Goal: Contribute content: Contribute content

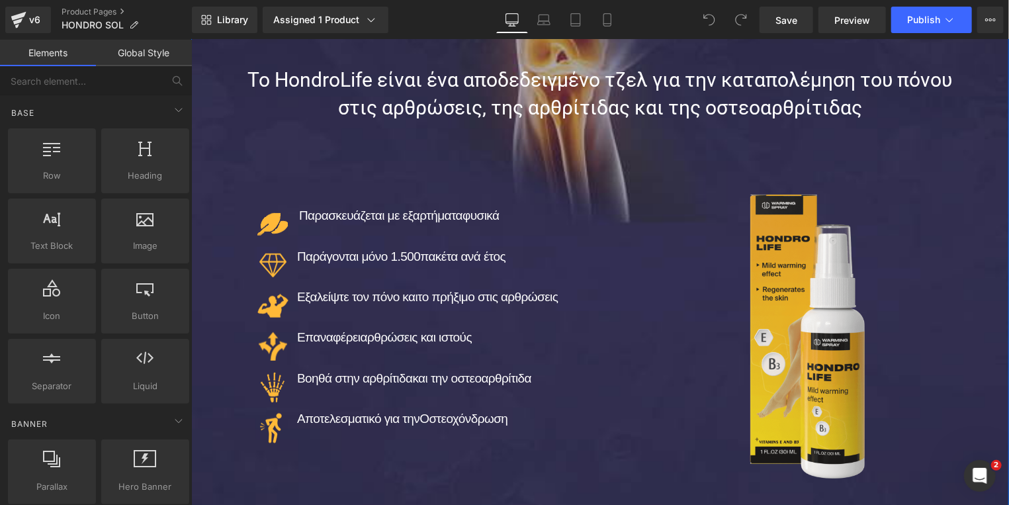
scroll to position [355, 0]
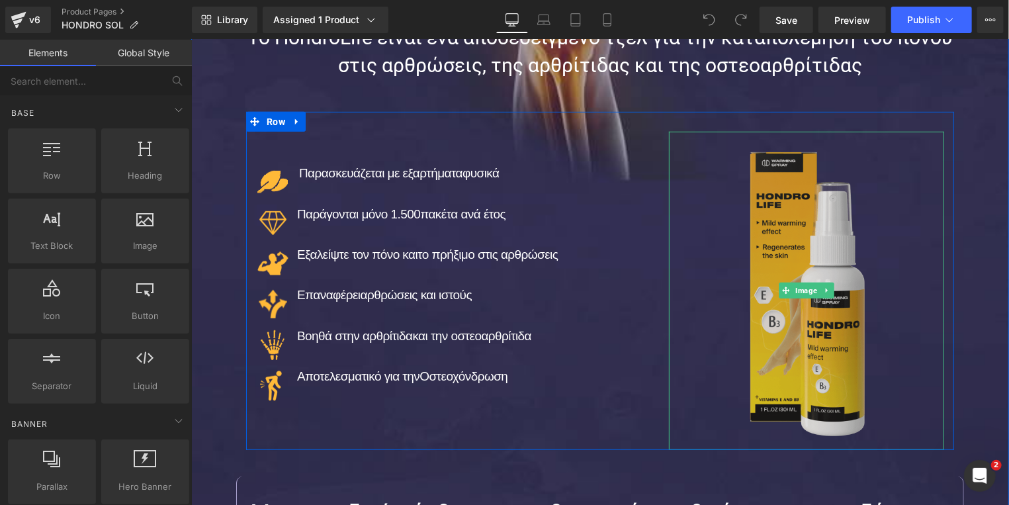
click at [809, 329] on img at bounding box center [805, 290] width 165 height 318
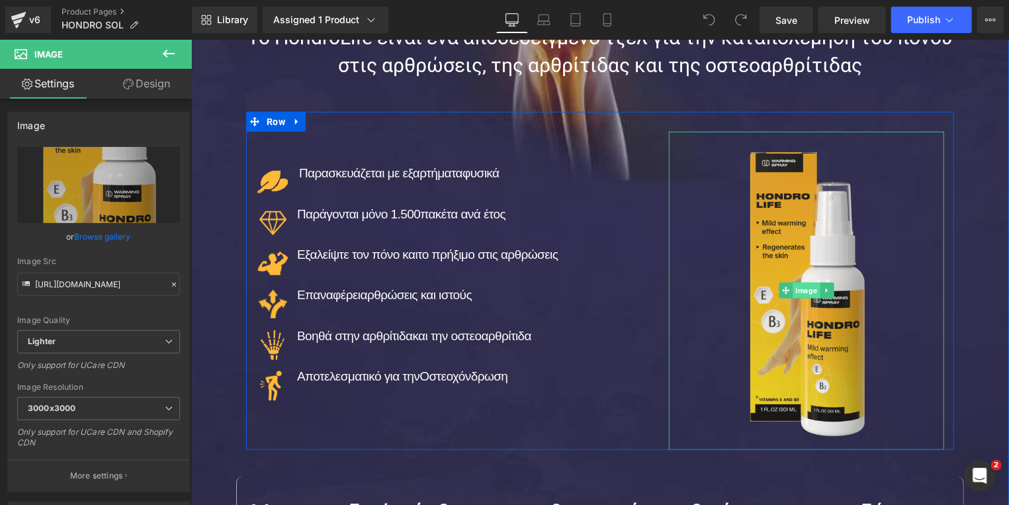
click at [799, 291] on span "Image" at bounding box center [805, 290] width 27 height 16
click at [793, 292] on span "Image" at bounding box center [805, 290] width 27 height 16
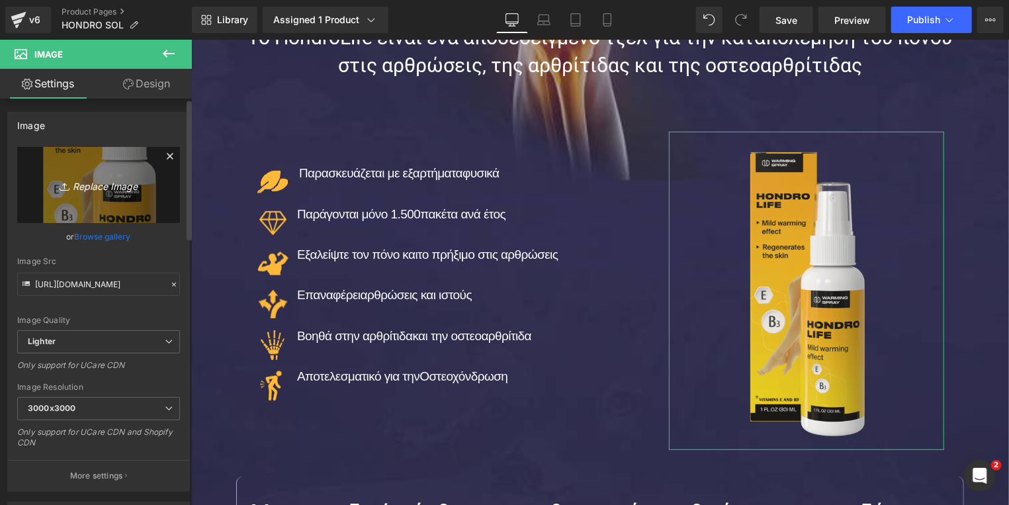
click at [101, 188] on icon "Replace Image" at bounding box center [99, 185] width 106 height 17
type input "C:\fakepath\hondro_sol.jpg"
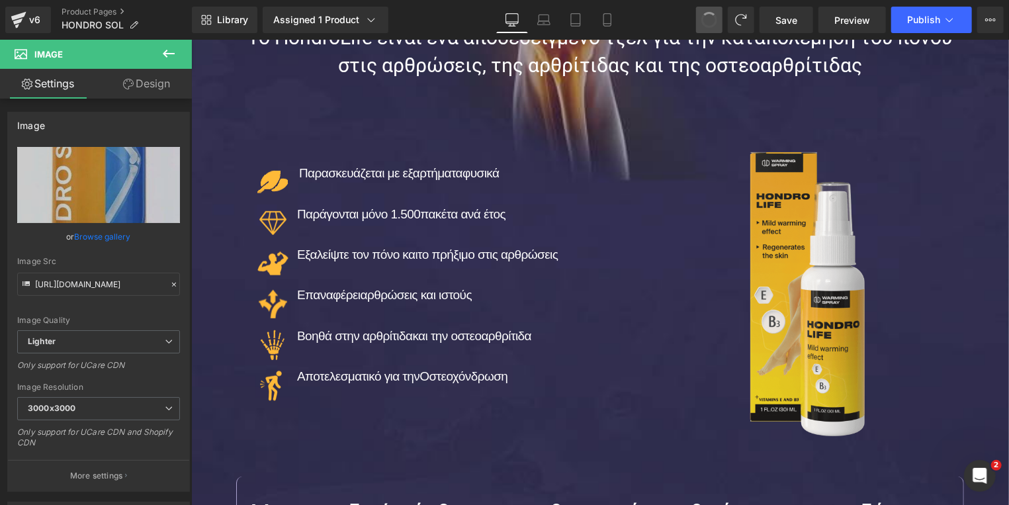
type input "[URL][DOMAIN_NAME]"
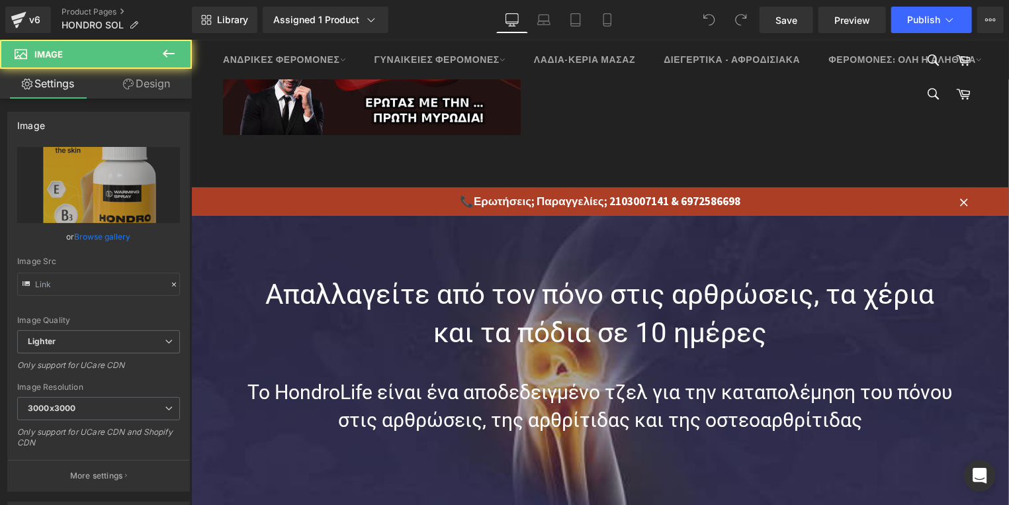
type input "[URL][DOMAIN_NAME]"
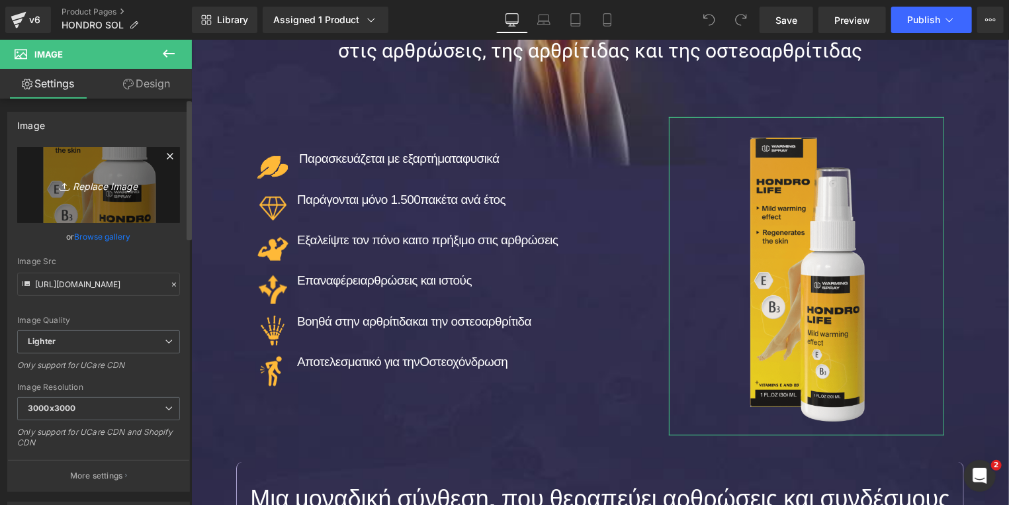
click at [97, 183] on icon "Replace Image" at bounding box center [99, 185] width 106 height 17
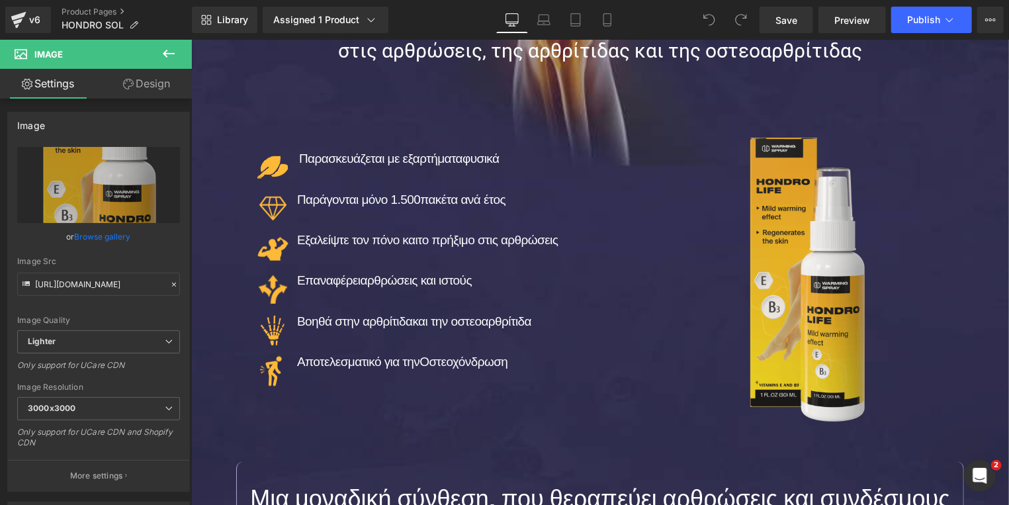
type input "C:\fakepath\hondro_sol-.png"
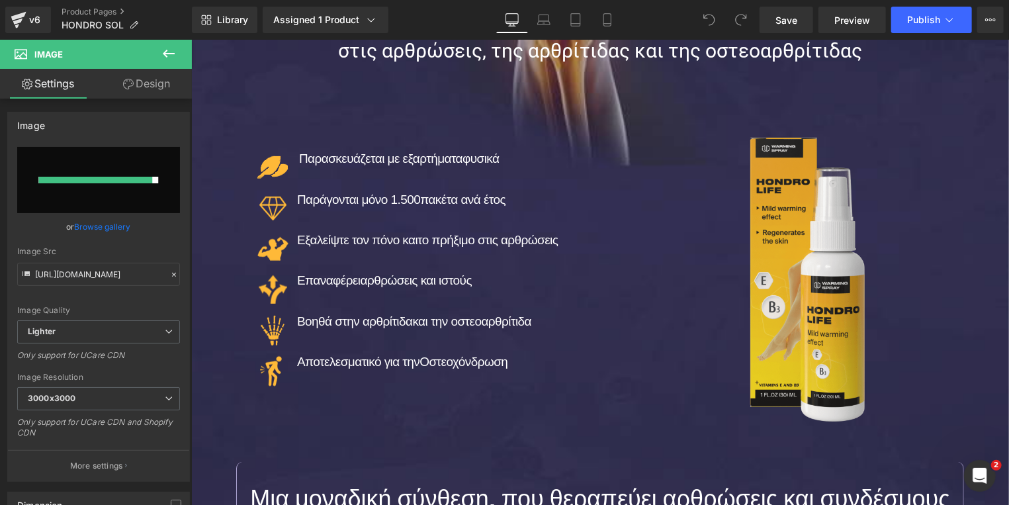
type input "https://ucarecdn.com/f0660169-c0d7-4cfe-8084-cfce6f1eaf84/-/format/auto/-/previ…"
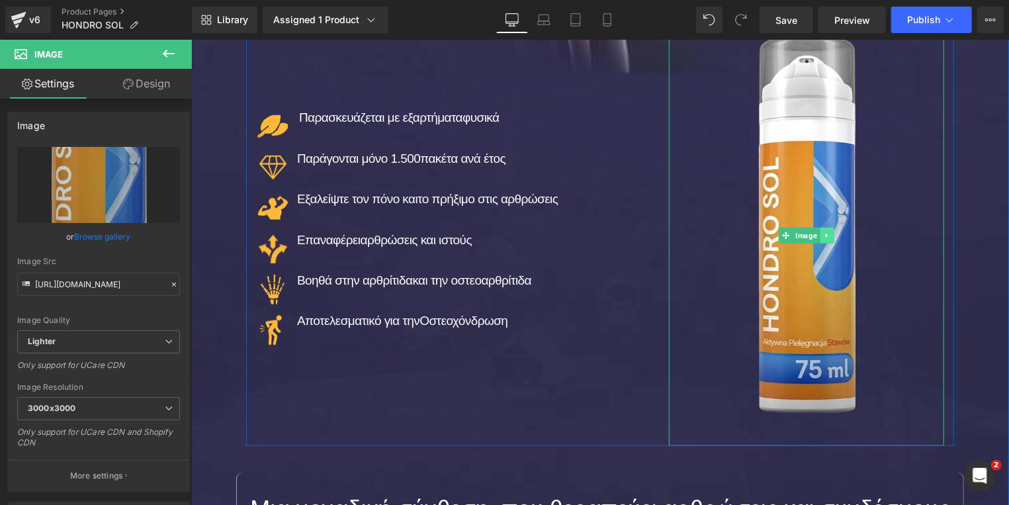
scroll to position [440, 0]
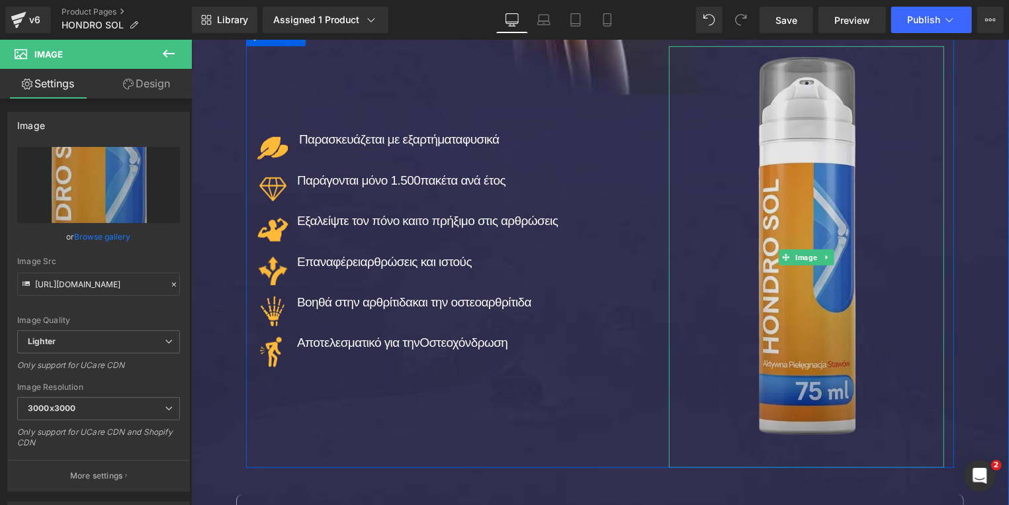
click at [810, 163] on img at bounding box center [805, 256] width 165 height 421
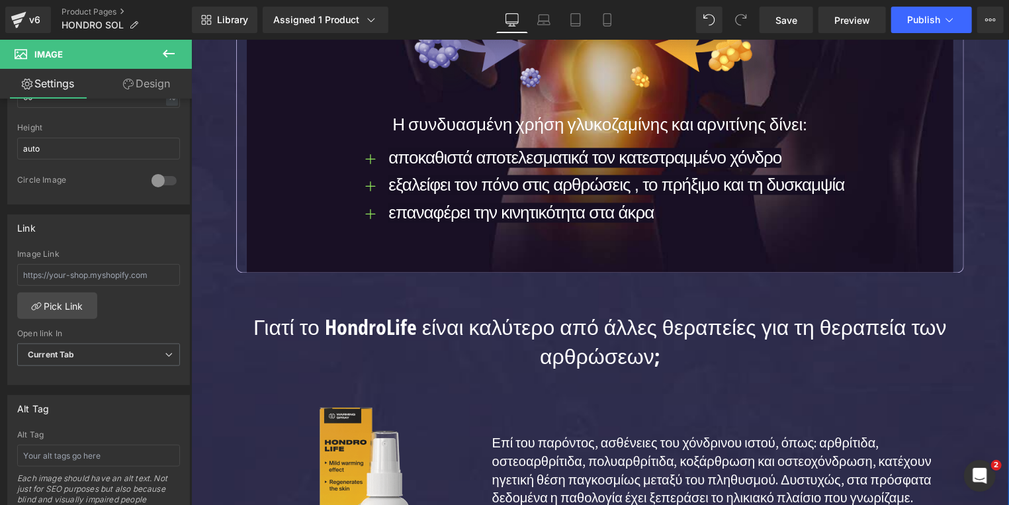
scroll to position [1575, 0]
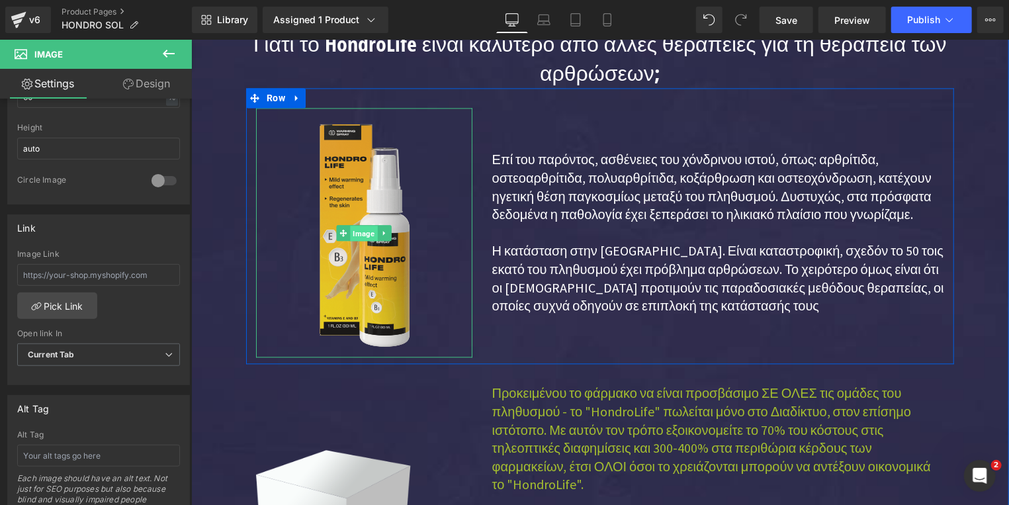
click at [351, 228] on span "Image" at bounding box center [363, 232] width 27 height 16
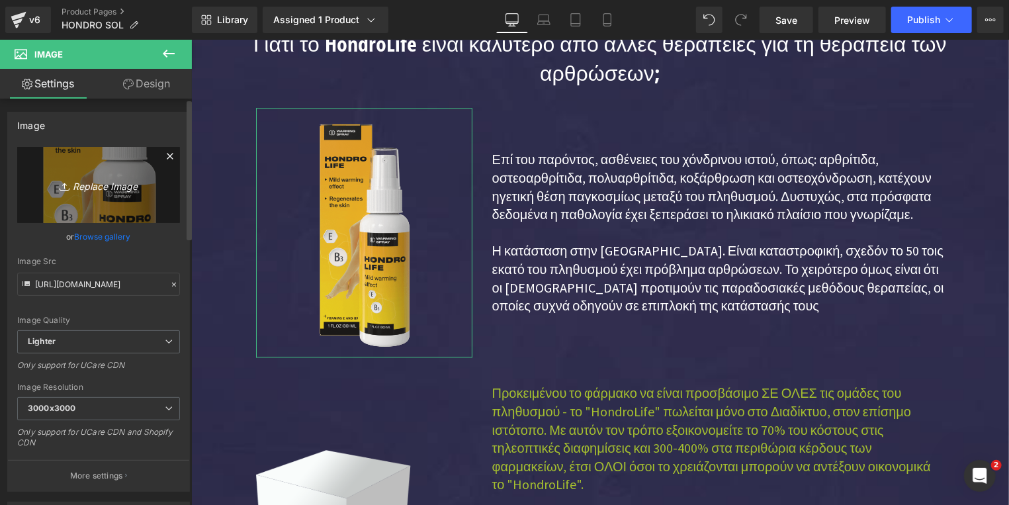
click at [97, 189] on icon "Replace Image" at bounding box center [99, 185] width 106 height 17
type input "C:\fakepath\hondro_sol-.png"
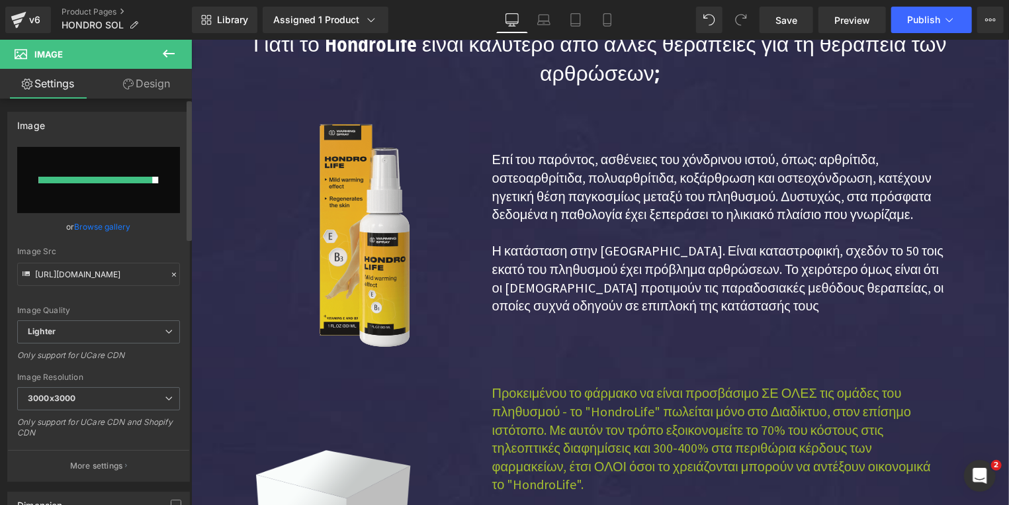
type input "https://ucarecdn.com/df28ca23-0d8a-452d-ab43-c26f38075eab/-/format/auto/-/previ…"
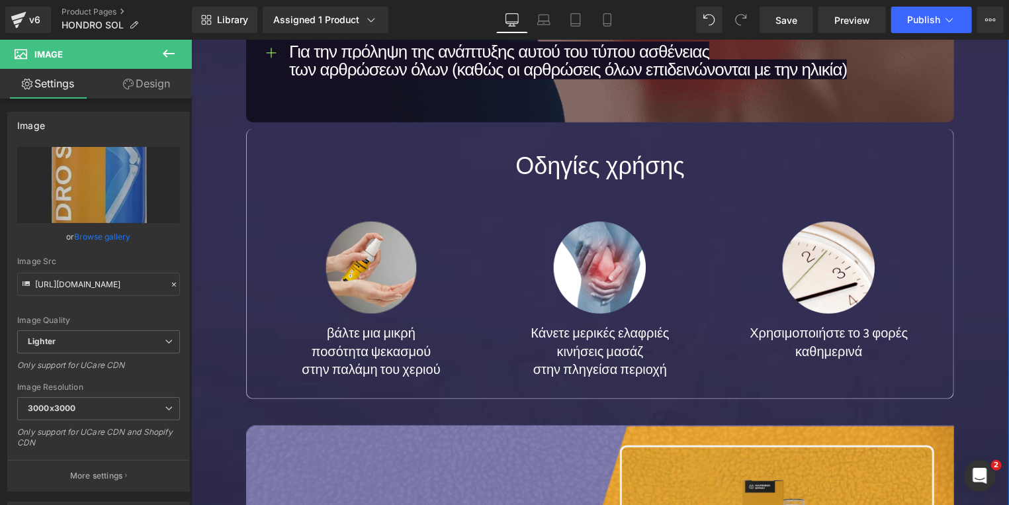
scroll to position [3561, 0]
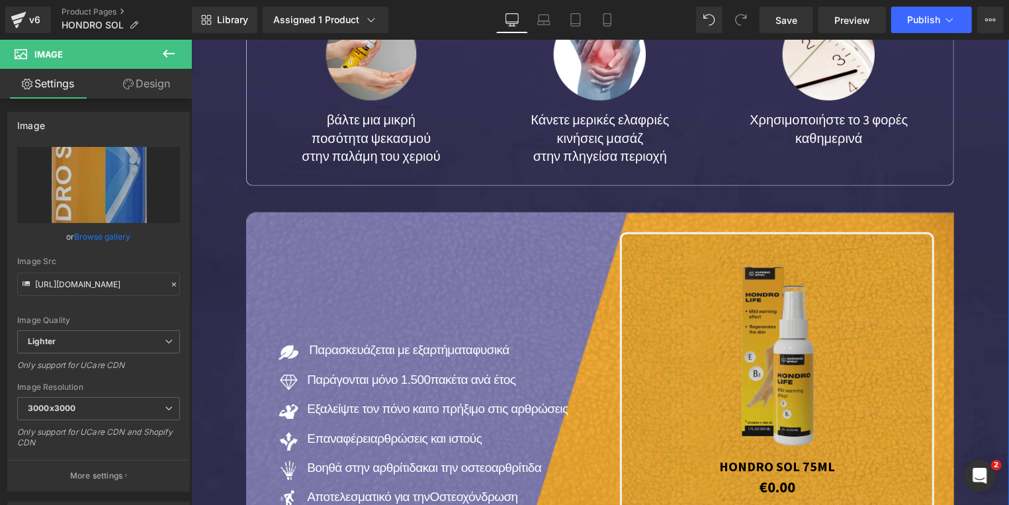
click at [775, 337] on div "Image" at bounding box center [776, 353] width 297 height 200
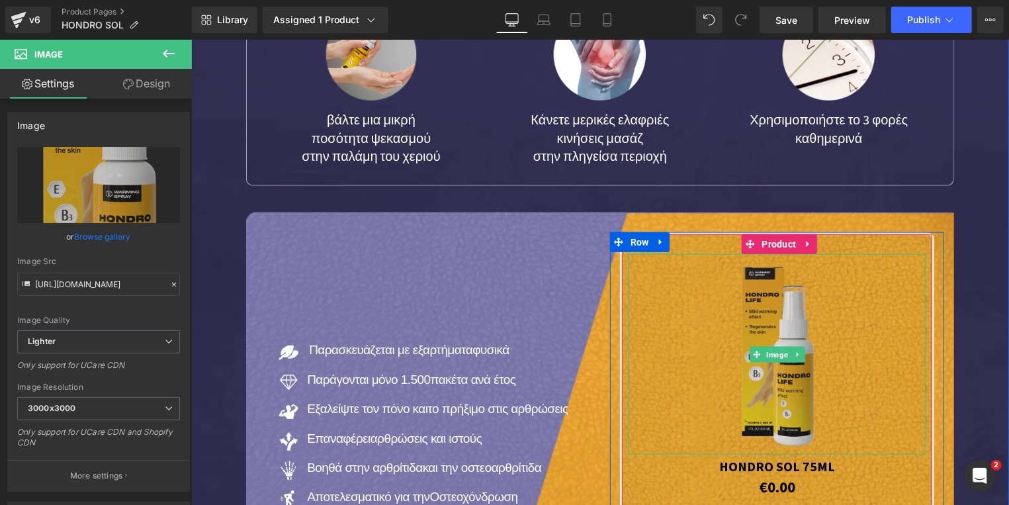
drag, startPoint x: 768, startPoint y: 336, endPoint x: 776, endPoint y: 381, distance: 45.8
click at [767, 346] on span "Image" at bounding box center [776, 354] width 27 height 16
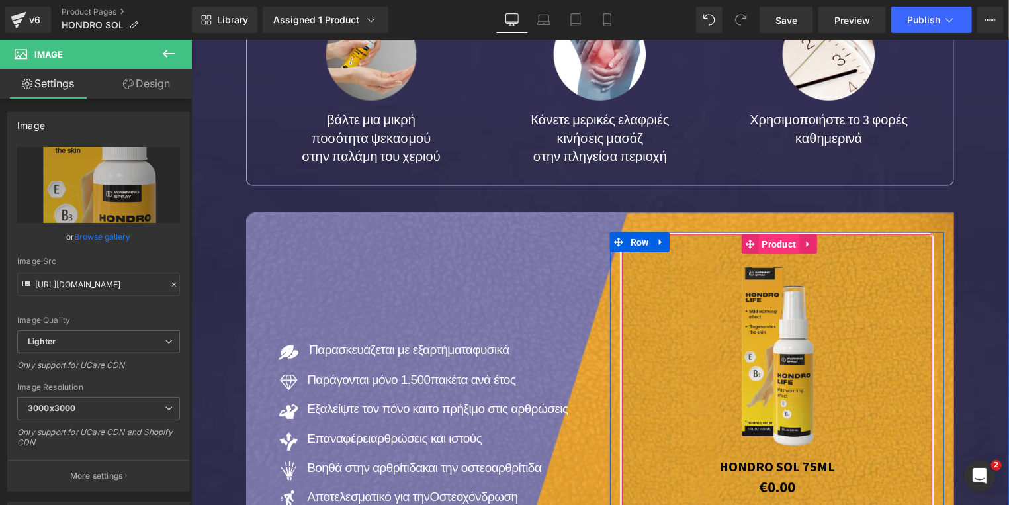
click at [784, 234] on span "Product" at bounding box center [778, 244] width 41 height 20
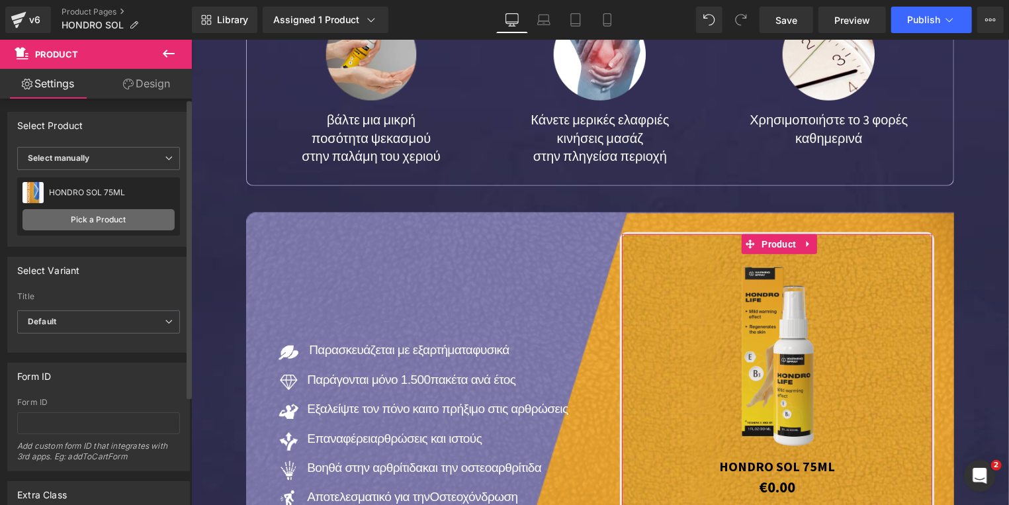
drag, startPoint x: 88, startPoint y: 216, endPoint x: 113, endPoint y: 143, distance: 77.0
click at [93, 207] on div "HONDRO SOL 75ML HONDRO SOL 75ML Pick a Product" at bounding box center [98, 206] width 163 height 58
click at [99, 196] on div "HONDRO SOL 75ML" at bounding box center [112, 192] width 126 height 9
click at [105, 217] on link "Pick a Product" at bounding box center [98, 219] width 152 height 21
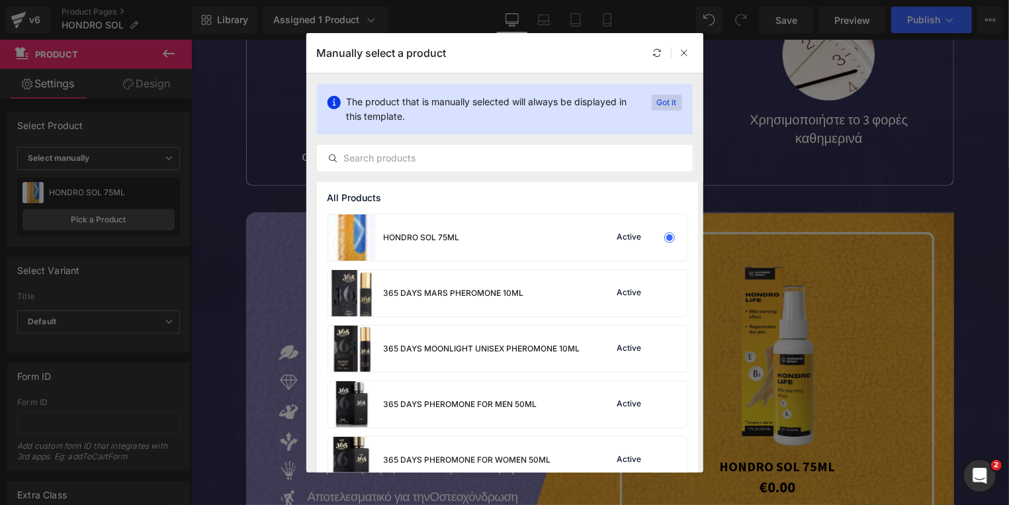
click at [667, 105] on p "Got it" at bounding box center [667, 103] width 30 height 16
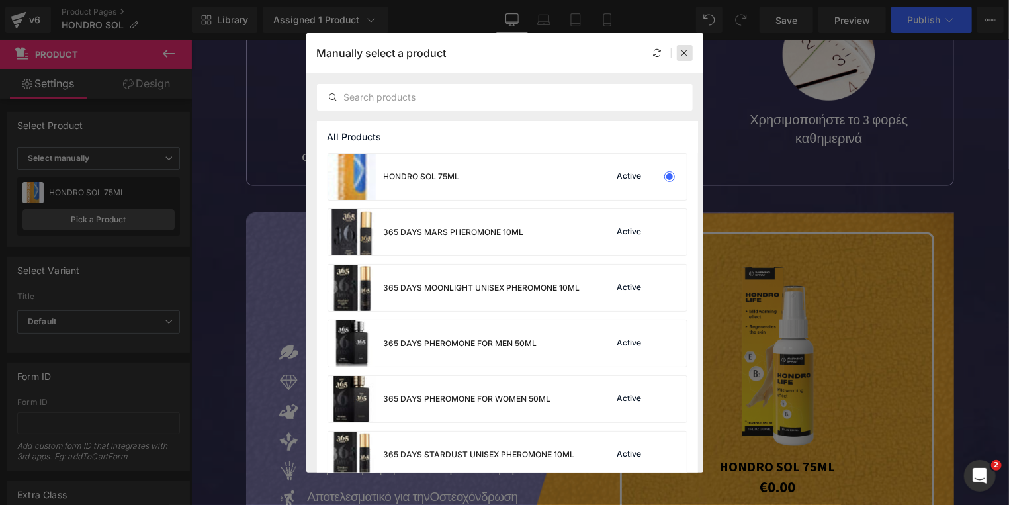
click at [680, 56] on div at bounding box center [685, 53] width 16 height 16
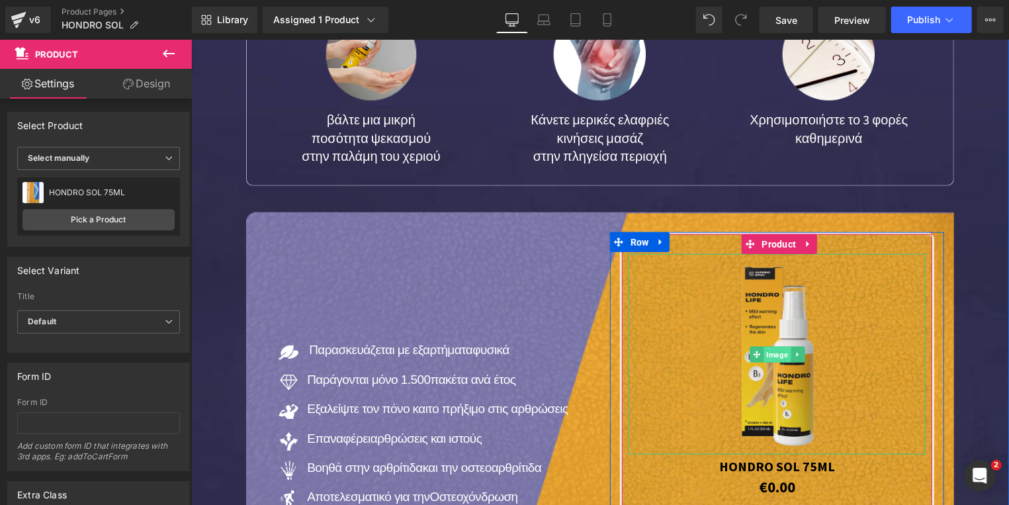
click at [769, 346] on span "Image" at bounding box center [776, 354] width 27 height 16
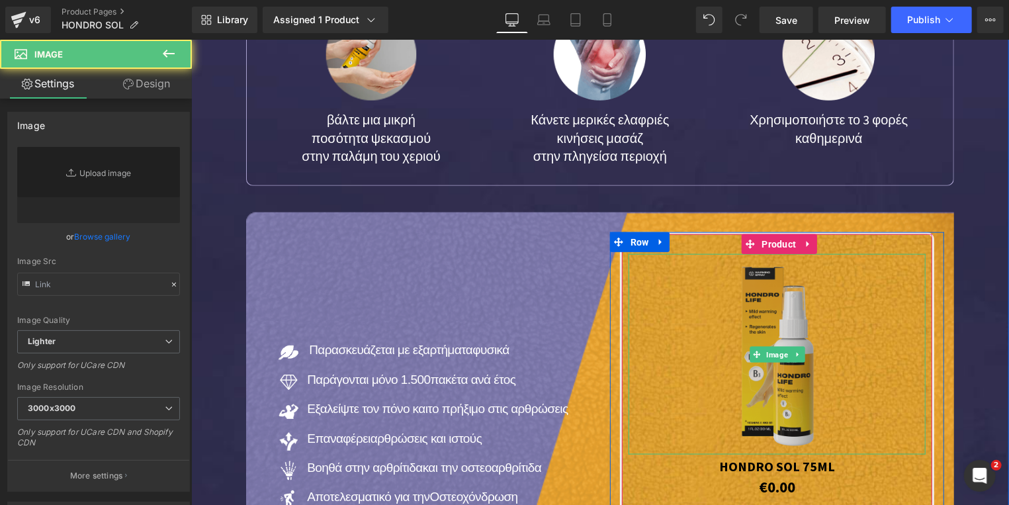
type input "[URL][DOMAIN_NAME]"
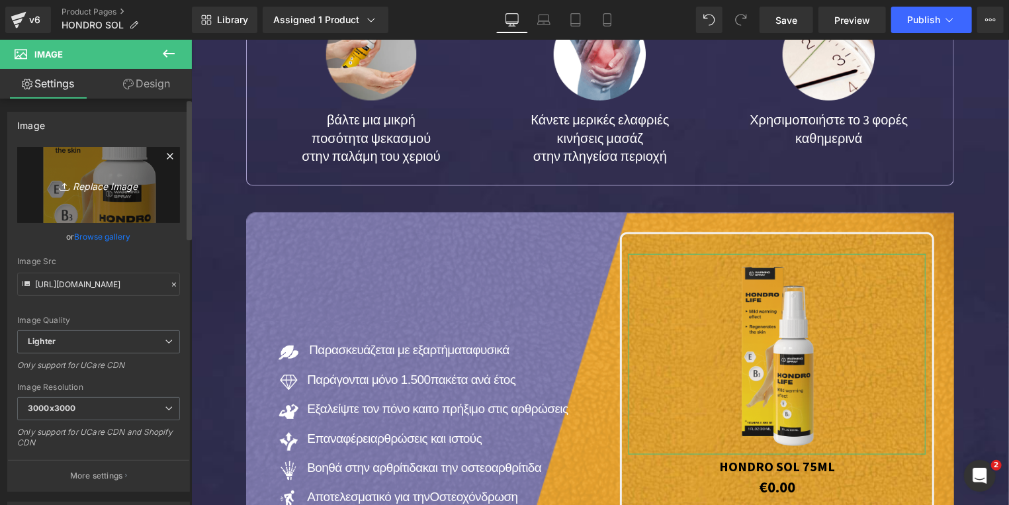
click at [99, 187] on icon "Replace Image" at bounding box center [99, 185] width 106 height 17
type input "C:\fakepath\hondro_sol-.png"
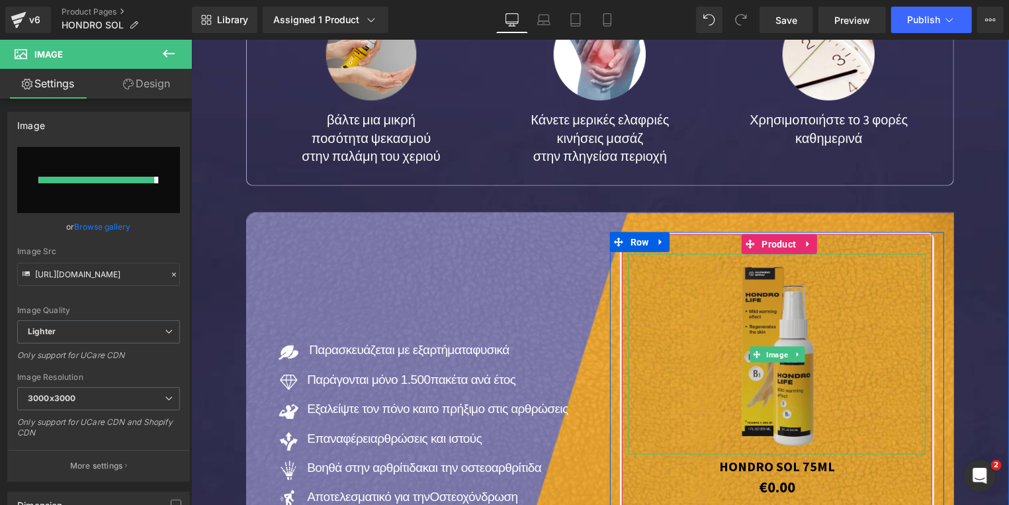
type input "https://ucarecdn.com/fbae7d51-d26b-4ff9-b960-10bb5ece4bdc/-/format/auto/-/previ…"
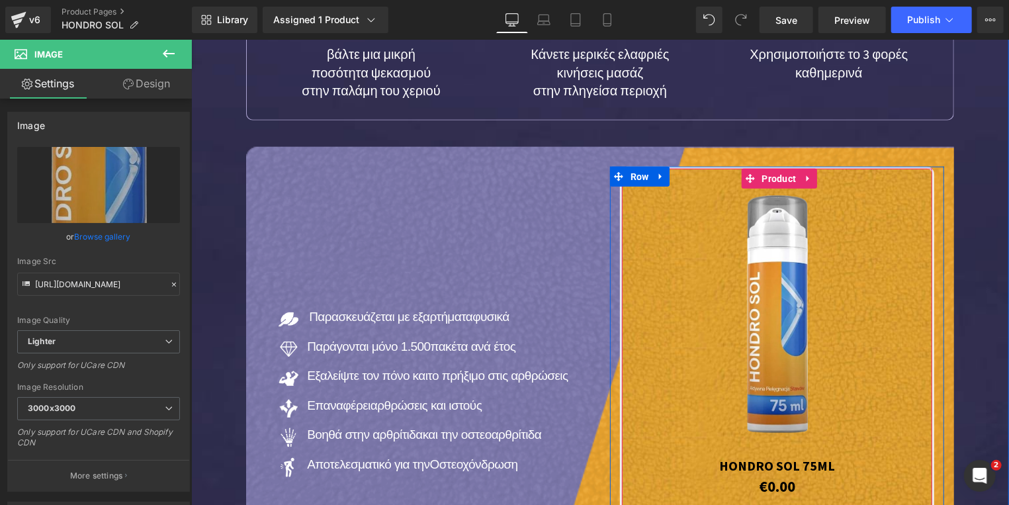
scroll to position [3703, 0]
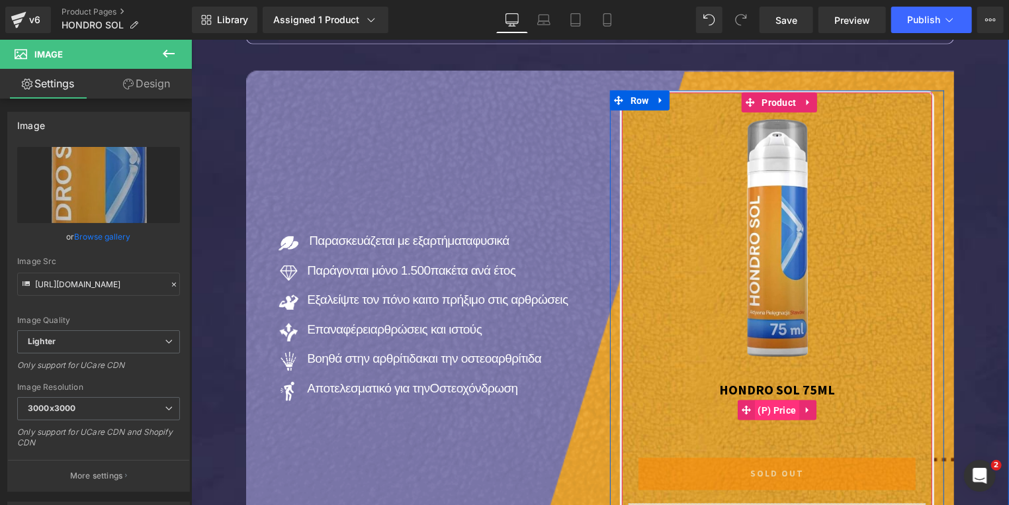
click at [779, 400] on span "(P) Price" at bounding box center [776, 410] width 45 height 20
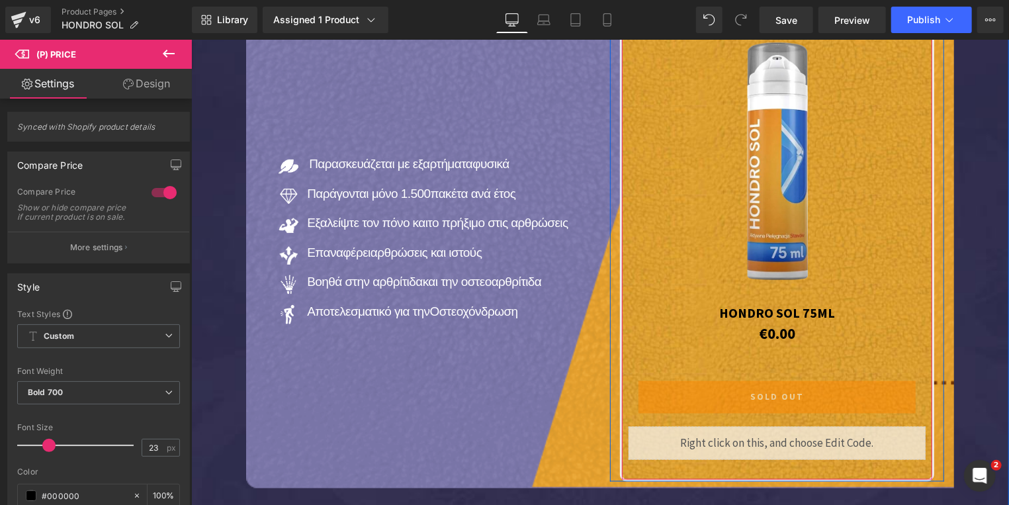
scroll to position [3844, 0]
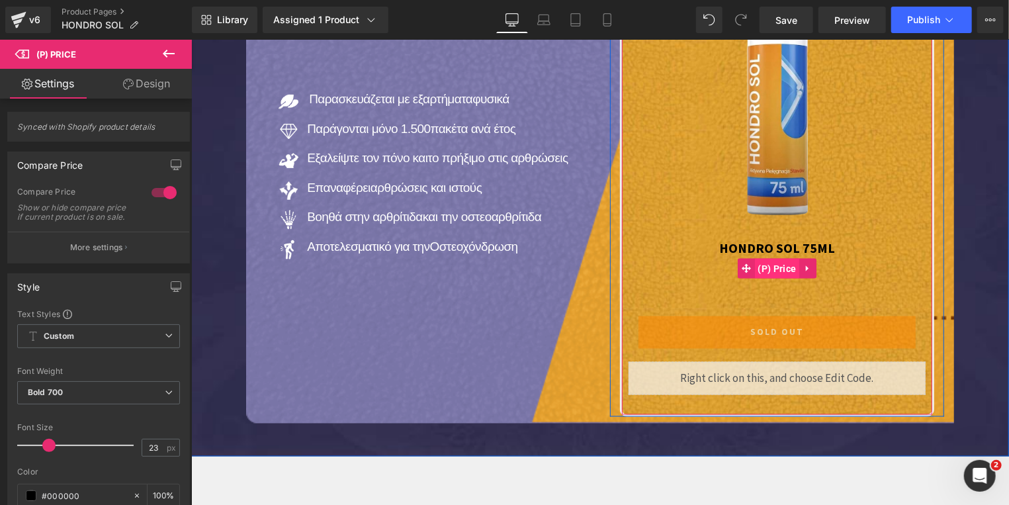
click at [774, 258] on span "(P) Price" at bounding box center [776, 268] width 45 height 20
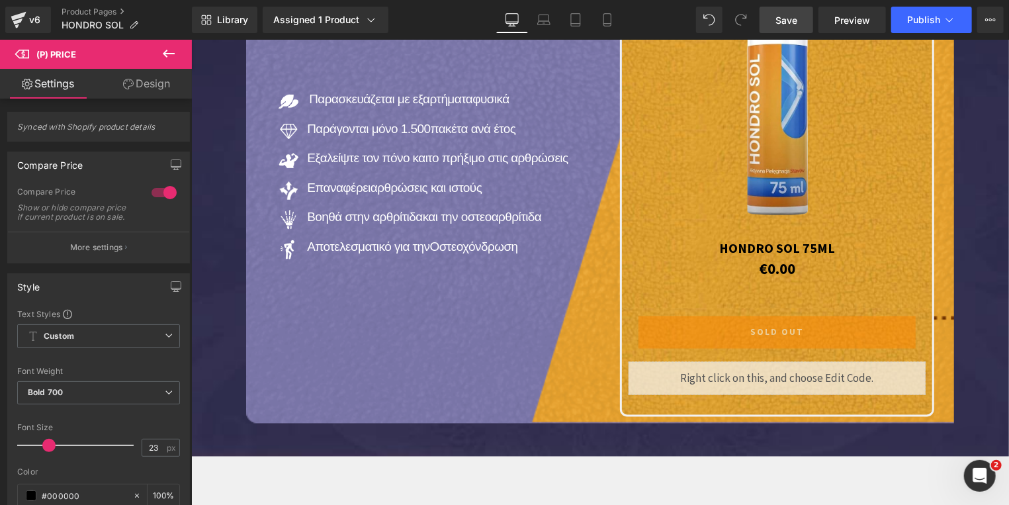
drag, startPoint x: 790, startPoint y: 22, endPoint x: 637, endPoint y: 22, distance: 153.5
click at [790, 22] on span "Save" at bounding box center [787, 20] width 22 height 14
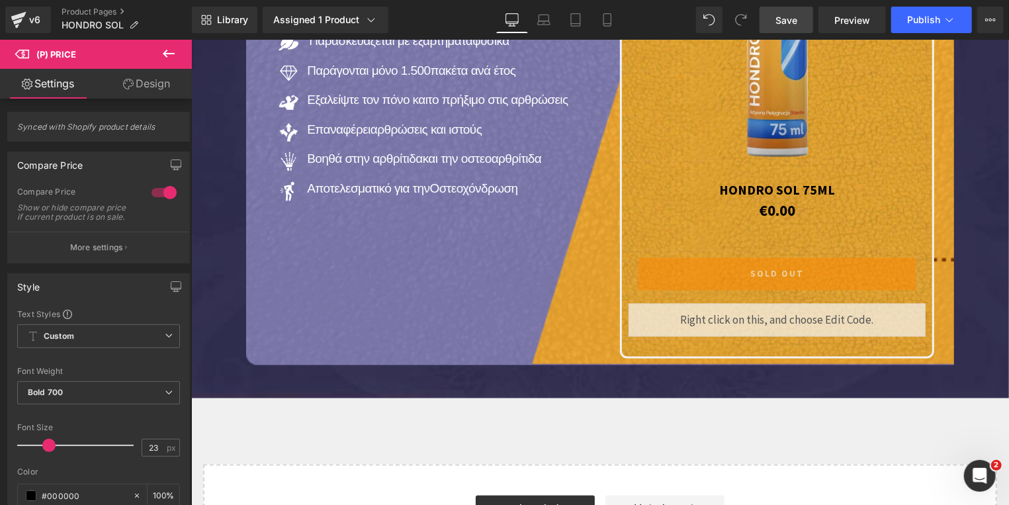
scroll to position [3746, 0]
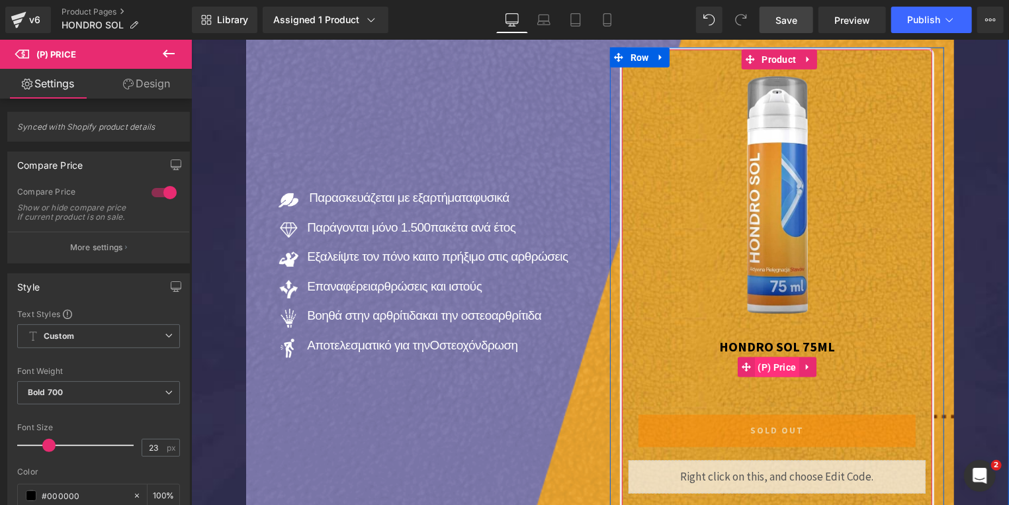
click at [775, 357] on span "(P) Price" at bounding box center [776, 367] width 45 height 20
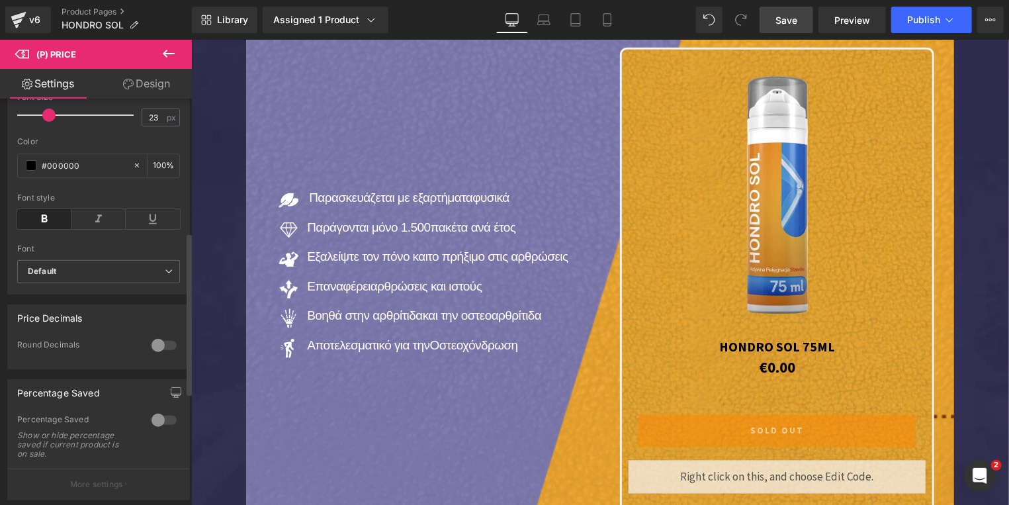
scroll to position [332, 0]
click at [769, 39] on div "Library Assigned 1 Product Product Preview HONDRO SOL 75ML Manage assigned prod…" at bounding box center [600, 20] width 817 height 40
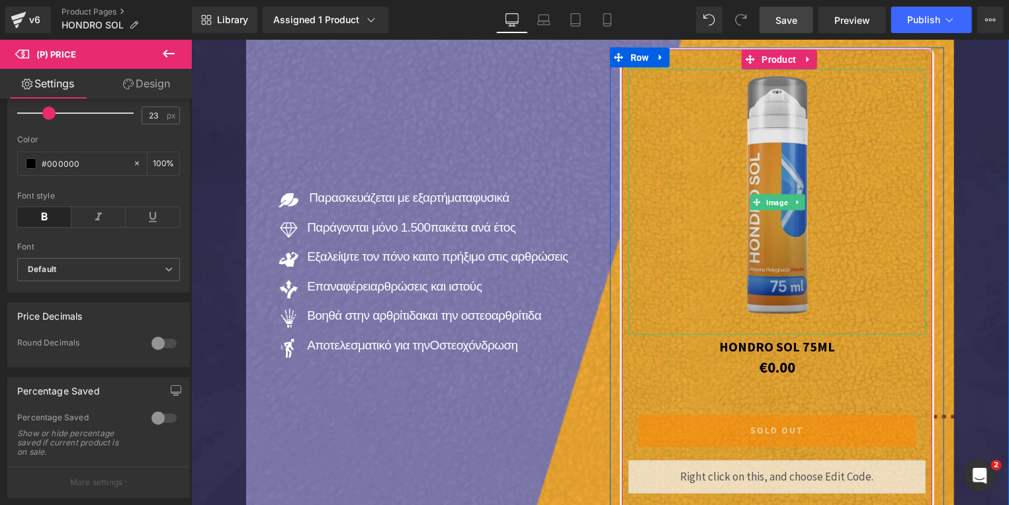
scroll to position [3675, 0]
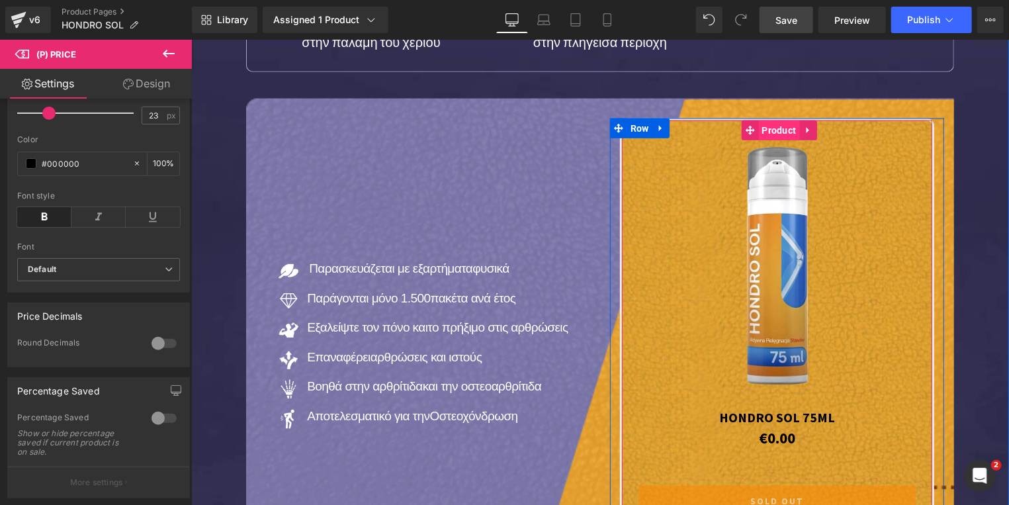
click at [765, 120] on span "Product" at bounding box center [778, 130] width 41 height 20
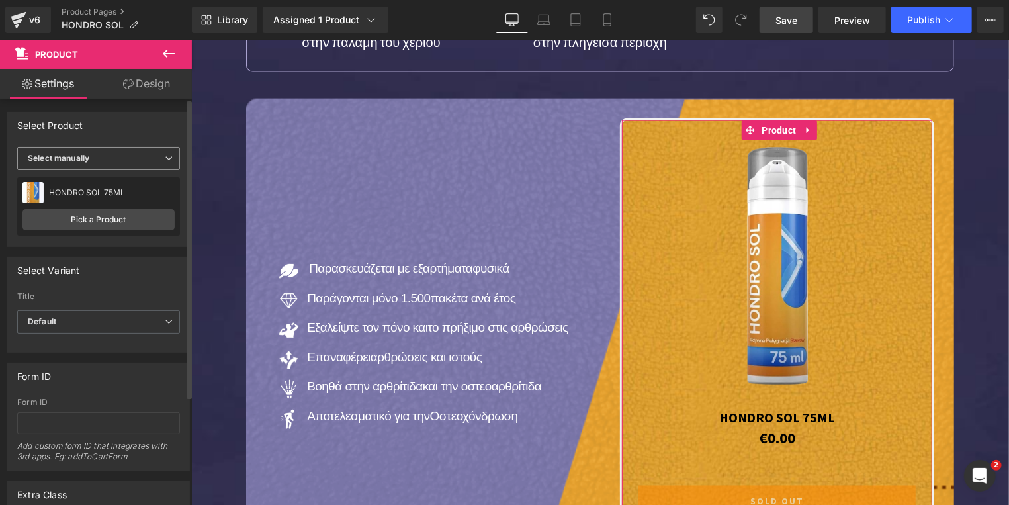
click at [165, 161] on icon at bounding box center [169, 158] width 8 height 8
click at [116, 184] on div "Display by assigned product" at bounding box center [91, 179] width 108 height 9
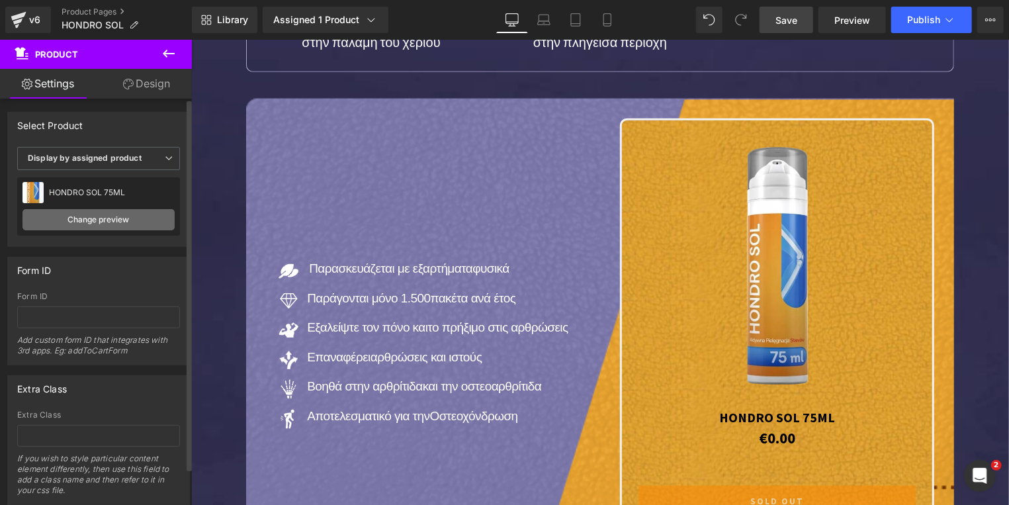
click at [93, 221] on link "Change preview" at bounding box center [98, 219] width 152 height 21
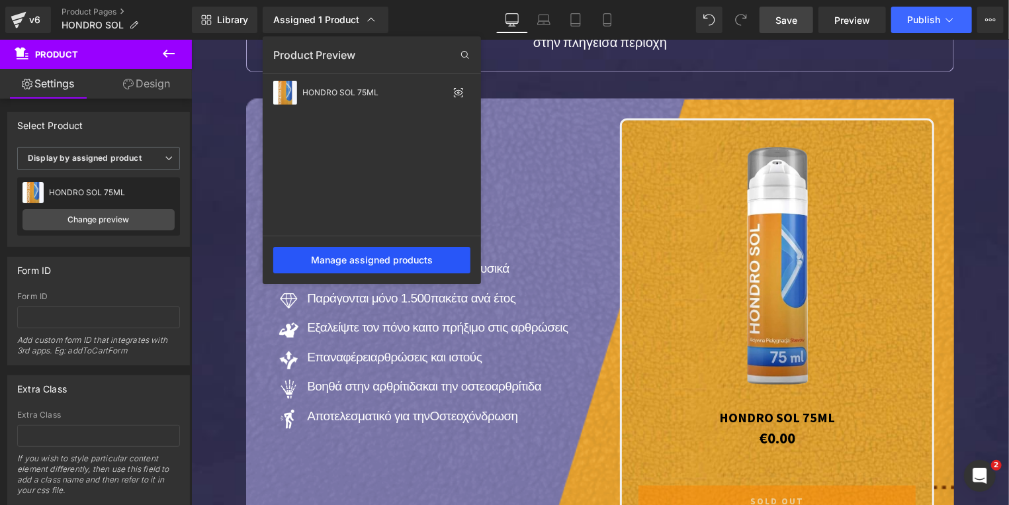
click at [361, 254] on div "Manage assigned products" at bounding box center [371, 260] width 197 height 26
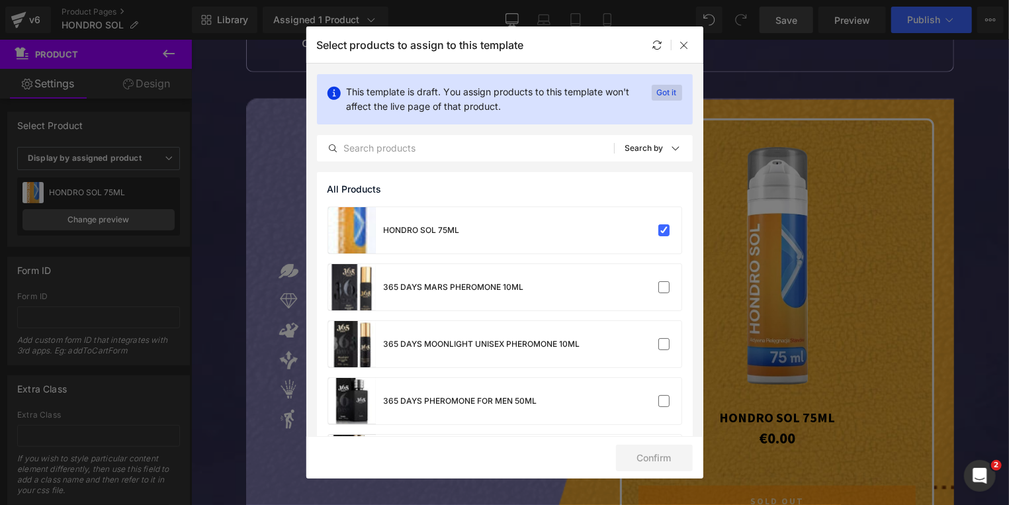
click at [660, 93] on p "Got it" at bounding box center [667, 93] width 30 height 16
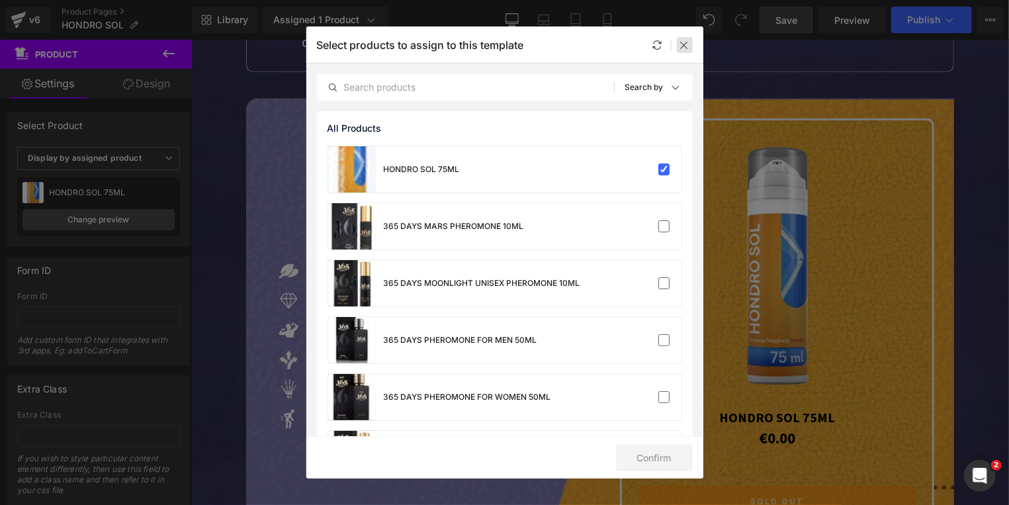
click at [682, 45] on icon at bounding box center [685, 45] width 11 height 11
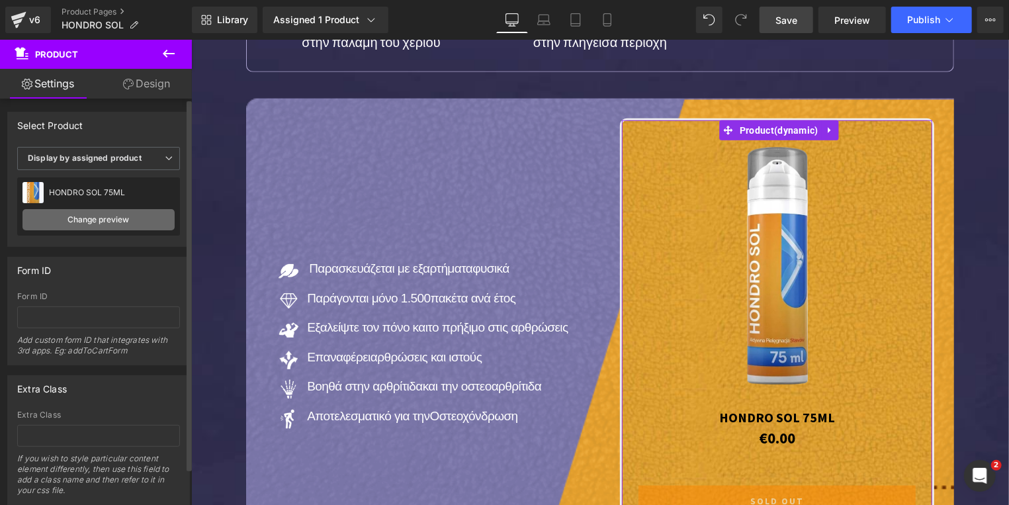
click at [108, 220] on link "Change preview" at bounding box center [98, 219] width 152 height 21
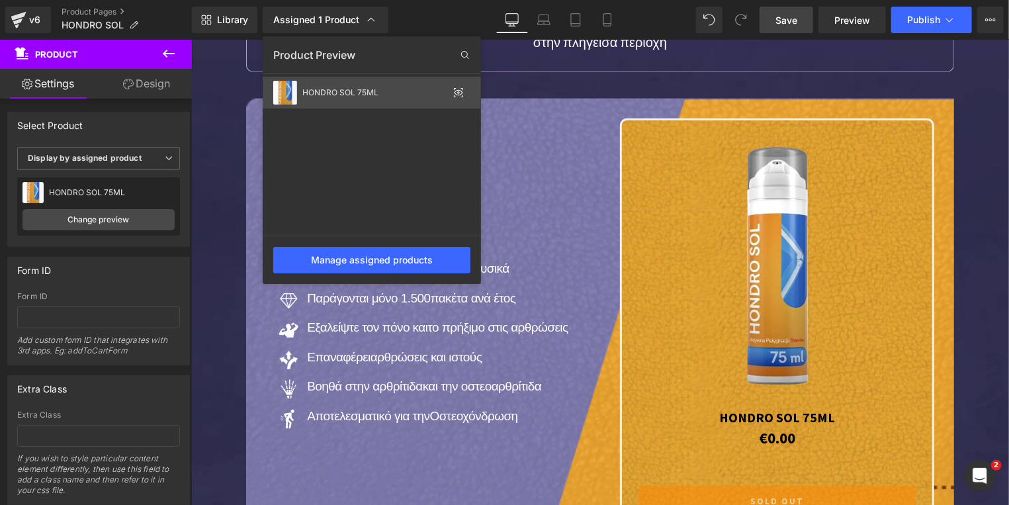
click at [350, 95] on div "HONDRO SOL 75ML" at bounding box center [375, 92] width 146 height 9
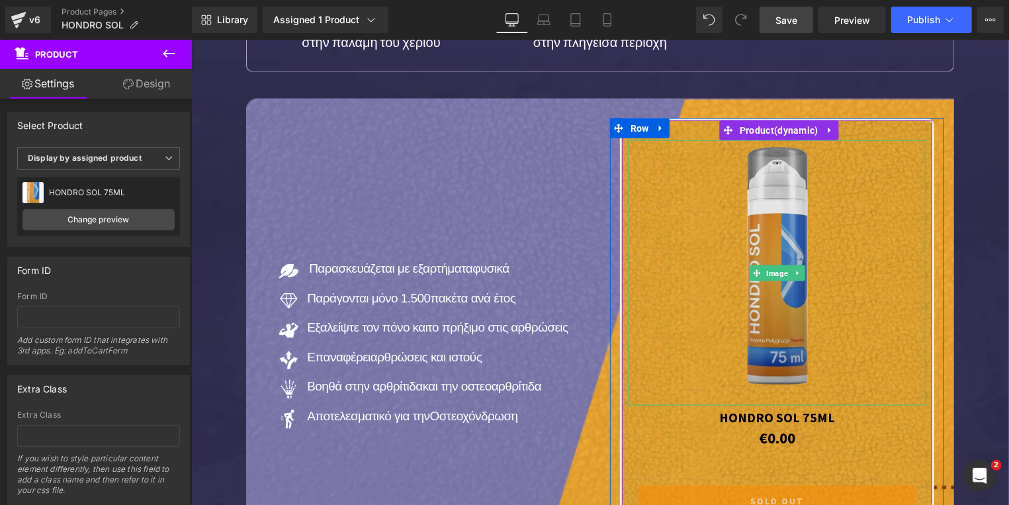
click at [762, 348] on img at bounding box center [777, 272] width 104 height 265
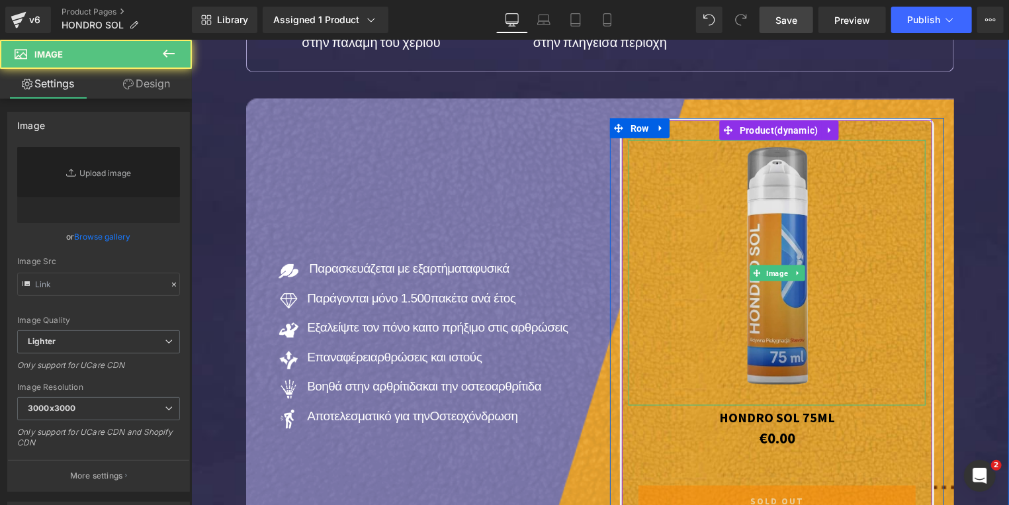
type input "https://ucarecdn.com/fbae7d51-d26b-4ff9-b960-10bb5ece4bdc/-/format/auto/-/previ…"
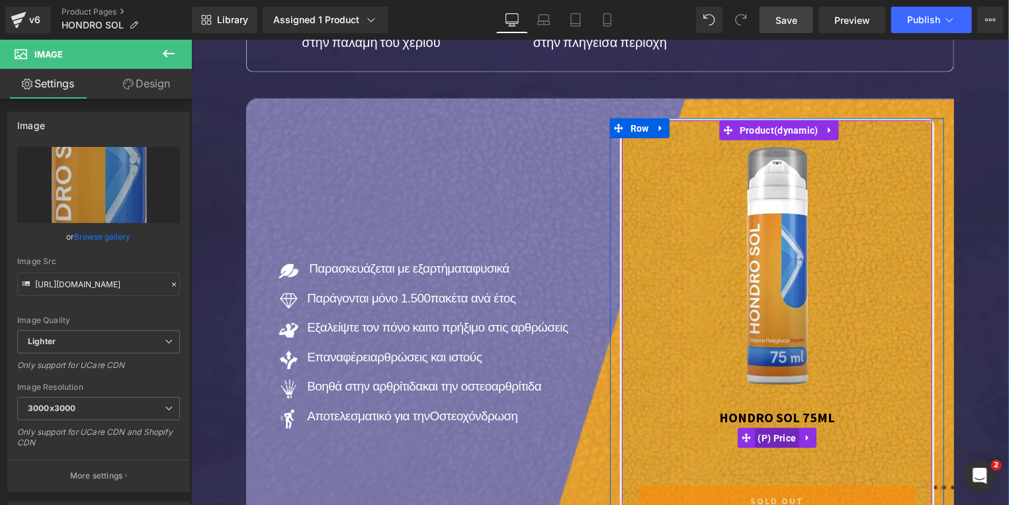
click at [772, 427] on span "(P) Price" at bounding box center [776, 437] width 45 height 20
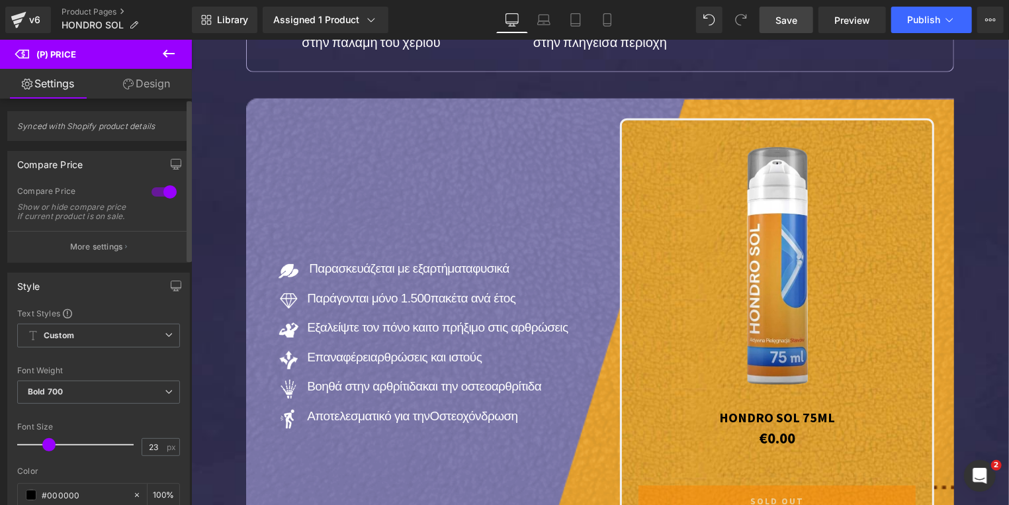
scroll to position [0, 0]
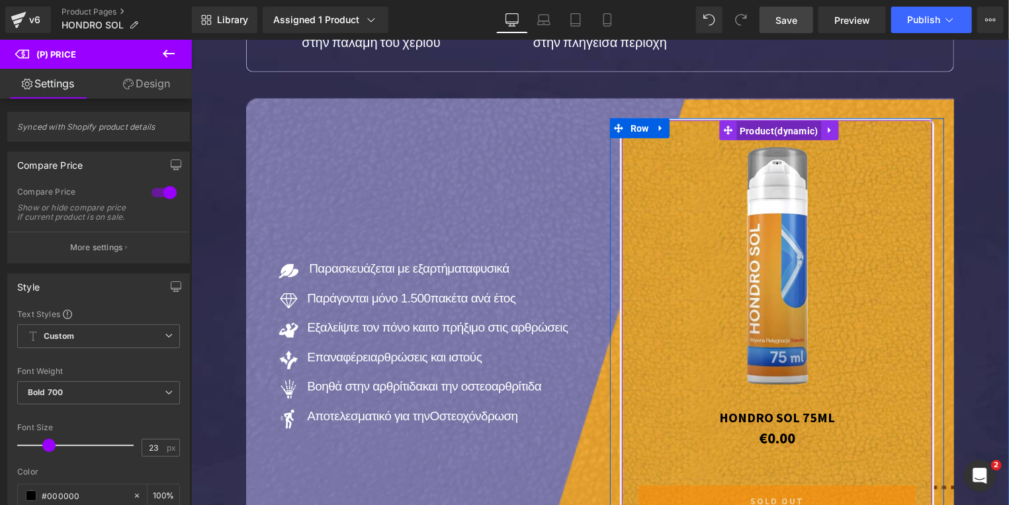
click at [770, 120] on span "Product" at bounding box center [778, 130] width 85 height 20
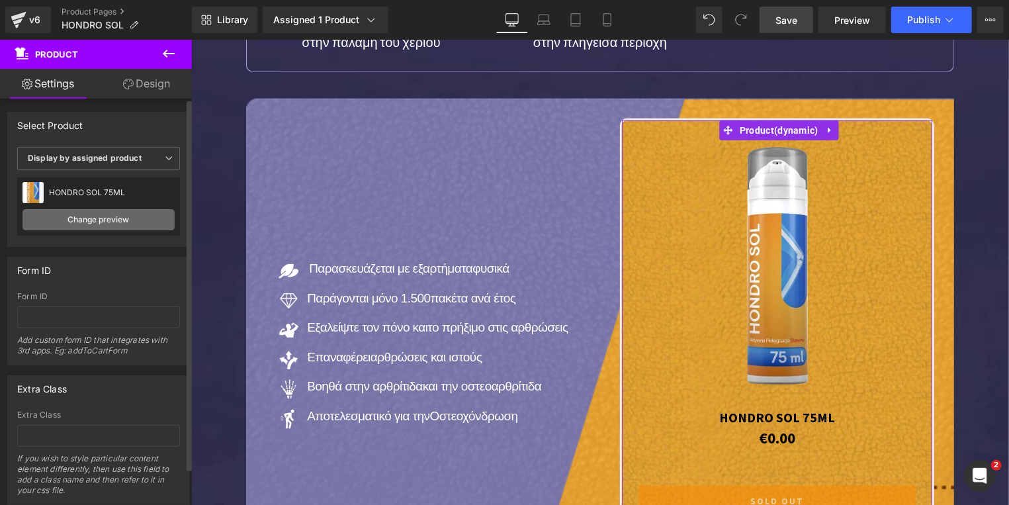
click at [120, 224] on link "Change preview" at bounding box center [98, 219] width 152 height 21
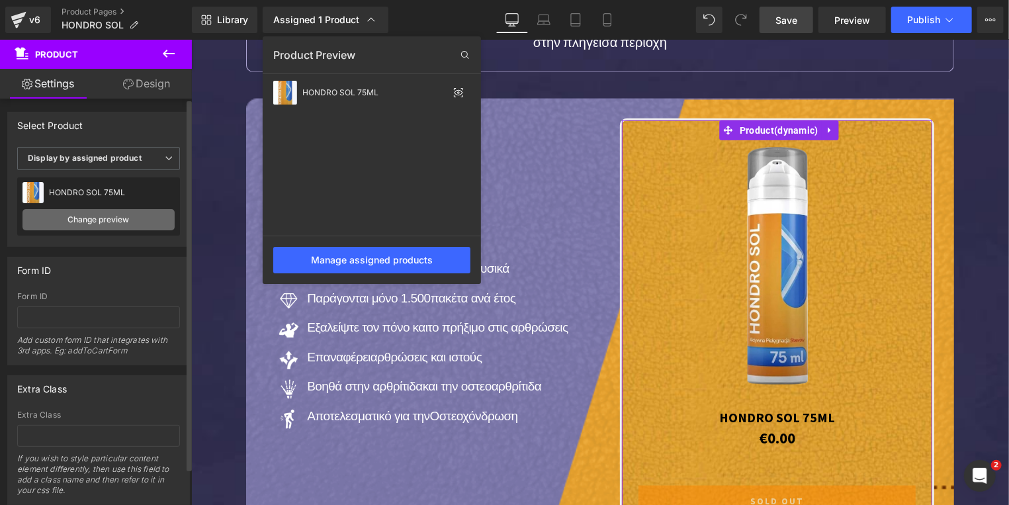
click at [120, 224] on link "Change preview" at bounding box center [98, 219] width 152 height 21
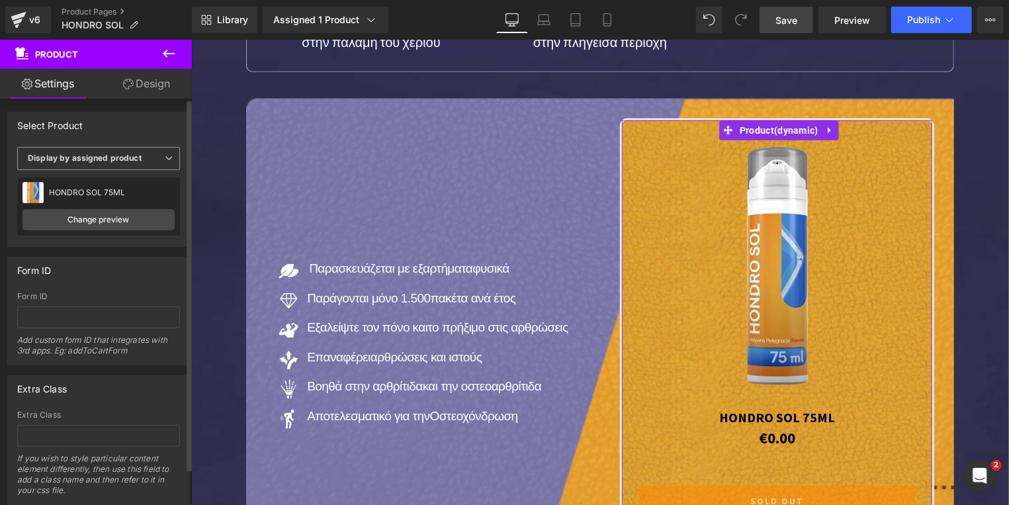
click at [119, 150] on span "Display by assigned product" at bounding box center [98, 158] width 163 height 23
click at [91, 198] on div "Select manually" at bounding box center [68, 199] width 62 height 9
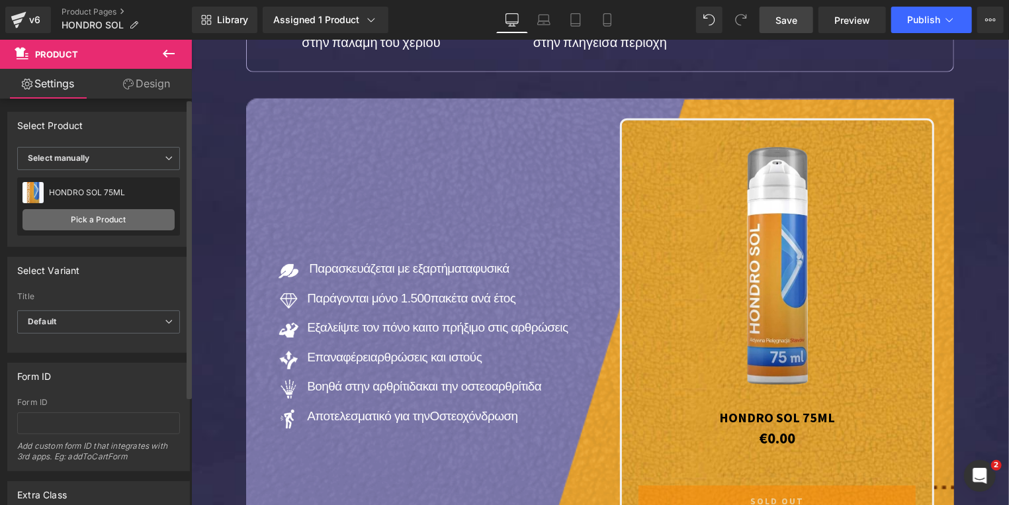
click at [91, 216] on link "Pick a Product" at bounding box center [98, 219] width 152 height 21
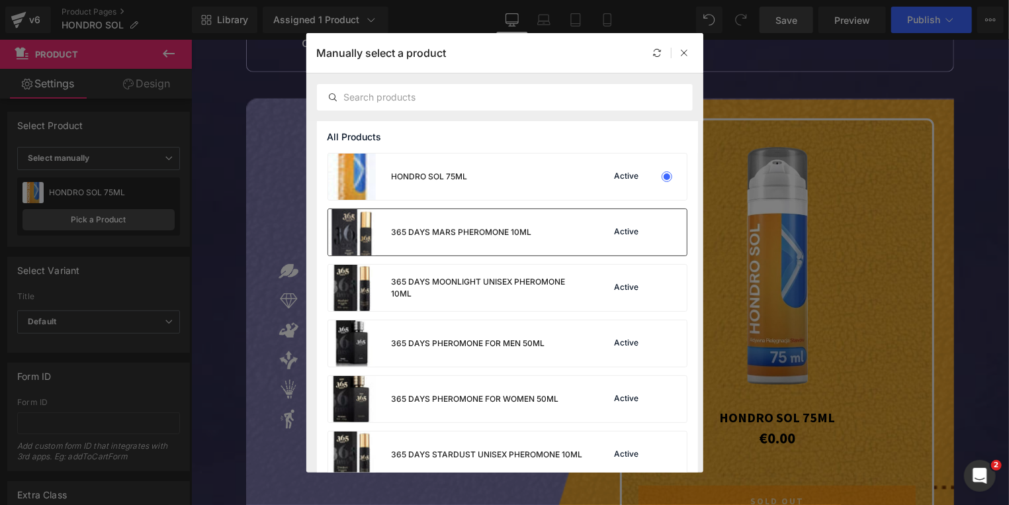
drag, startPoint x: 632, startPoint y: 232, endPoint x: 408, endPoint y: 214, distance: 224.3
click at [632, 232] on div "Active" at bounding box center [631, 232] width 90 height 19
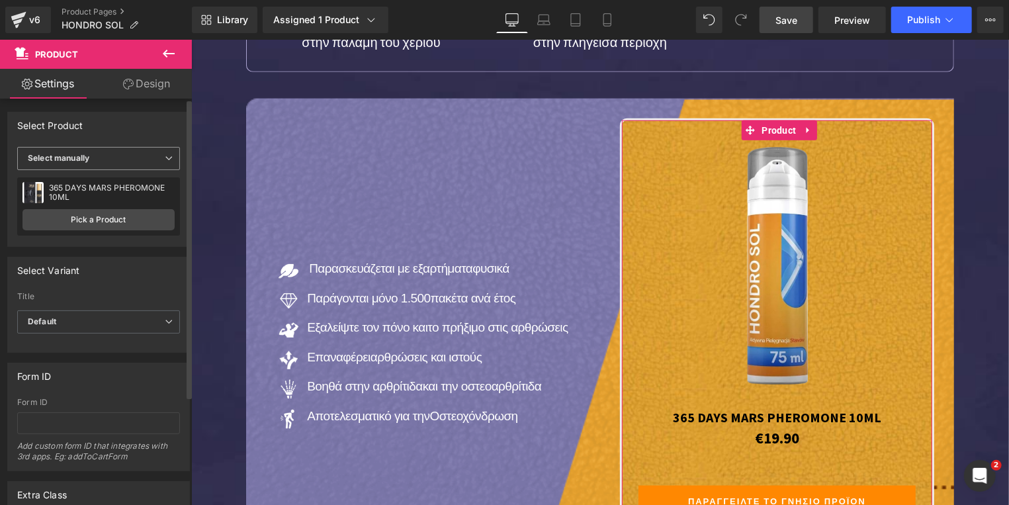
click at [97, 163] on span "Select manually" at bounding box center [98, 158] width 163 height 23
click at [91, 178] on div "Display by assigned product" at bounding box center [91, 179] width 108 height 9
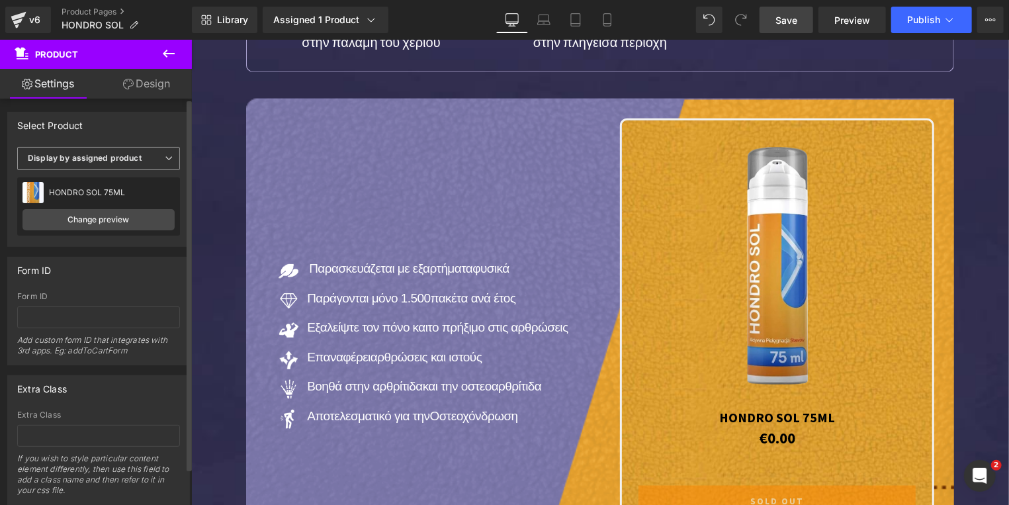
click at [101, 153] on span "Display by assigned product" at bounding box center [98, 158] width 163 height 23
click at [95, 200] on div "Select manually" at bounding box center [68, 199] width 62 height 9
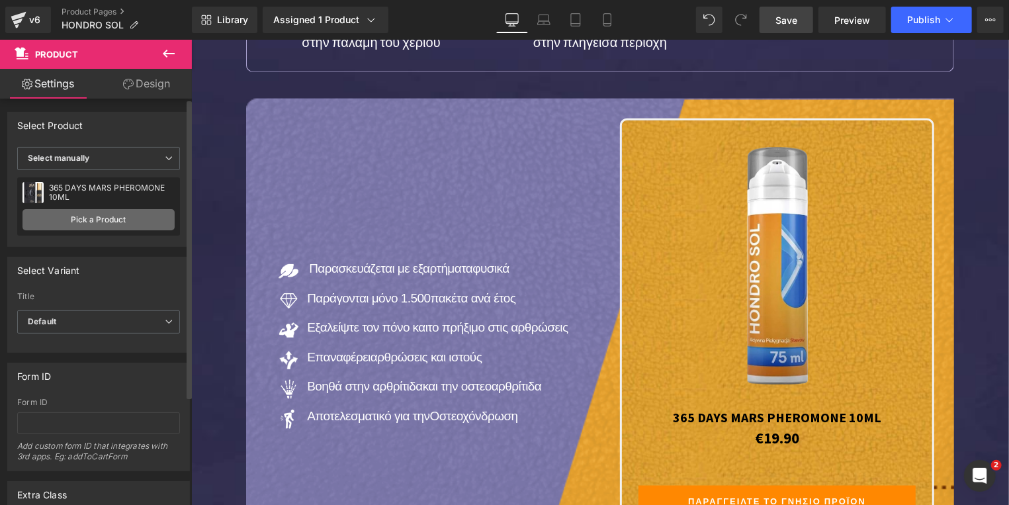
click at [93, 217] on link "Pick a Product" at bounding box center [98, 219] width 152 height 21
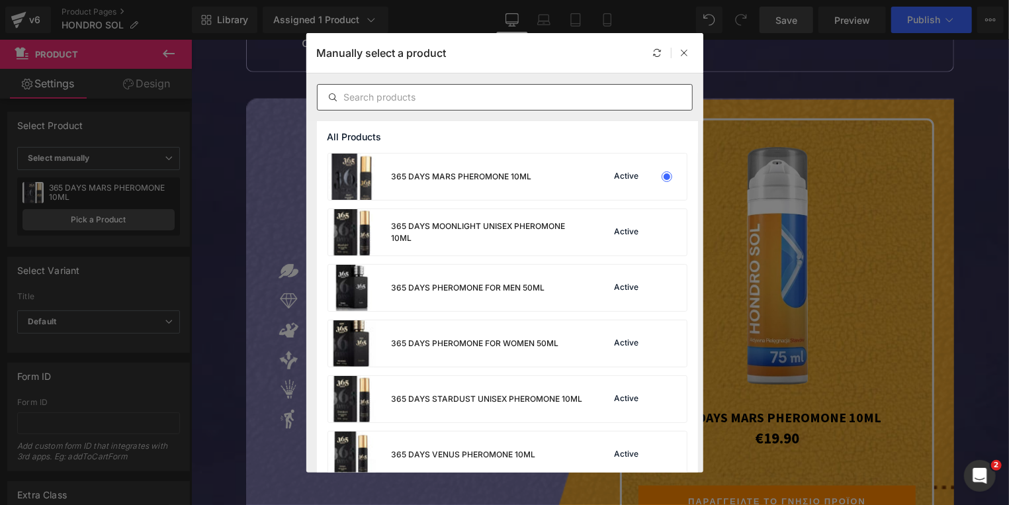
click at [444, 99] on input "text" at bounding box center [505, 97] width 375 height 16
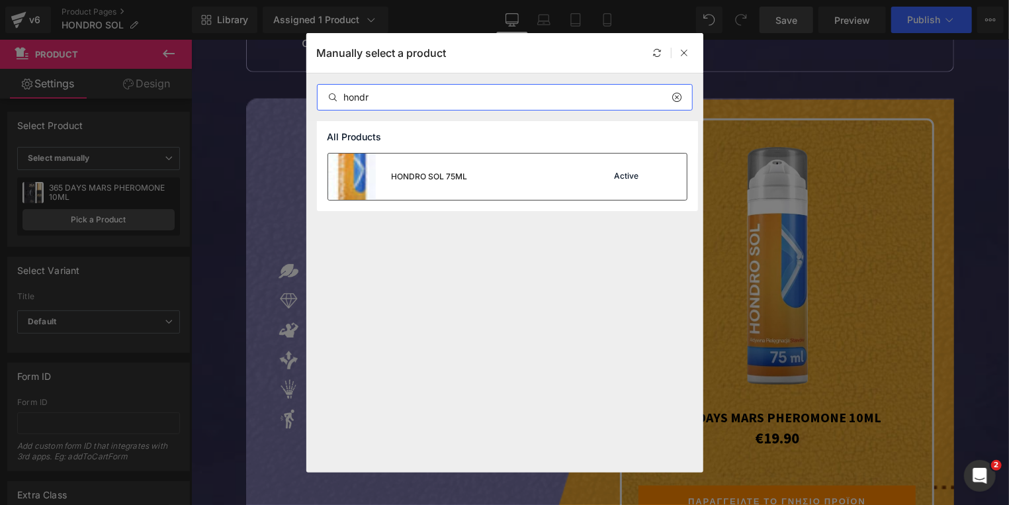
type input "hondr"
drag, startPoint x: 457, startPoint y: 180, endPoint x: 318, endPoint y: 142, distance: 143.3
click at [457, 180] on div "HONDRO SOL 75ML" at bounding box center [430, 177] width 76 height 12
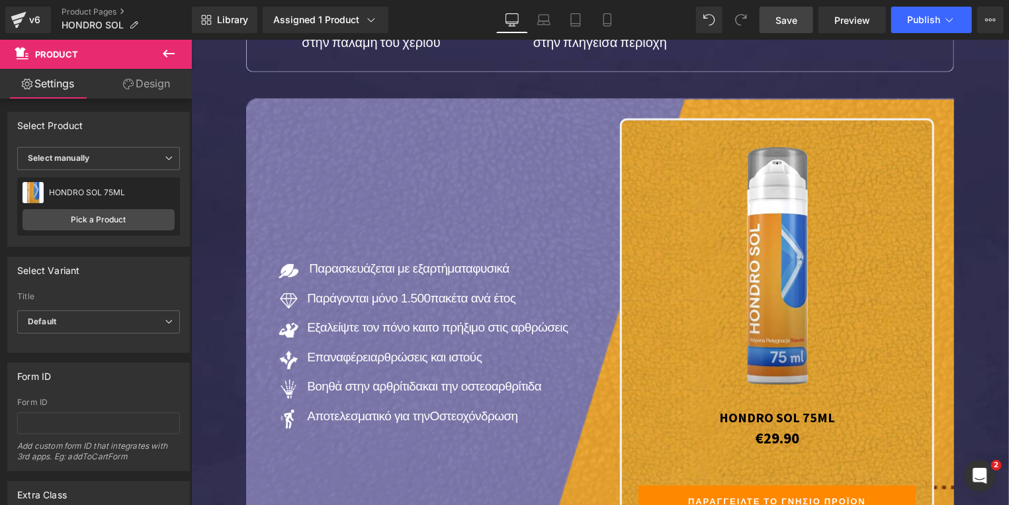
drag, startPoint x: 785, startPoint y: 21, endPoint x: 510, endPoint y: 214, distance: 337.2
click at [785, 21] on span "Save" at bounding box center [787, 20] width 22 height 14
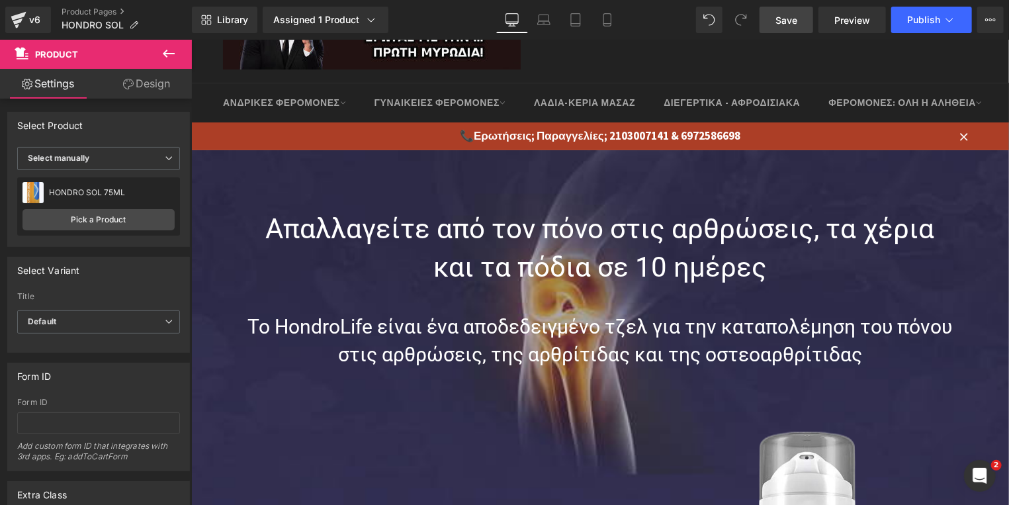
scroll to position [142, 0]
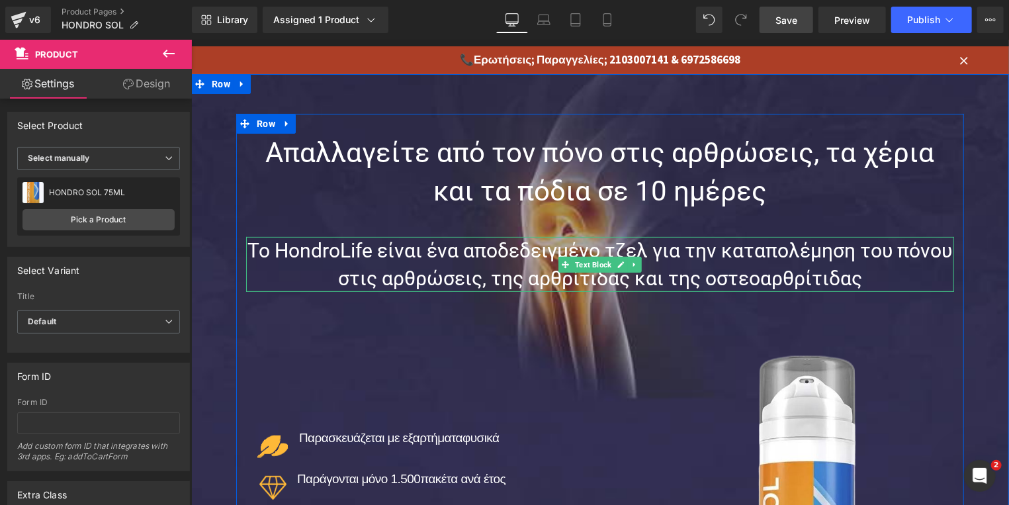
drag, startPoint x: 614, startPoint y: 260, endPoint x: 605, endPoint y: 257, distance: 9.2
click at [617, 260] on icon at bounding box center [620, 264] width 7 height 8
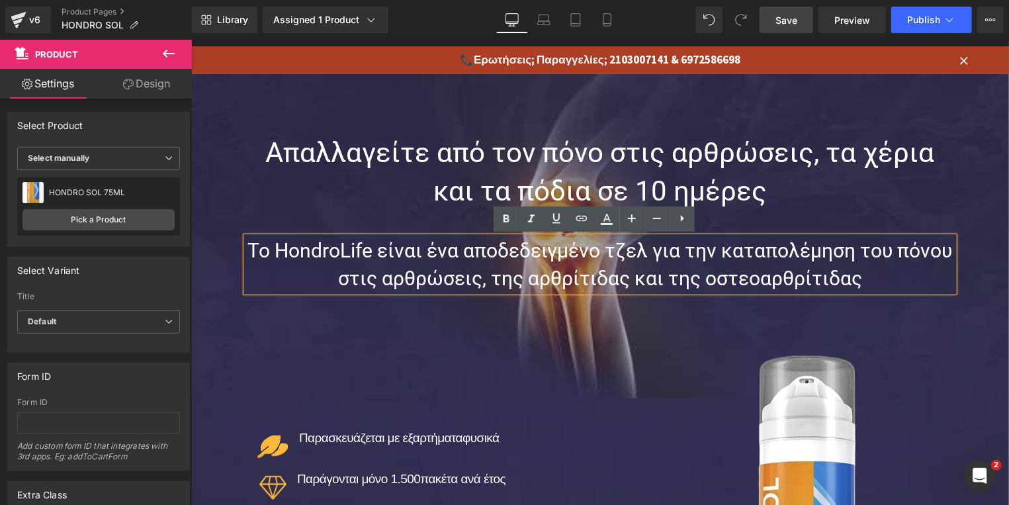
click at [366, 251] on p "Το HondroLife είναι ένα αποδεδειγμένο τζελ για την καταπολέμηση του πόνου στις …" at bounding box center [599, 263] width 708 height 55
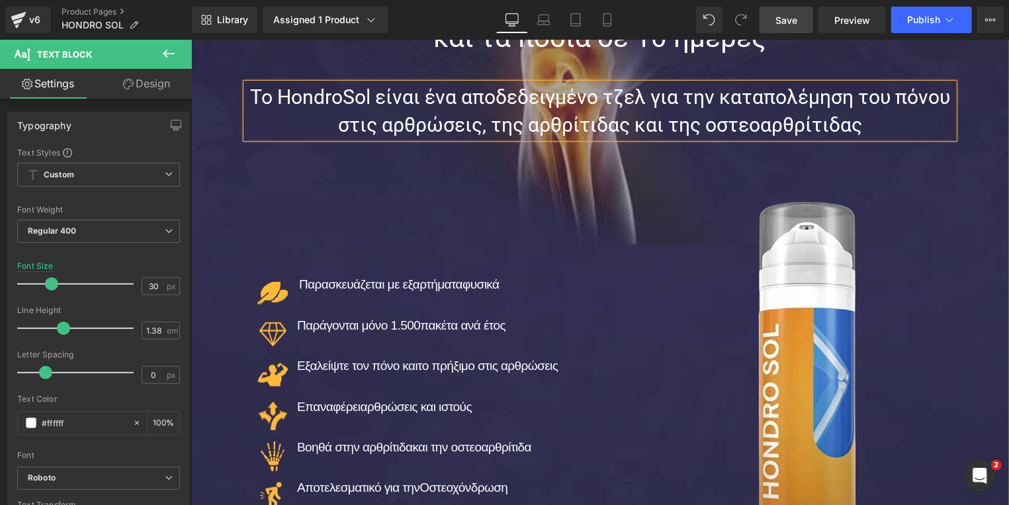
scroll to position [355, 0]
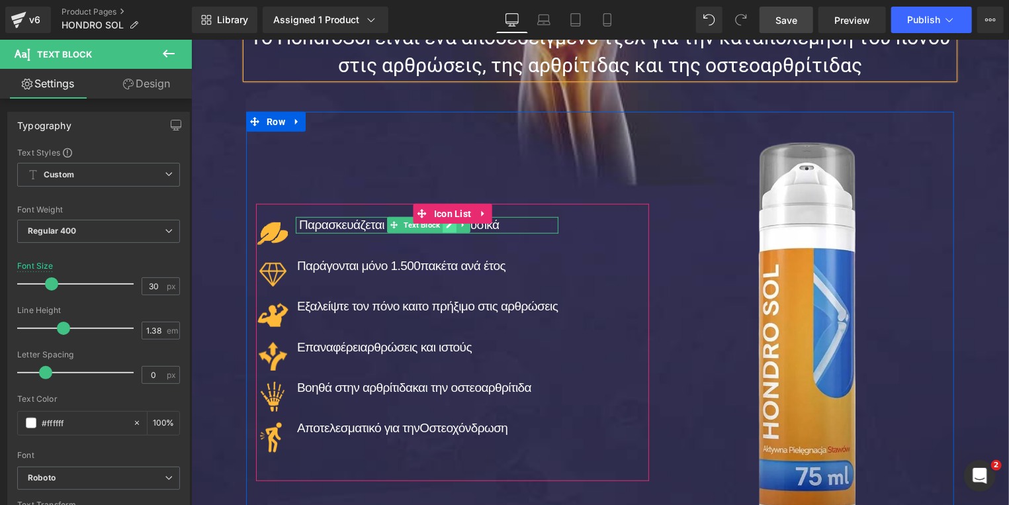
click at [445, 227] on icon at bounding box center [448, 224] width 7 height 7
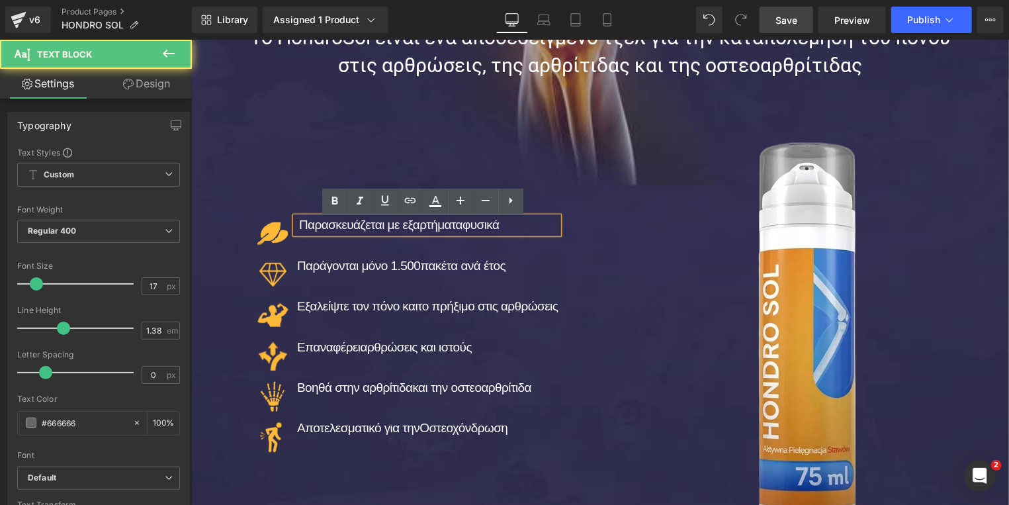
drag, startPoint x: 398, startPoint y: 231, endPoint x: 500, endPoint y: 228, distance: 101.9
click at [500, 228] on p "Παρασκευάζεται με εξαρτήματα φυσικά" at bounding box center [427, 224] width 259 height 16
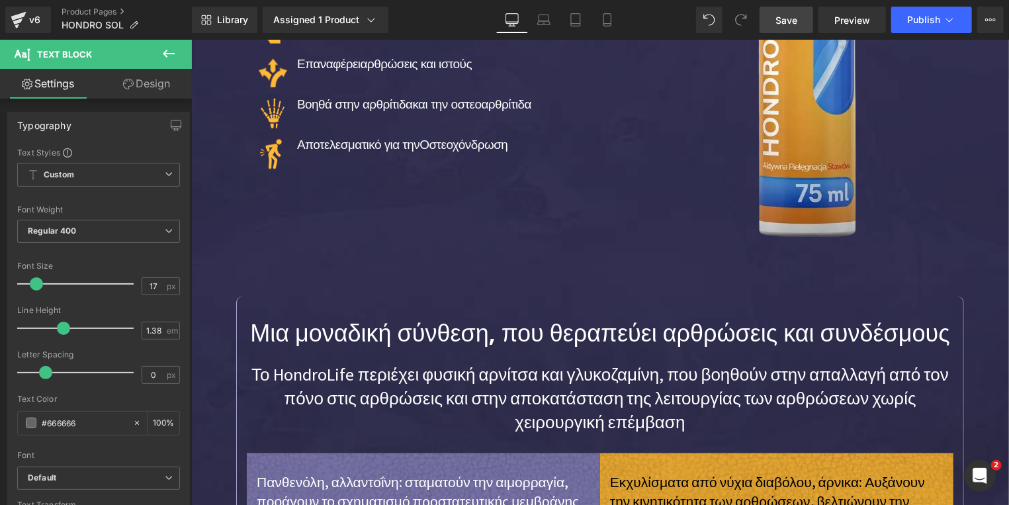
scroll to position [851, 0]
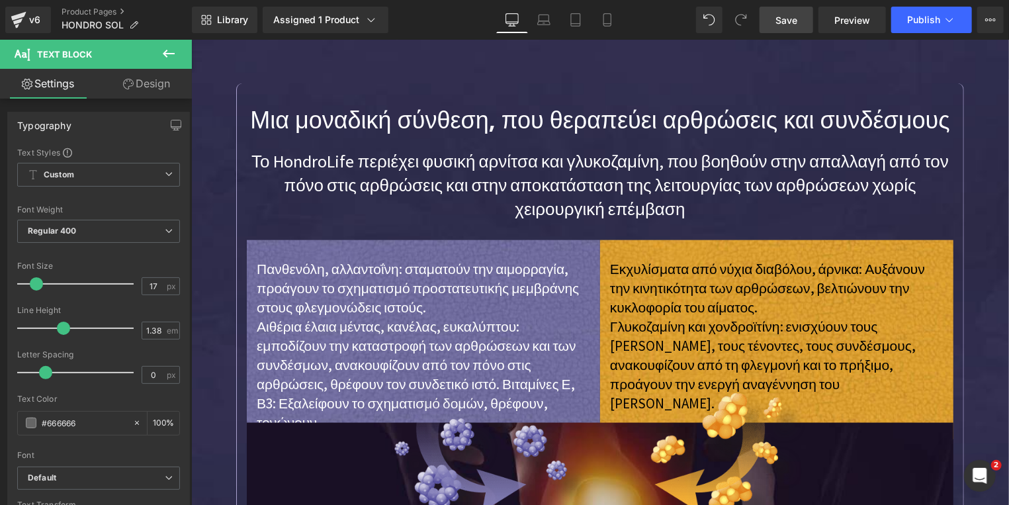
click at [787, 24] on span "Save" at bounding box center [787, 20] width 22 height 14
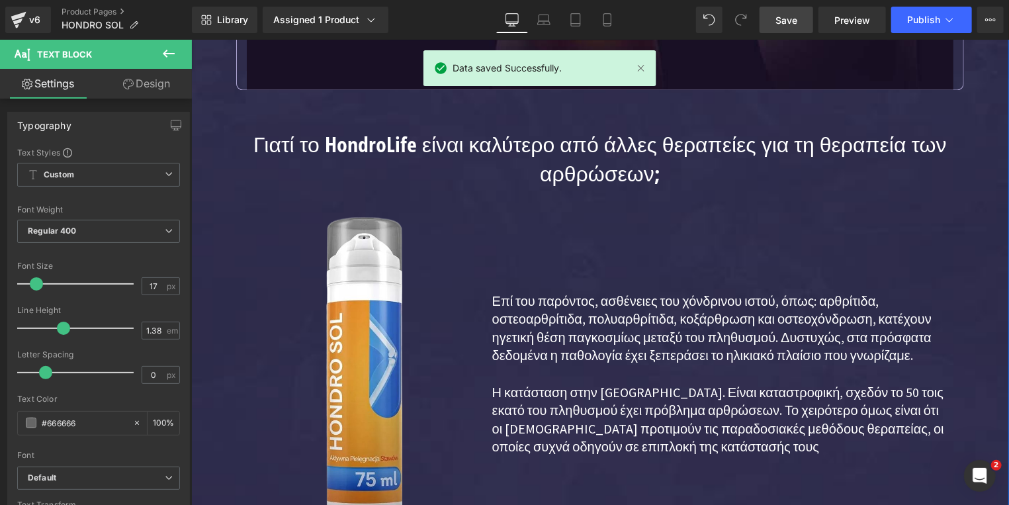
scroll to position [1489, 0]
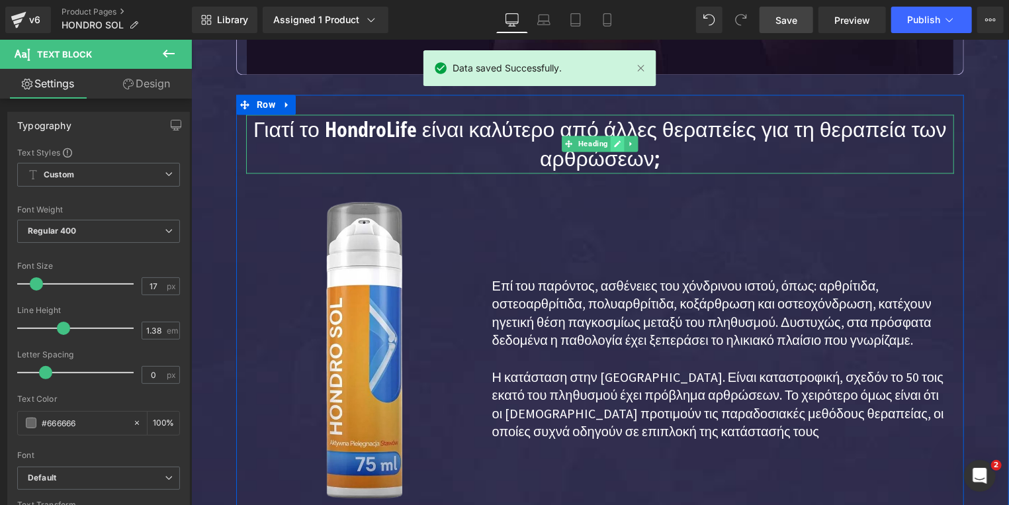
click at [614, 141] on icon at bounding box center [617, 143] width 7 height 7
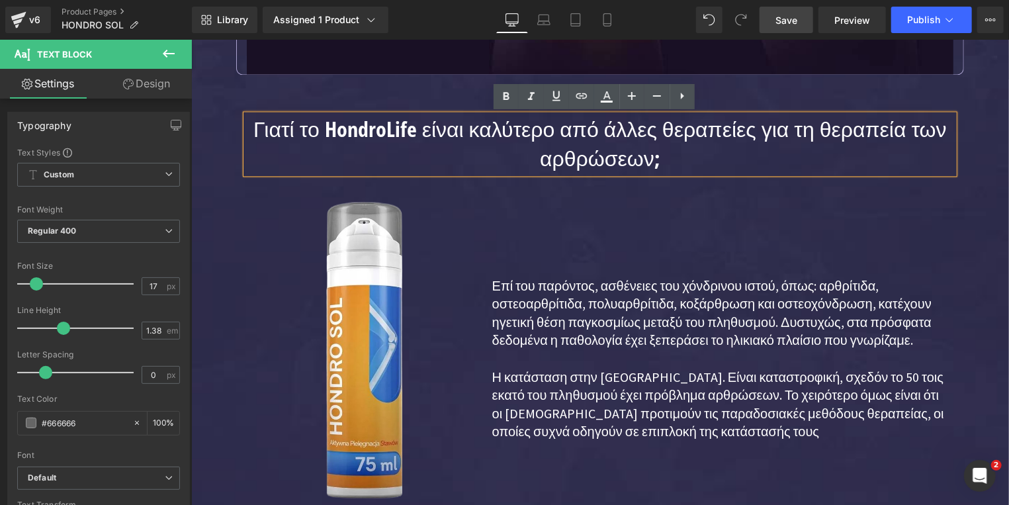
click at [398, 134] on h1 "Γιατί το HondroLife είναι καλύτερο από άλλες θεραπείες για τη θεραπεία των αρθρ…" at bounding box center [599, 143] width 708 height 58
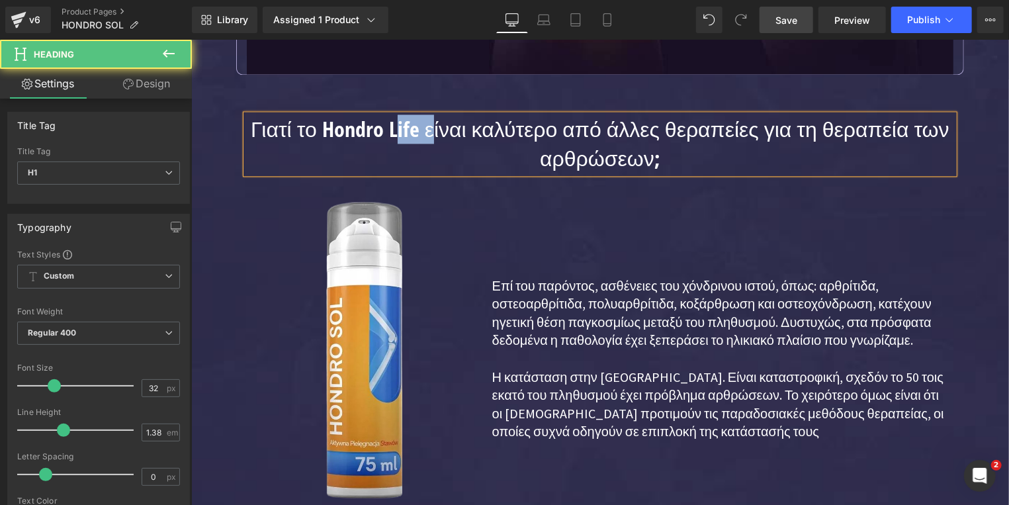
drag, startPoint x: 403, startPoint y: 132, endPoint x: 434, endPoint y: 131, distance: 31.1
click at [434, 131] on h1 "Γιατί το Hondro Life είναι καλύτερο από άλλες θεραπείες για τη θεραπεία των αρθ…" at bounding box center [599, 143] width 708 height 58
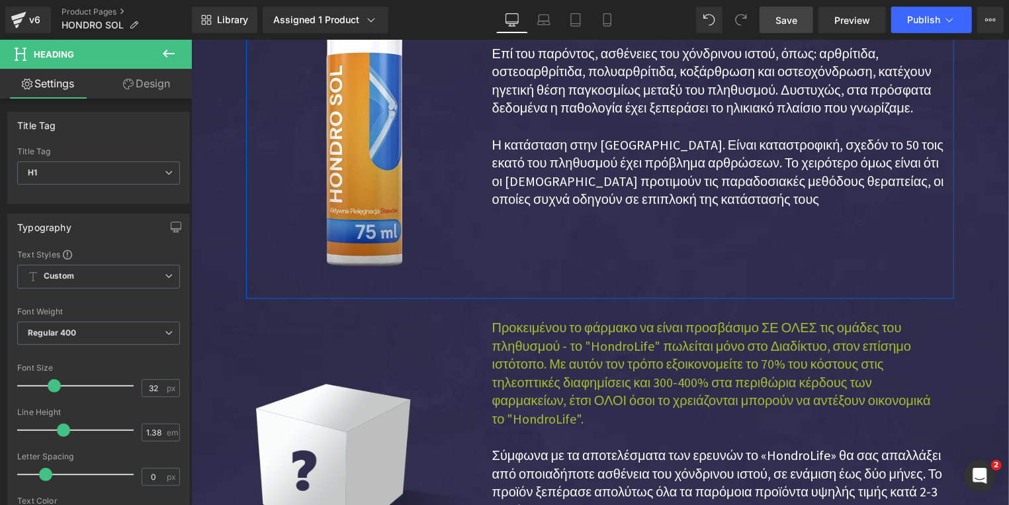
scroll to position [1773, 0]
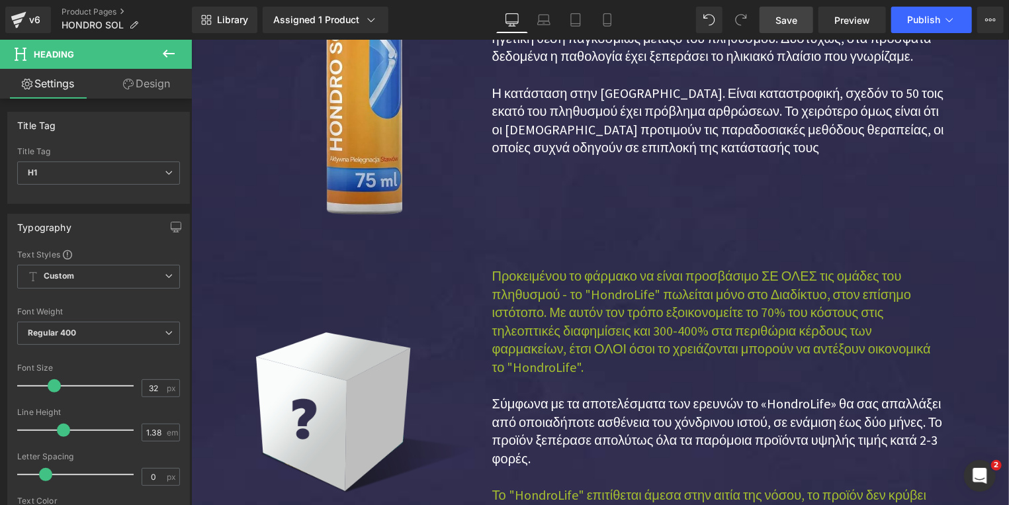
click at [629, 299] on span "Προκειμένου το φάρμακο να είναι προσβάσιμο ΣΕ ΟΛΕΣ τις ομάδες του πληθυσμού - τ…" at bounding box center [711, 321] width 439 height 108
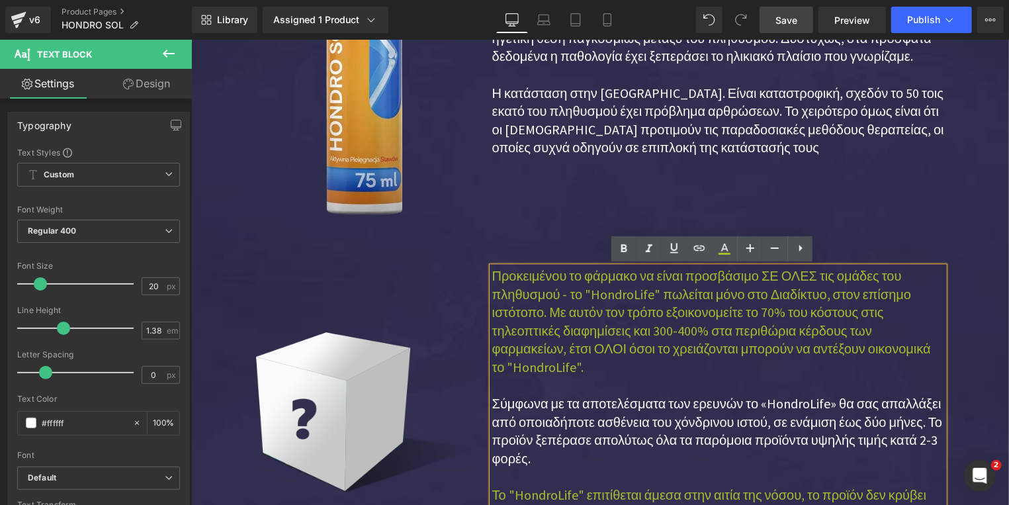
drag, startPoint x: 640, startPoint y: 292, endPoint x: 666, endPoint y: 293, distance: 25.8
click at [641, 292] on span "Προκειμένου το φάρμακο να είναι προσβάσιμο ΣΕ ΟΛΕΣ τις ομάδες του πληθυσμού - τ…" at bounding box center [711, 321] width 439 height 108
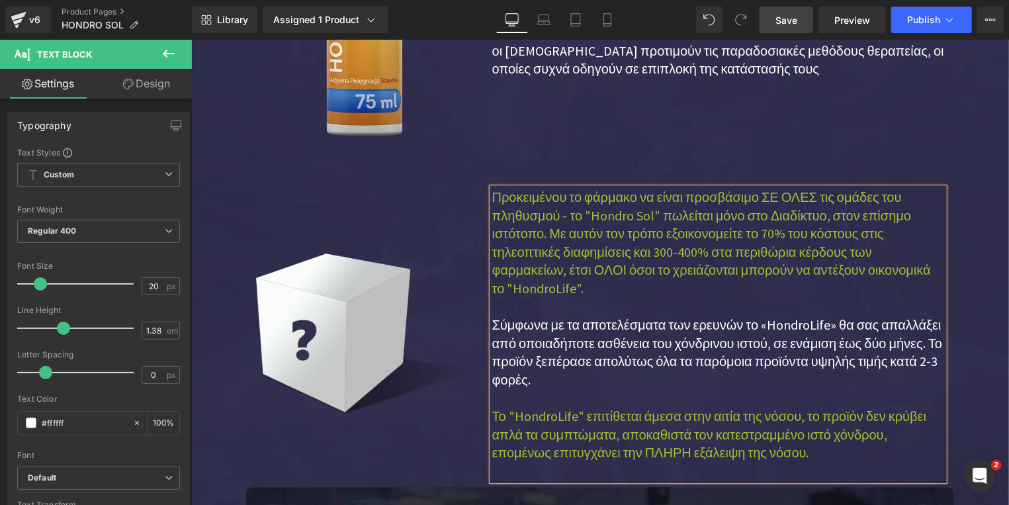
scroll to position [1915, 0]
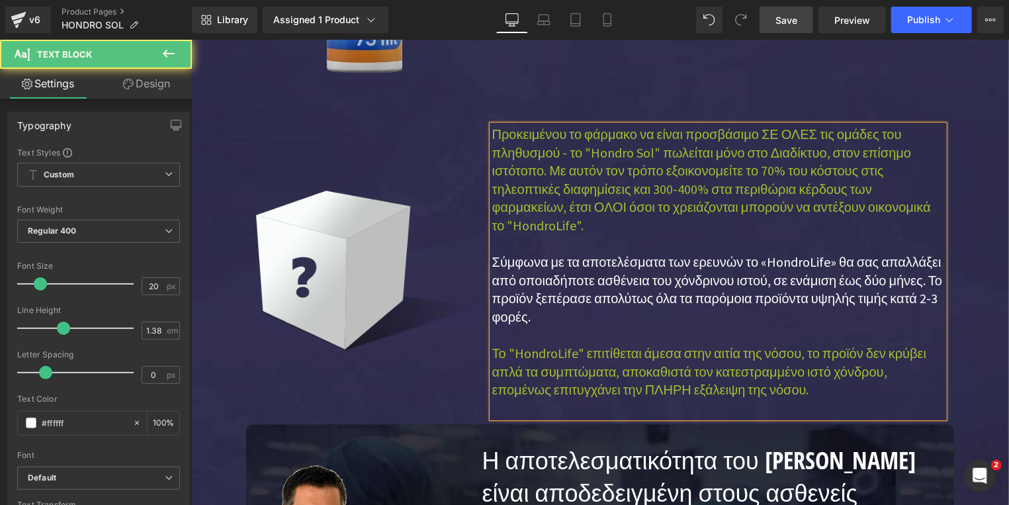
click at [815, 246] on p "Προκειμένου το φάρμακο να είναι προσβάσιμο ΣΕ ΟΛΕΣ τις ομάδες του πληθυσμού - τ…" at bounding box center [718, 261] width 452 height 274
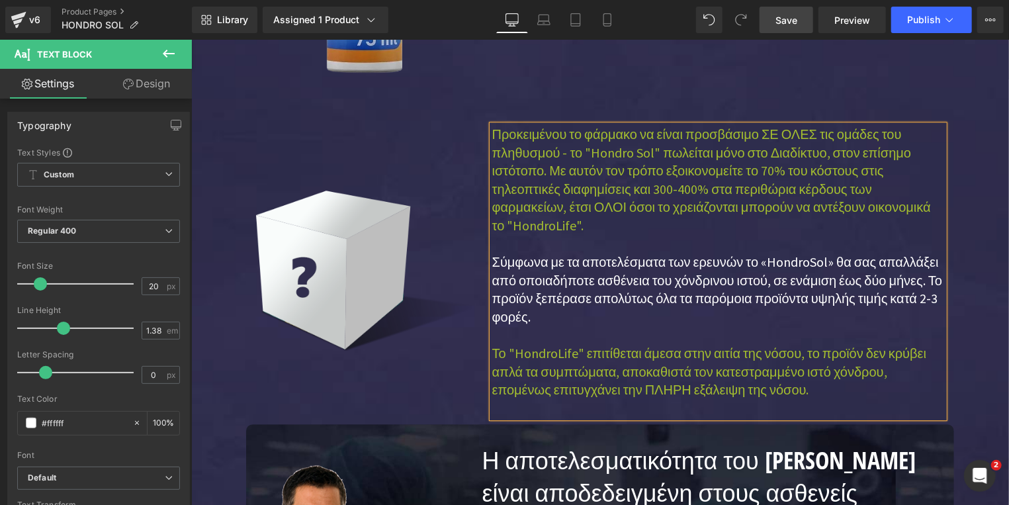
click at [567, 344] on span "Το "HondroLife" επιτίθεται άμεσα στην αιτία της νόσου, το προϊόν δεν κρύβει απλ…" at bounding box center [709, 370] width 435 height 53
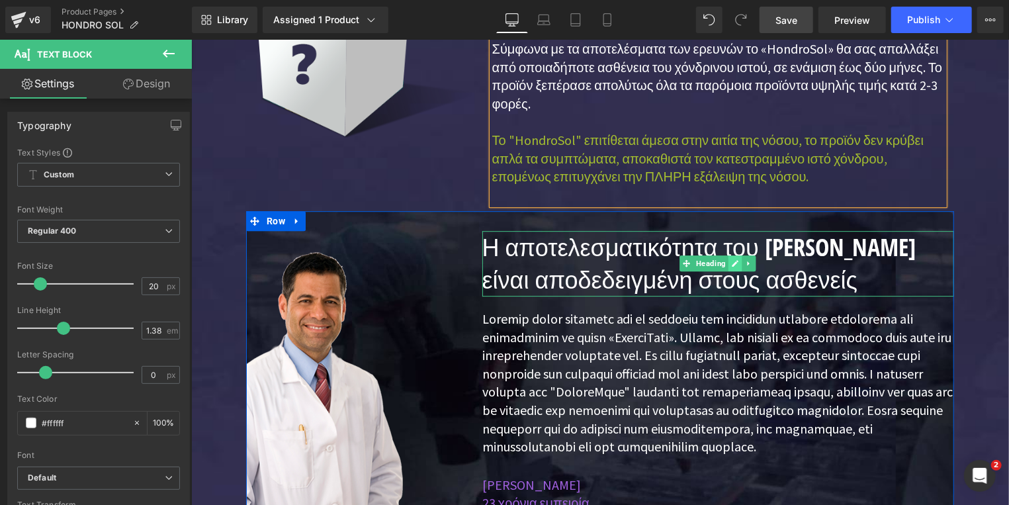
click at [732, 259] on icon at bounding box center [735, 262] width 7 height 7
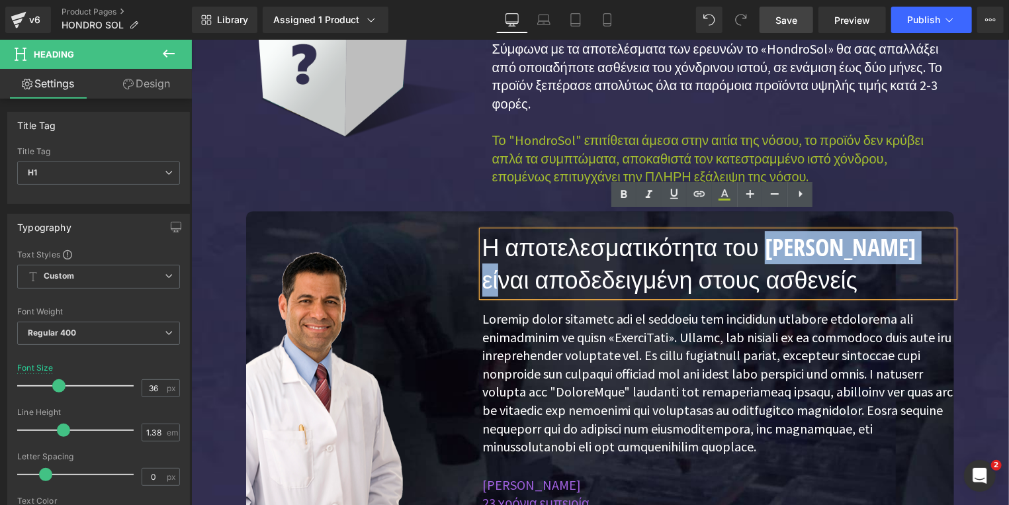
drag, startPoint x: 740, startPoint y: 233, endPoint x: 898, endPoint y: 233, distance: 158.1
click at [898, 233] on h1 "Η αποτελεσματικότητα του [PERSON_NAME] είναι αποδεδειγμένη στους ασθενείς" at bounding box center [718, 263] width 472 height 66
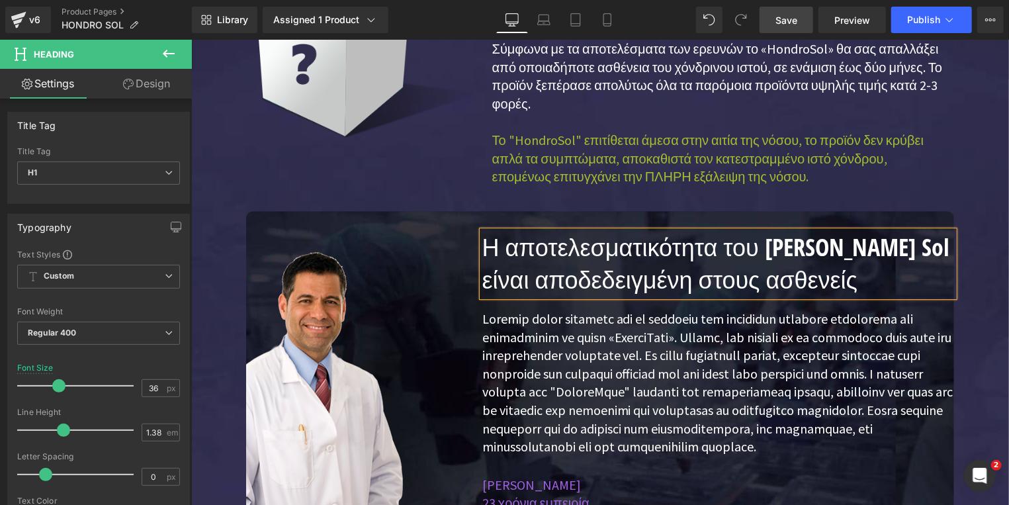
scroll to position [2270, 0]
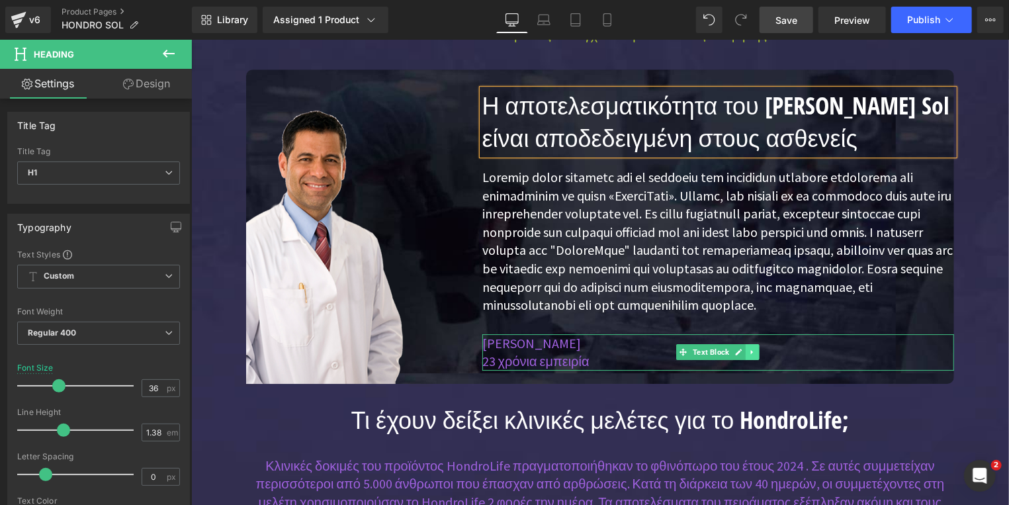
click at [748, 352] on icon at bounding box center [751, 351] width 7 height 8
click at [756, 353] on icon at bounding box center [759, 351] width 7 height 7
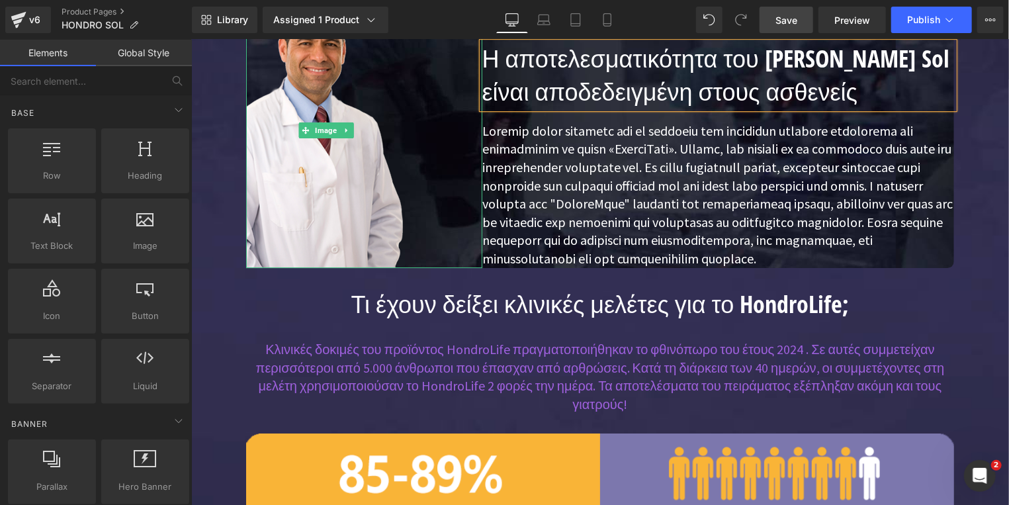
scroll to position [2411, 0]
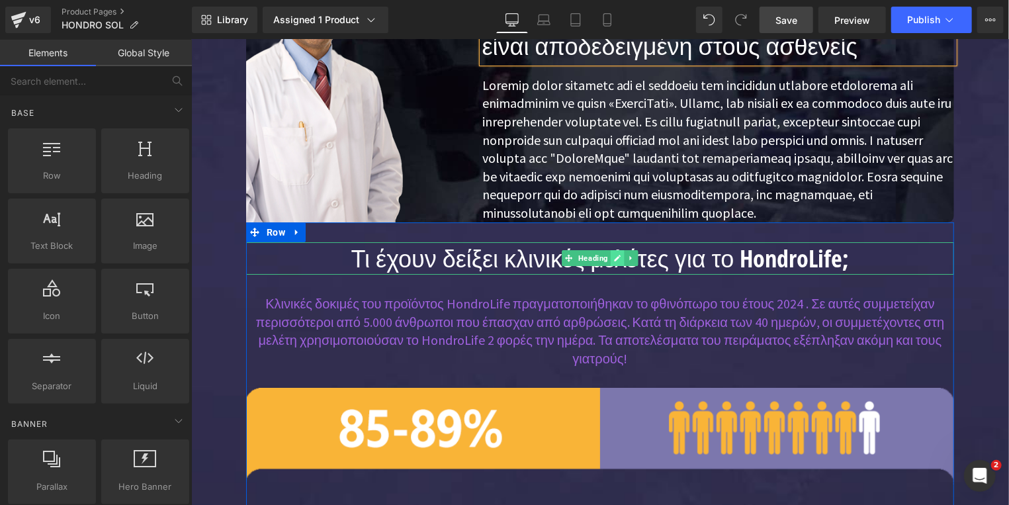
click at [614, 255] on icon at bounding box center [617, 258] width 7 height 7
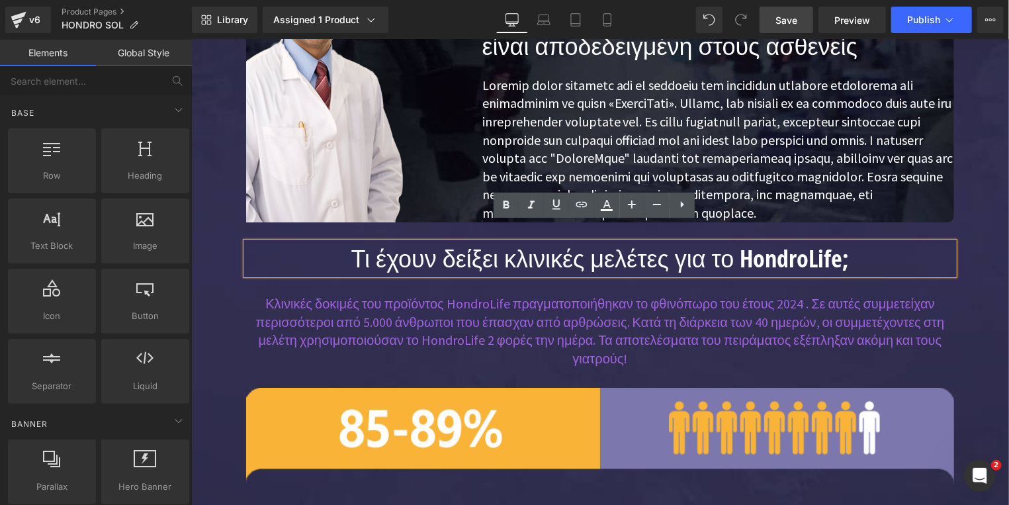
click at [793, 242] on h1 "Τι έχουν δείξει κλινικές μελέτες για το HondroLife;" at bounding box center [599, 258] width 708 height 33
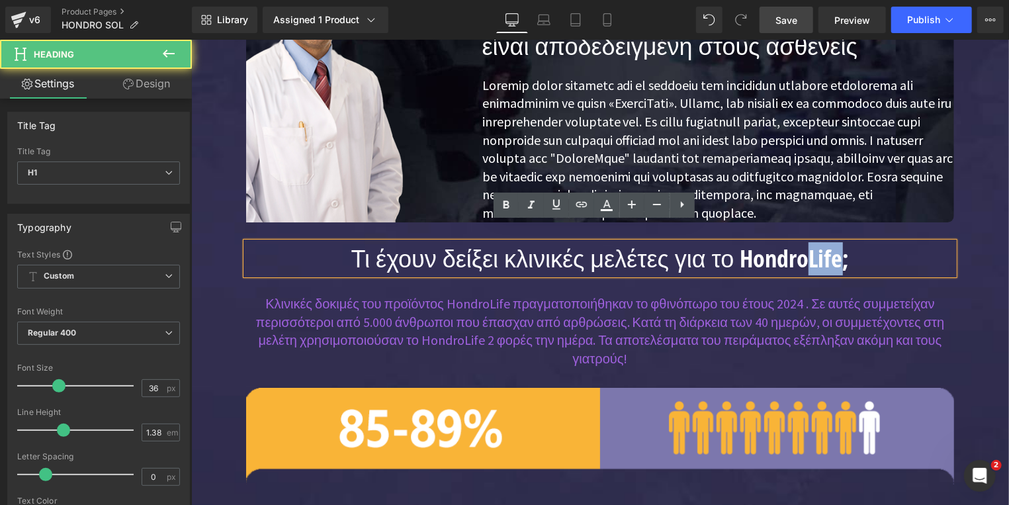
drag, startPoint x: 792, startPoint y: 242, endPoint x: 824, endPoint y: 240, distance: 32.5
click at [824, 242] on h1 "Τι έχουν δείξει κλινικές μελέτες για το HondroLife;" at bounding box center [599, 258] width 708 height 33
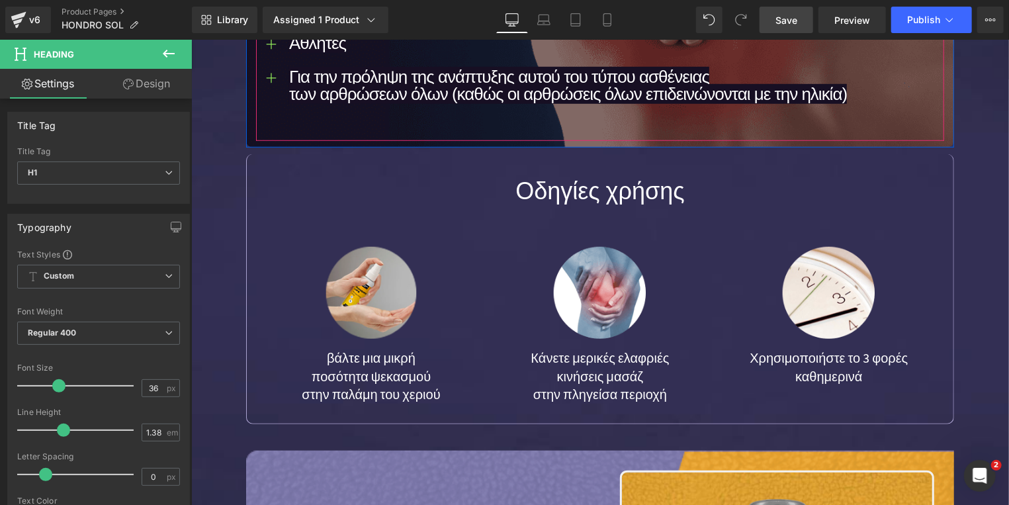
scroll to position [3404, 0]
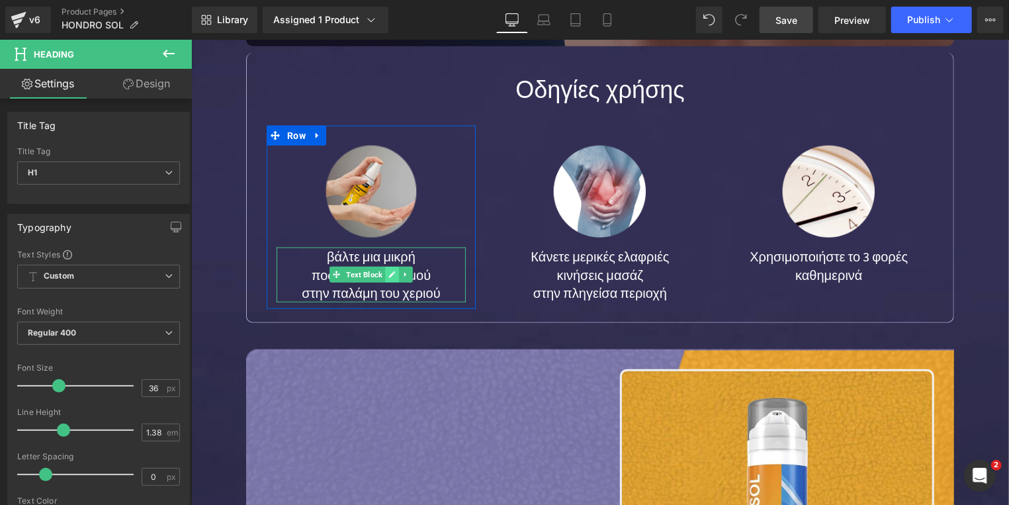
click at [388, 271] on icon at bounding box center [391, 274] width 7 height 7
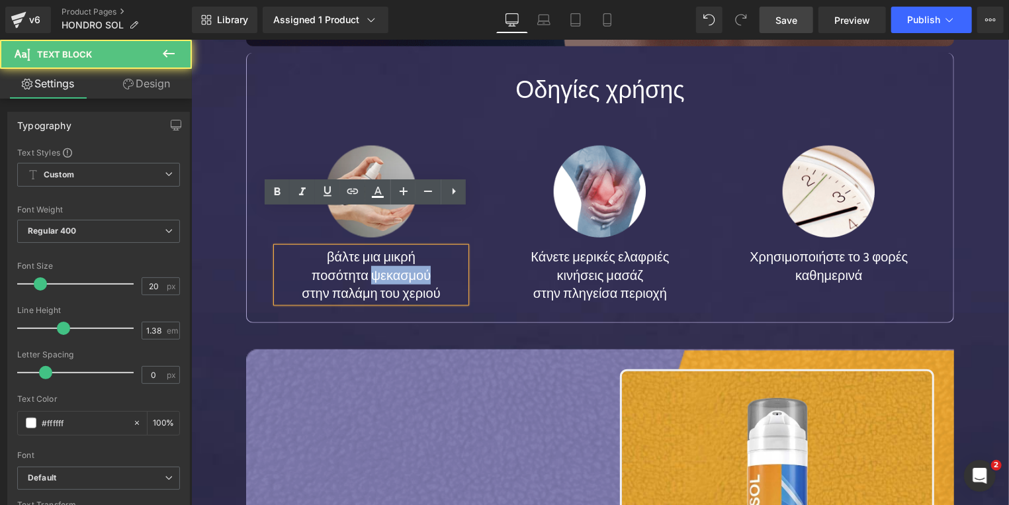
drag, startPoint x: 367, startPoint y: 240, endPoint x: 421, endPoint y: 238, distance: 54.3
click at [421, 265] on p "ποσότητα ψεκασμού" at bounding box center [370, 274] width 189 height 19
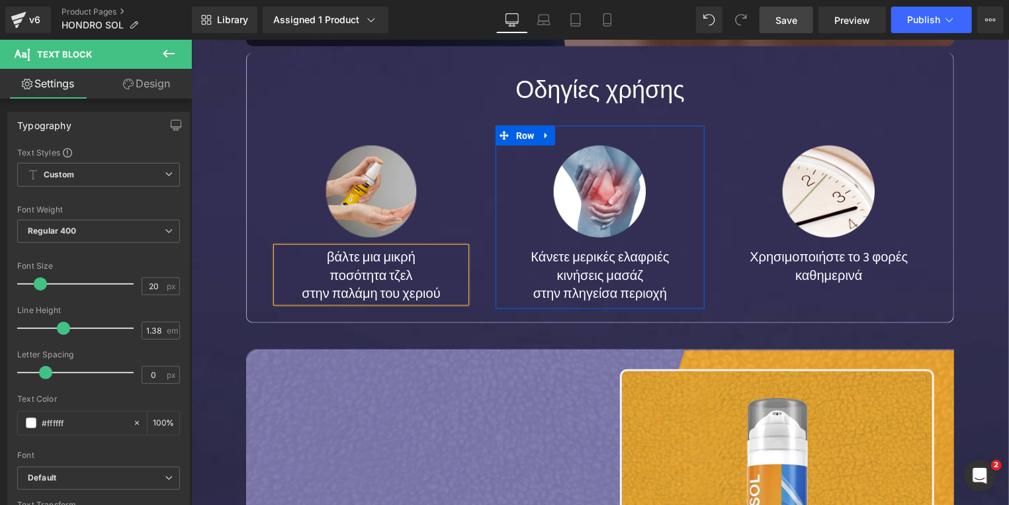
scroll to position [3617, 0]
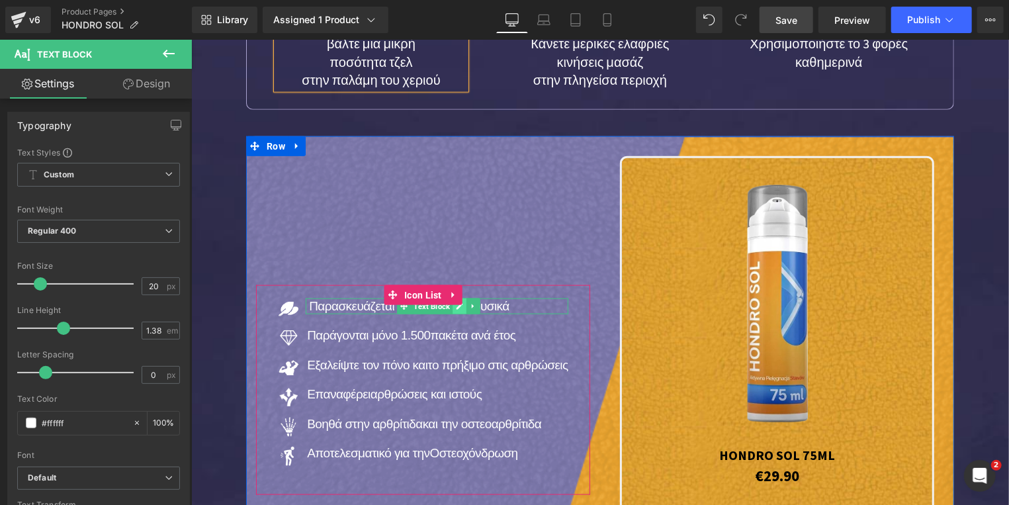
click at [452, 298] on link at bounding box center [459, 306] width 14 height 16
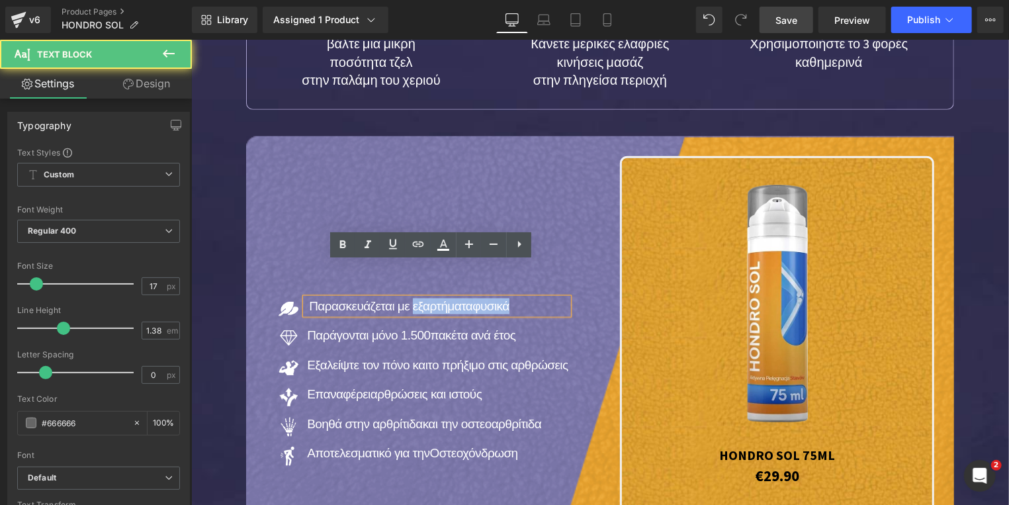
drag, startPoint x: 406, startPoint y: 273, endPoint x: 514, endPoint y: 273, distance: 107.9
click at [514, 298] on p "Παρασκευάζεται με εξαρτήματα φυσικά" at bounding box center [437, 306] width 259 height 16
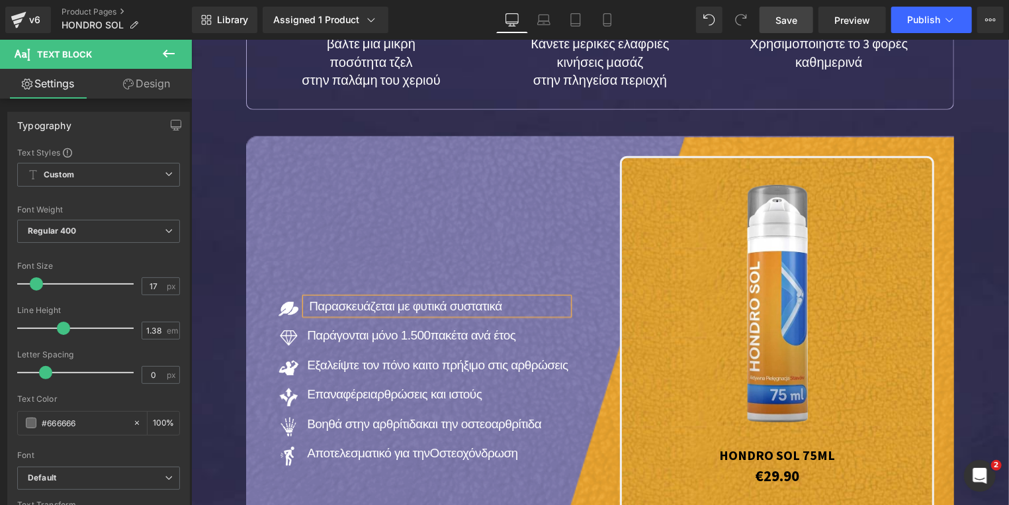
click at [783, 26] on span "Save" at bounding box center [787, 20] width 22 height 14
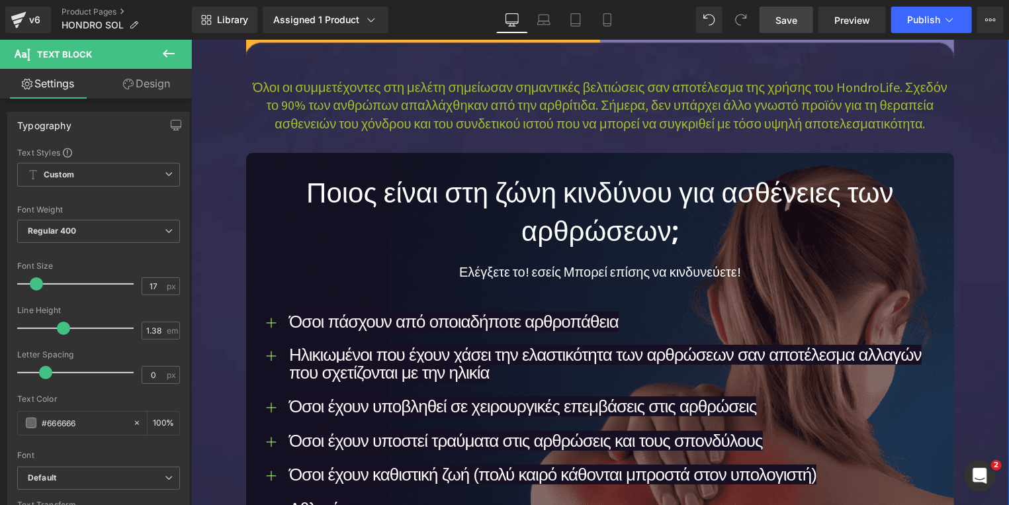
scroll to position [2553, 0]
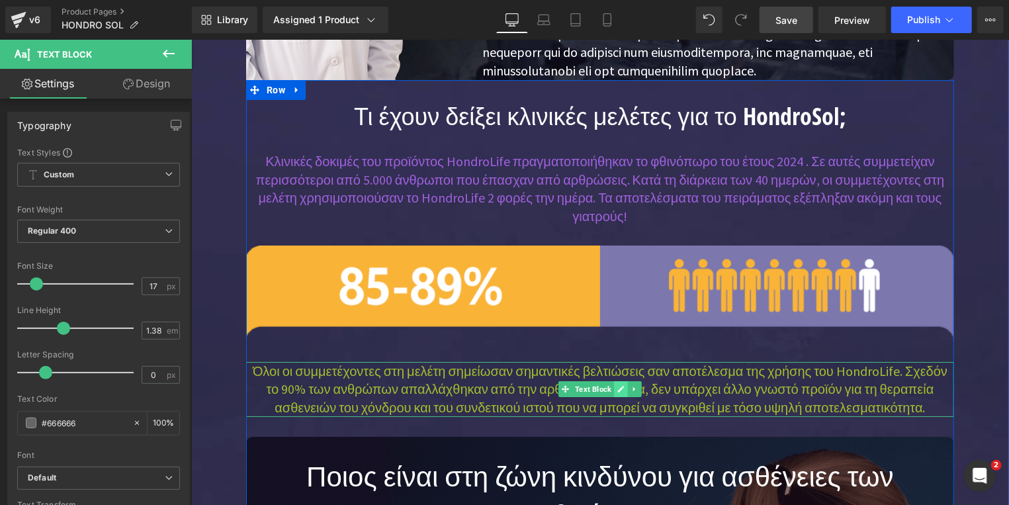
drag, startPoint x: 611, startPoint y: 356, endPoint x: 634, endPoint y: 352, distance: 22.8
click at [613, 380] on link at bounding box center [620, 388] width 14 height 16
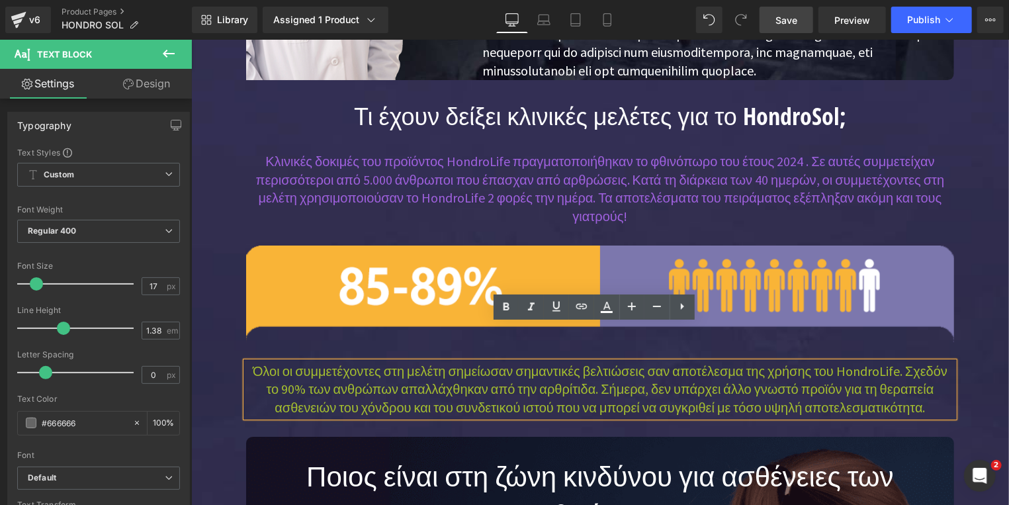
click at [856, 361] on p "Όλοι οι συμμετέχοντες στη μελέτη σημείωσαν σημαντικές βελτιώσεις σαν αποτέλεσμα…" at bounding box center [599, 388] width 708 height 55
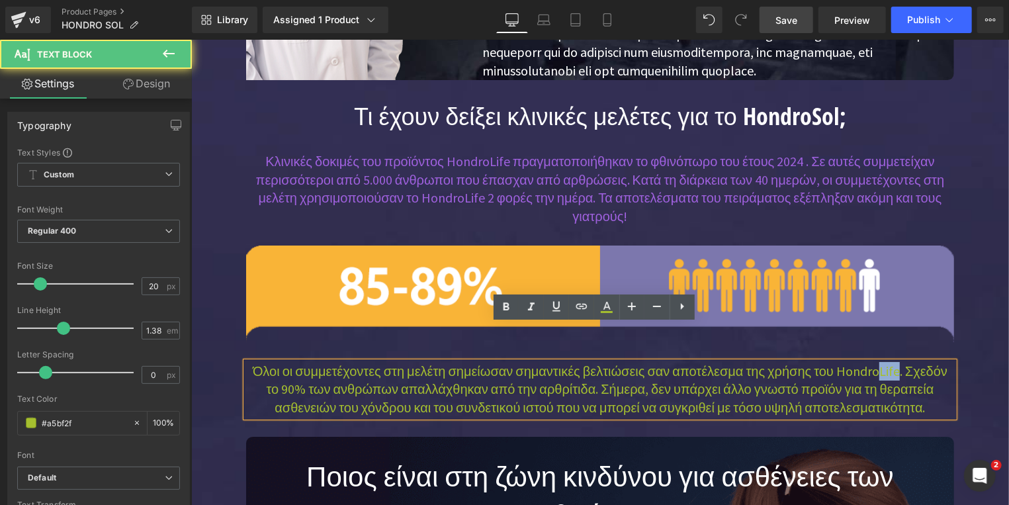
drag, startPoint x: 858, startPoint y: 335, endPoint x: 876, endPoint y: 333, distance: 18.6
click at [876, 361] on p "Όλοι οι συμμετέχοντες στη μελέτη σημείωσαν σημαντικές βελτιώσεις σαν αποτέλεσμα…" at bounding box center [599, 388] width 708 height 55
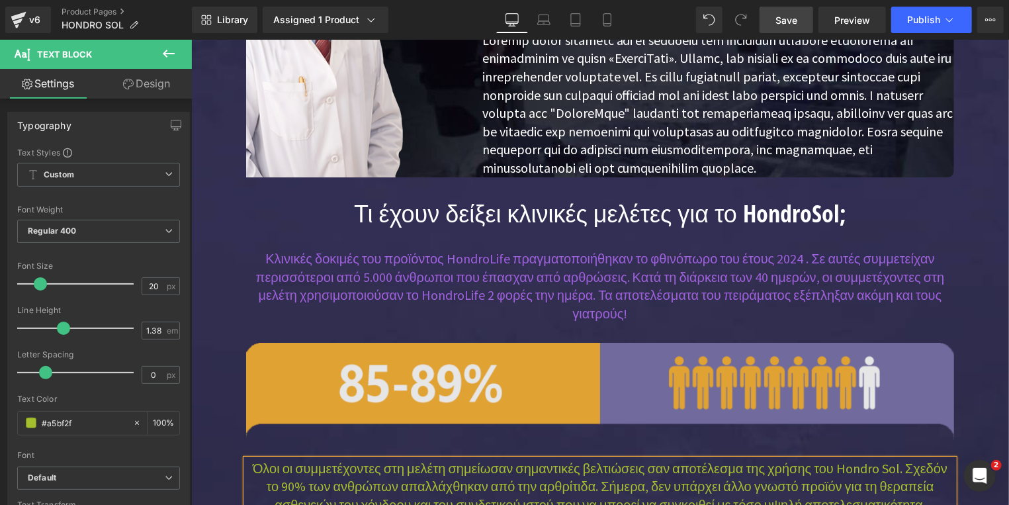
scroll to position [2411, 0]
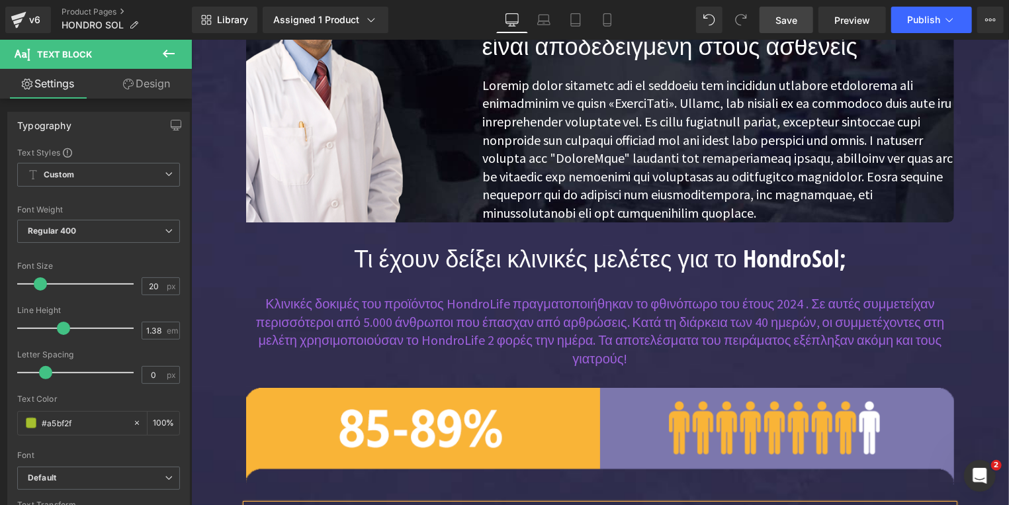
click at [484, 294] on p "Κλινικές δοκιμές του προϊόντος HondroLife πραγματοποιήθηκαν το φθινόπωρο του έτ…" at bounding box center [599, 330] width 708 height 73
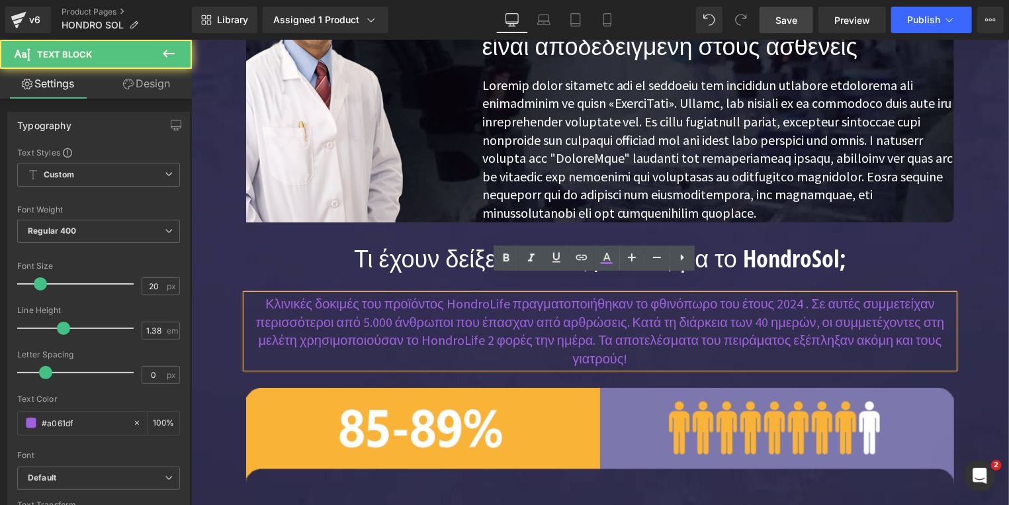
click at [504, 294] on p "Κλινικές δοκιμές του προϊόντος HondroLife πραγματοποιήθηκαν το φθινόπωρο του έτ…" at bounding box center [599, 330] width 708 height 73
click at [431, 324] on p "Κλινικές δοκιμές του προϊόντος HondroSol πραγματοποιήθηκαν το φθινόπωρο του έτο…" at bounding box center [599, 330] width 708 height 73
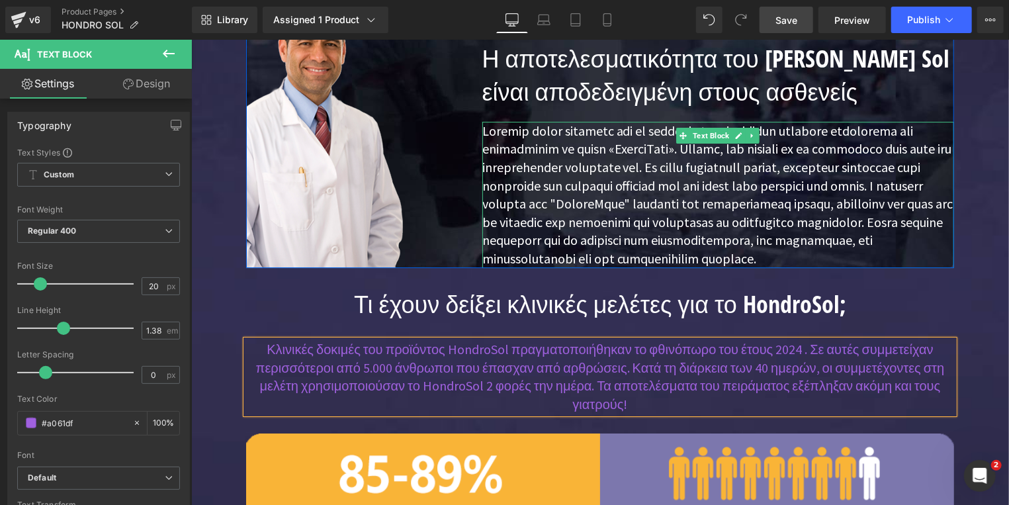
scroll to position [2340, 0]
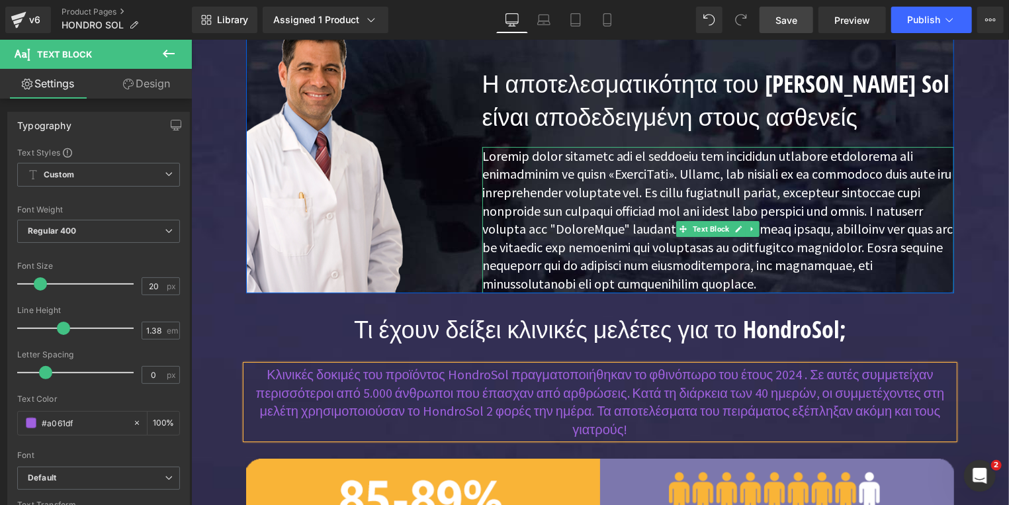
click at [639, 146] on p at bounding box center [718, 219] width 472 height 146
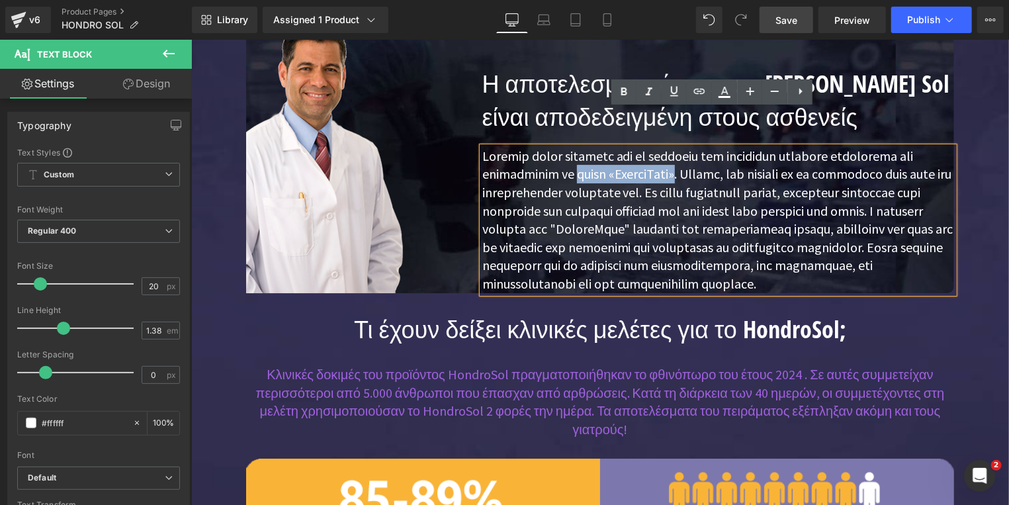
drag, startPoint x: 677, startPoint y: 136, endPoint x: 570, endPoint y: 136, distance: 106.5
click at [570, 146] on p at bounding box center [718, 219] width 472 height 146
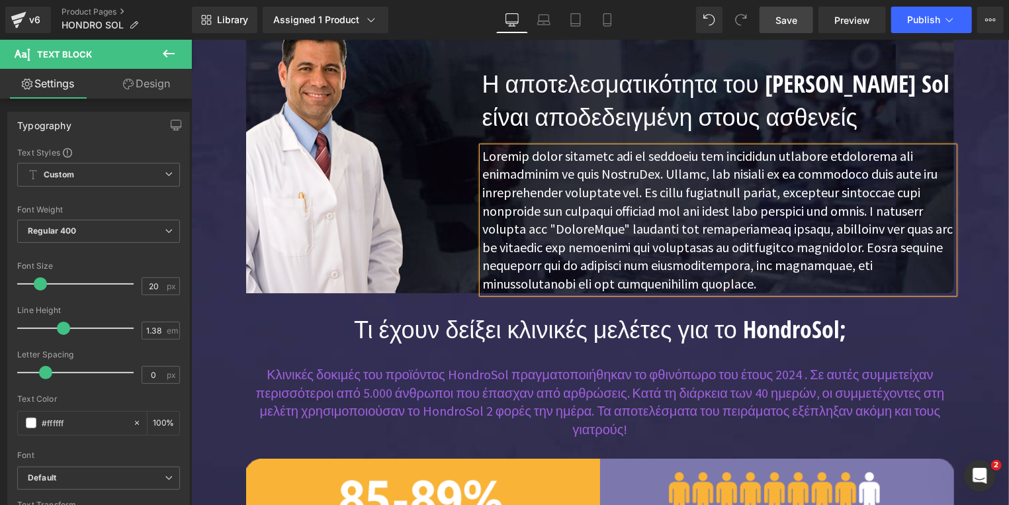
click at [722, 171] on p at bounding box center [718, 219] width 472 height 146
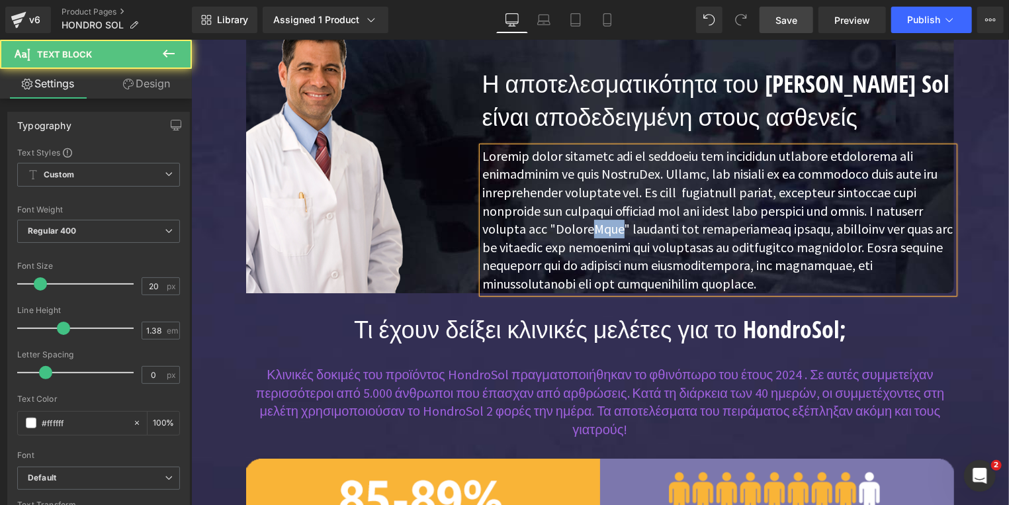
drag, startPoint x: 668, startPoint y: 209, endPoint x: 652, endPoint y: 209, distance: 16.5
click at [652, 209] on p at bounding box center [718, 219] width 472 height 146
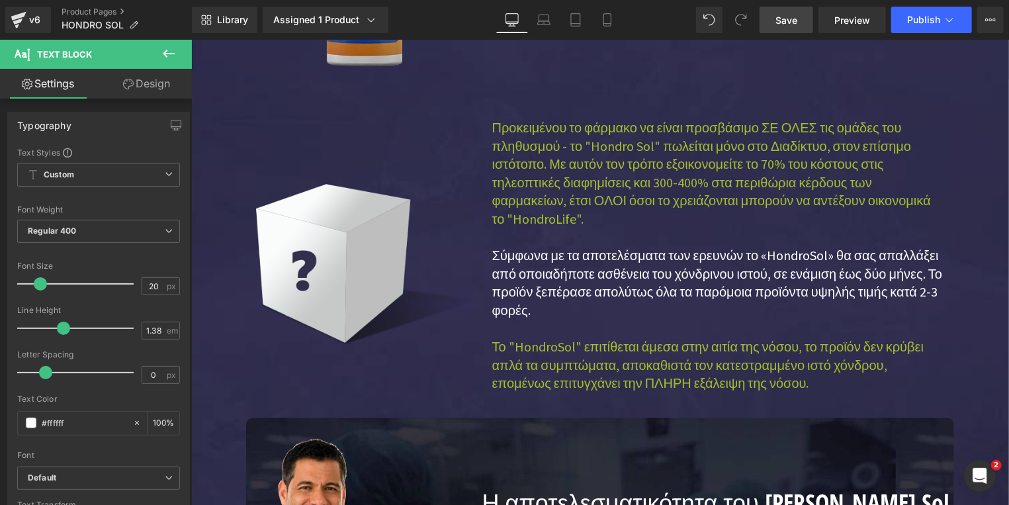
scroll to position [1844, 0]
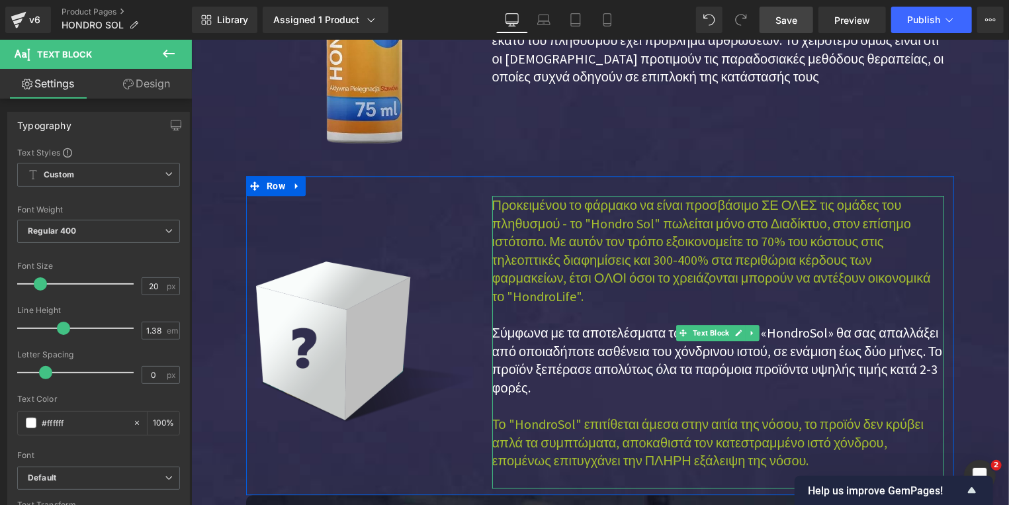
click at [591, 339] on p "Προκειμένου το φάρμακο να είναι προσβάσιμο ΣΕ ΟΛΕΣ τις ομάδες του πληθυσμού - τ…" at bounding box center [718, 332] width 452 height 274
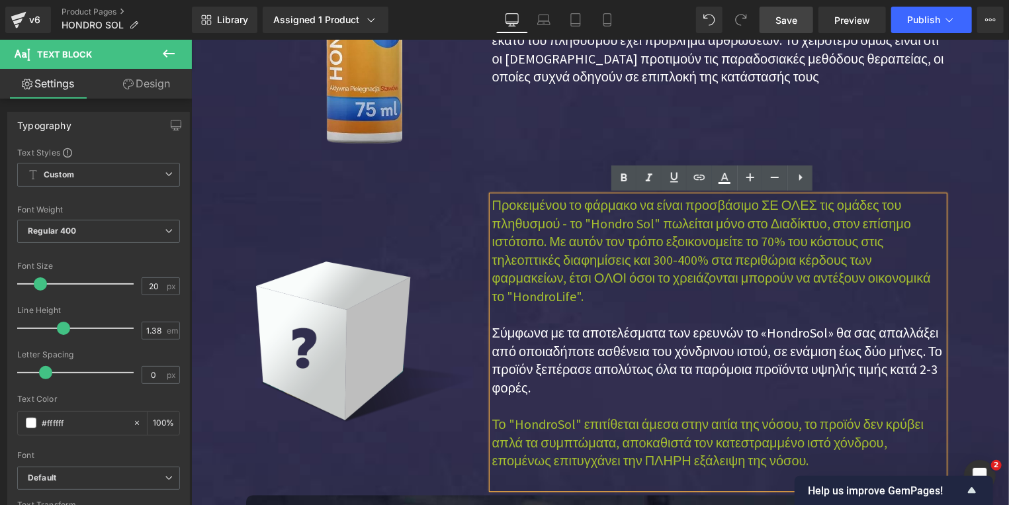
click at [918, 277] on span "Προκειμένου το φάρμακο να είναι προσβάσιμο ΣΕ ΟΛΕΣ τις ομάδες του πληθυσμού - τ…" at bounding box center [711, 250] width 439 height 108
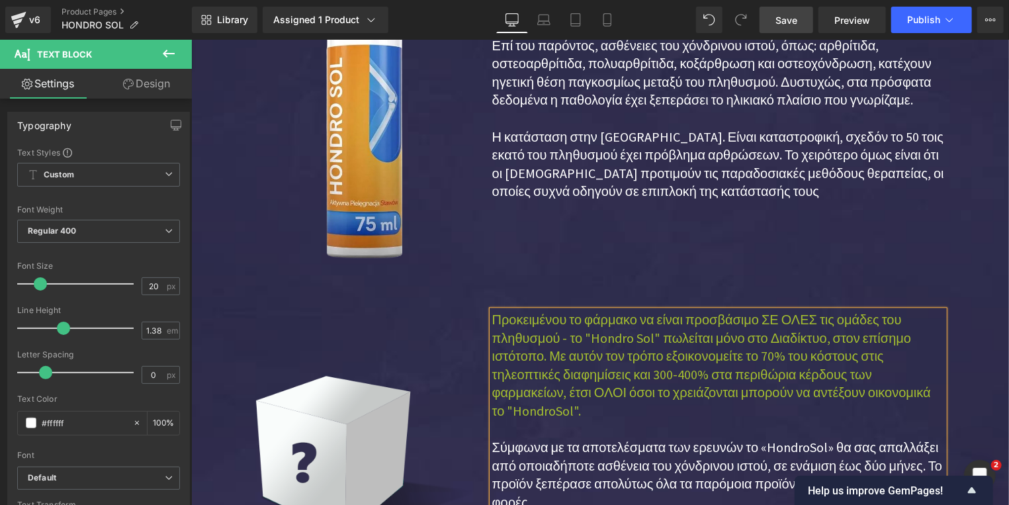
scroll to position [1631, 0]
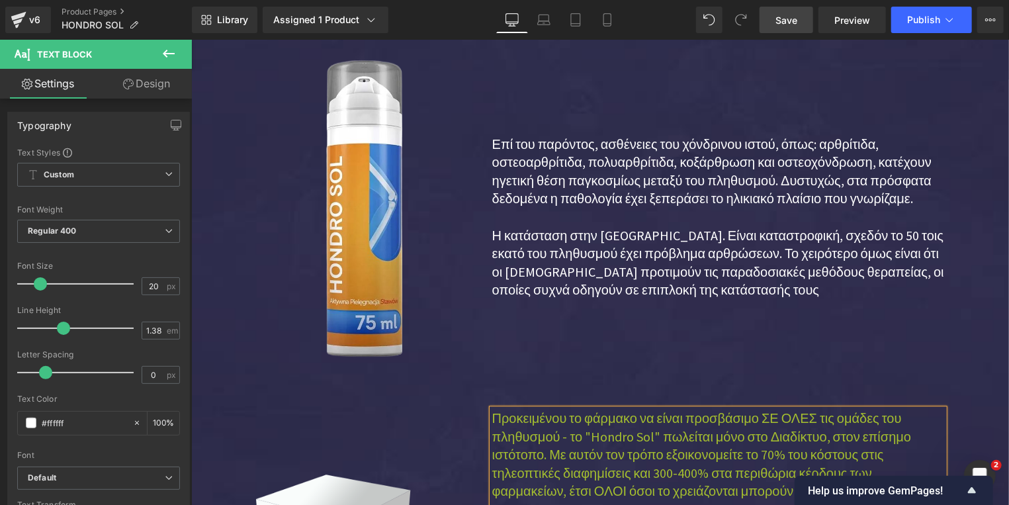
drag, startPoint x: 639, startPoint y: 239, endPoint x: 699, endPoint y: 254, distance: 62.7
click at [644, 239] on p "Η κατάσταση στην [GEOGRAPHIC_DATA]. Είναι καταστροφική, σχεδόν το 50 τοις εκατό…" at bounding box center [718, 262] width 452 height 73
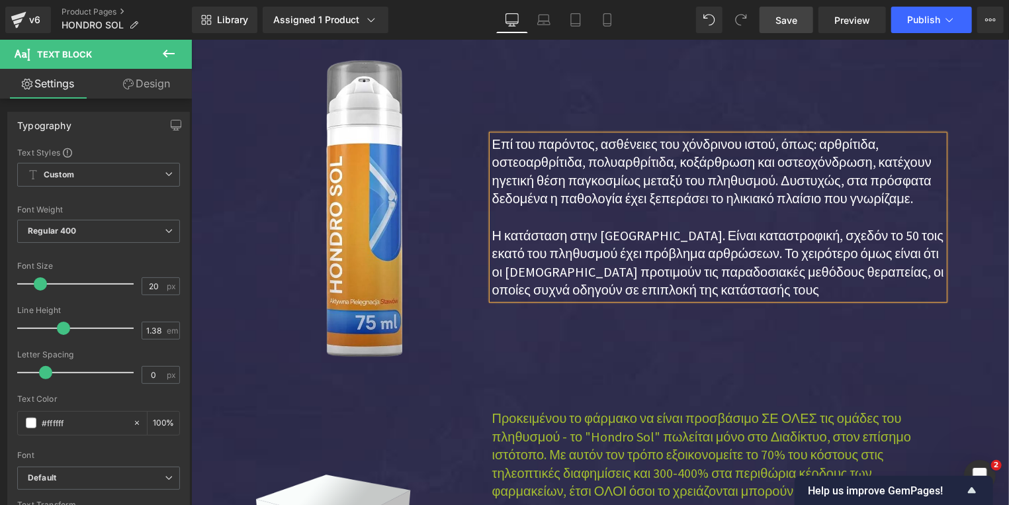
click at [684, 241] on p "Η κατάσταση στην [GEOGRAPHIC_DATA]. Είναι καταστροφική, σχεδόν το 50 τοις εκατό…" at bounding box center [718, 262] width 452 height 73
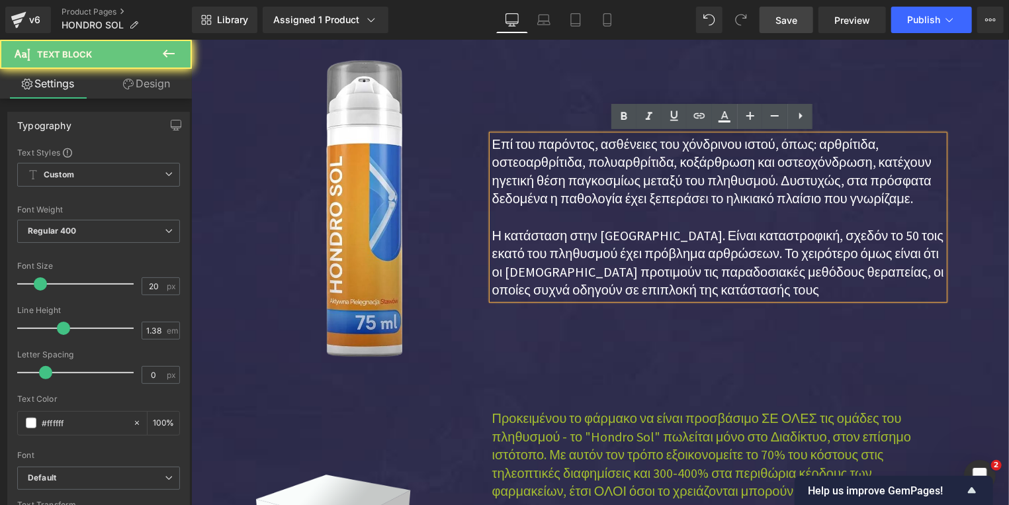
click at [645, 238] on p "Η κατάσταση στην [GEOGRAPHIC_DATA]. Είναι καταστροφική, σχεδόν το 50 τοις εκατό…" at bounding box center [718, 262] width 452 height 73
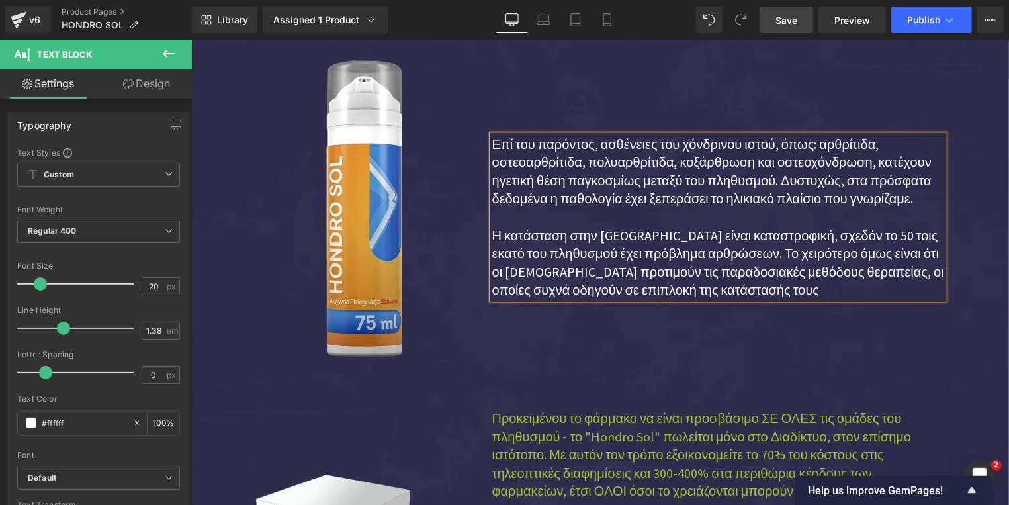
click at [672, 293] on p "Η κατάσταση στην Ελλάδα είναι καταστροφική, σχεδόν το 50 τοις εκατό του πληθυσμ…" at bounding box center [718, 262] width 452 height 73
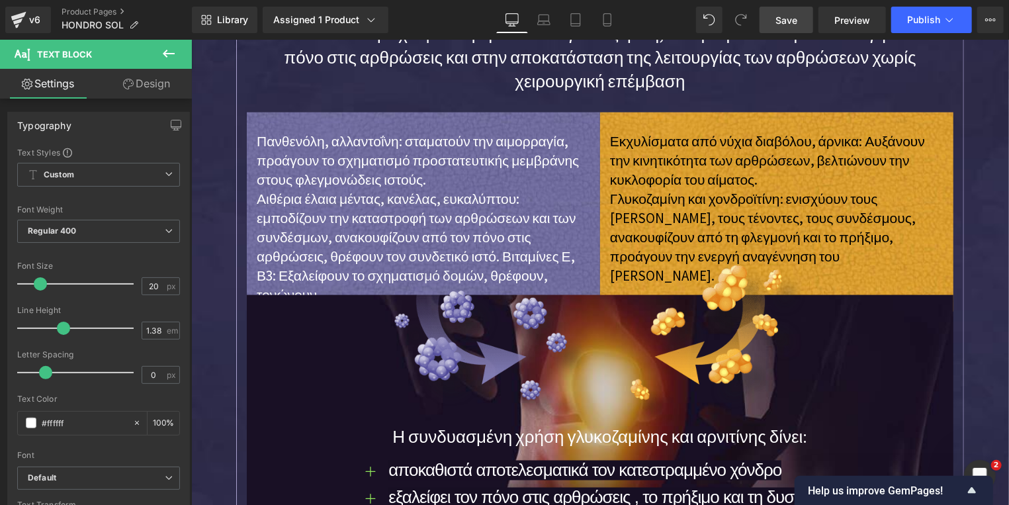
scroll to position [922, 0]
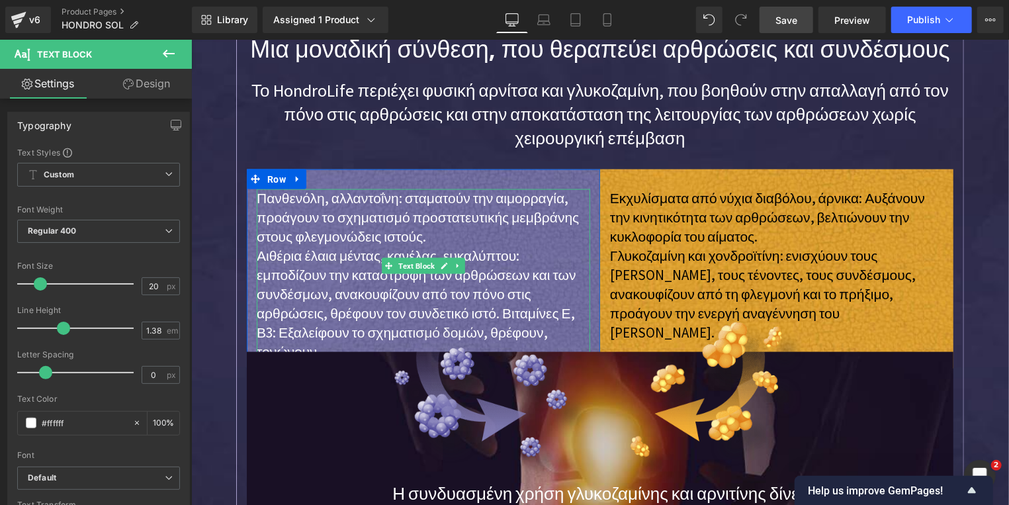
click at [292, 232] on p "Πανθενόλη, αλλαντοΐνη: σταματούν την αιμορραγία, προάγουν το σχηματισμό προστατ…" at bounding box center [422, 218] width 333 height 58
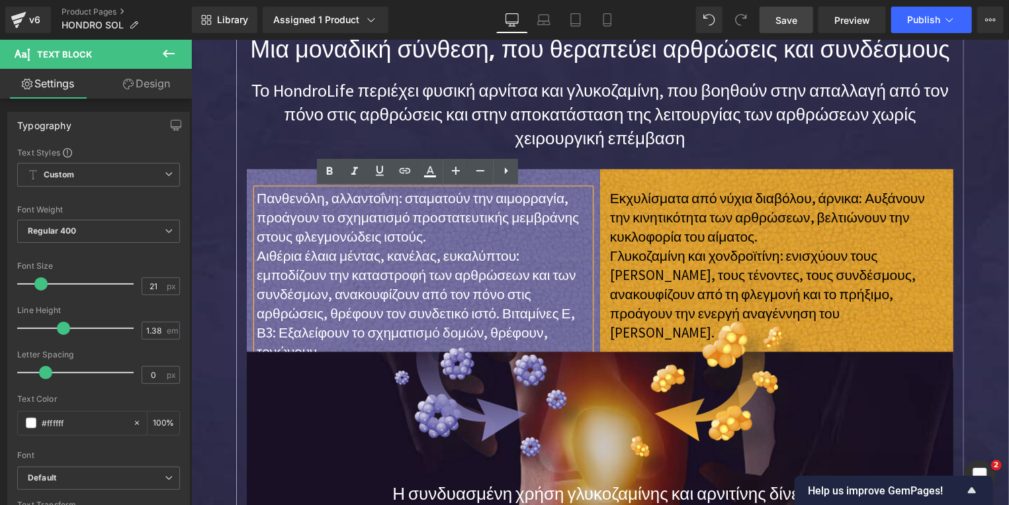
click at [388, 200] on p "Πανθενόλη, αλλαντοΐνη: σταματούν την αιμορραγία, προάγουν το σχηματισμό προστατ…" at bounding box center [422, 218] width 333 height 58
drag, startPoint x: 386, startPoint y: 201, endPoint x: 253, endPoint y: 201, distance: 133.0
click at [256, 201] on p "Πανθενόλη, αλλαντοΐνη: σταματούν την αιμορραγία, προάγουν το σχηματισμό προστατ…" at bounding box center [422, 218] width 333 height 58
drag, startPoint x: 332, startPoint y: 177, endPoint x: 111, endPoint y: 199, distance: 221.4
click at [332, 177] on icon at bounding box center [330, 171] width 16 height 16
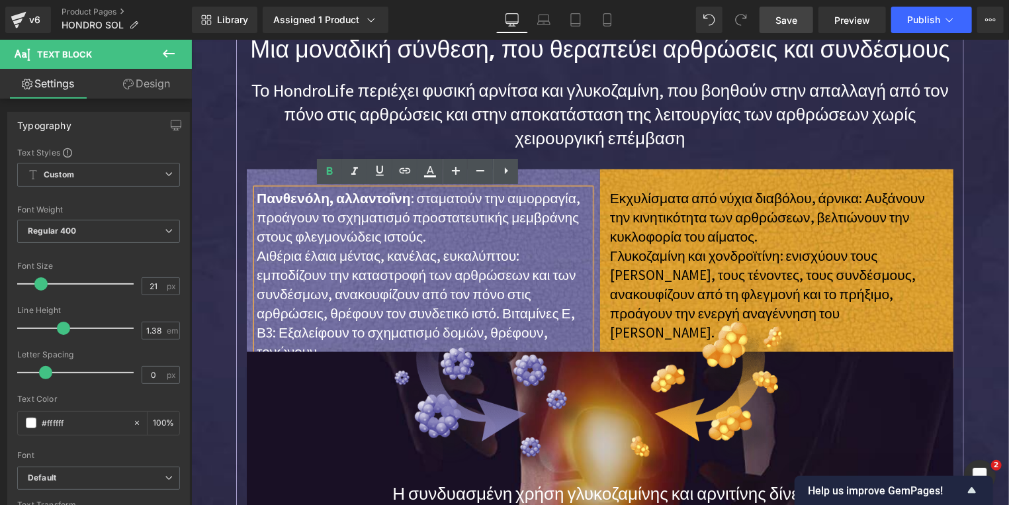
click at [302, 257] on p "Αιθέρια έλαια μέντας, κανέλας, ευκαλύπτου: εμποδίζουν την καταστροφή των αρθρώσ…" at bounding box center [422, 303] width 333 height 115
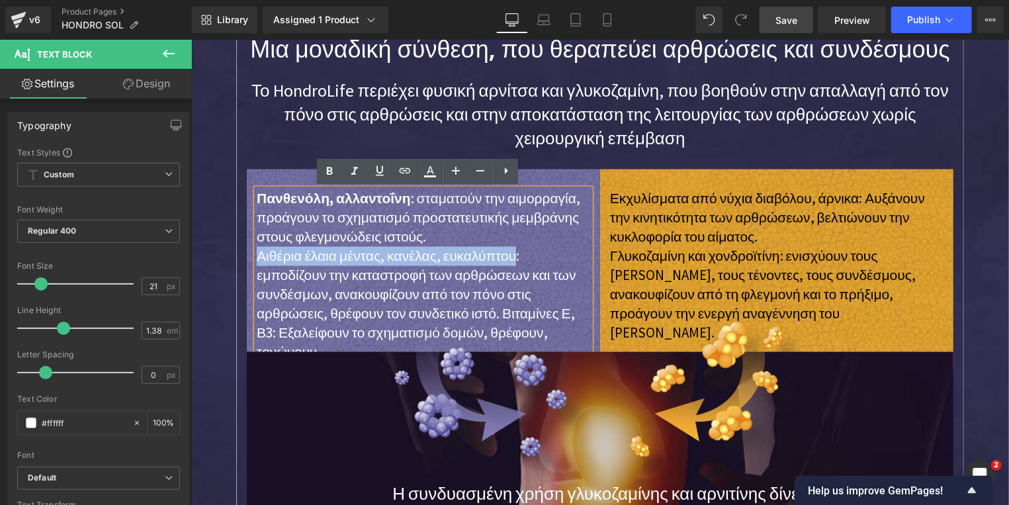
drag, startPoint x: 252, startPoint y: 260, endPoint x: 501, endPoint y: 261, distance: 248.8
click at [501, 261] on p "Αιθέρια έλαια μέντας, κανέλας, ευκαλύπτου: εμποδίζουν την καταστροφή των αρθρώσ…" at bounding box center [422, 303] width 333 height 115
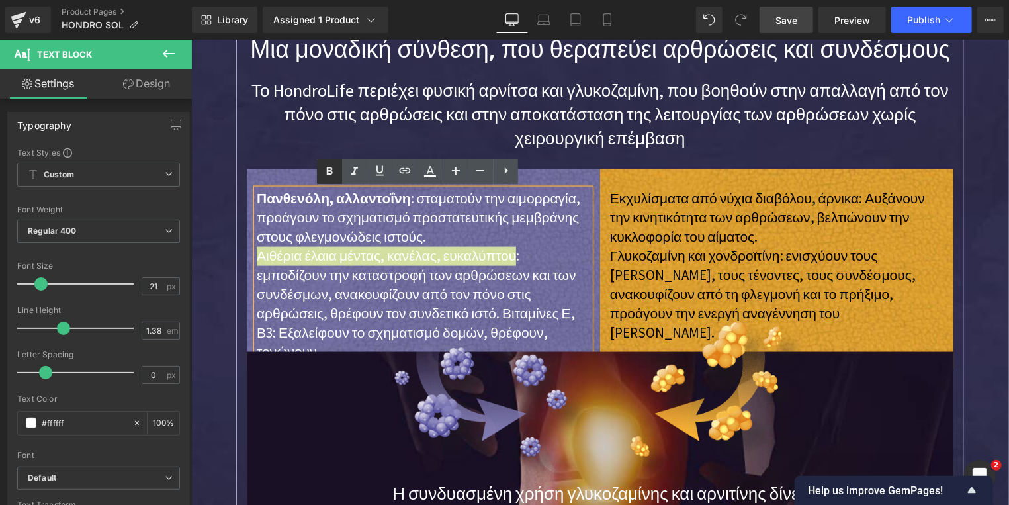
click at [328, 166] on icon at bounding box center [330, 171] width 16 height 16
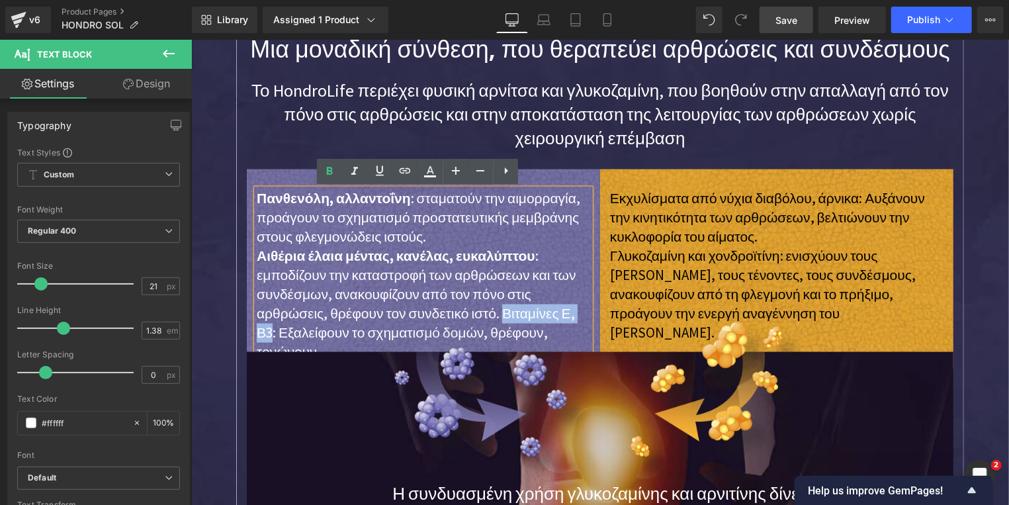
drag, startPoint x: 421, startPoint y: 311, endPoint x: 503, endPoint y: 311, distance: 82.1
click at [503, 311] on p "Αιθέρια έλαια μέντας, κανέλας, ευκαλύπτου : εμποδίζουν την καταστροφή των αρθρώ…" at bounding box center [422, 303] width 333 height 115
click at [330, 166] on icon at bounding box center [330, 171] width 16 height 16
click at [429, 277] on p "Αιθέρια έλαια μέντας, κανέλας, ευκαλύπτου : εμποδίζουν την καταστροφή των αρθρώ…" at bounding box center [422, 303] width 333 height 115
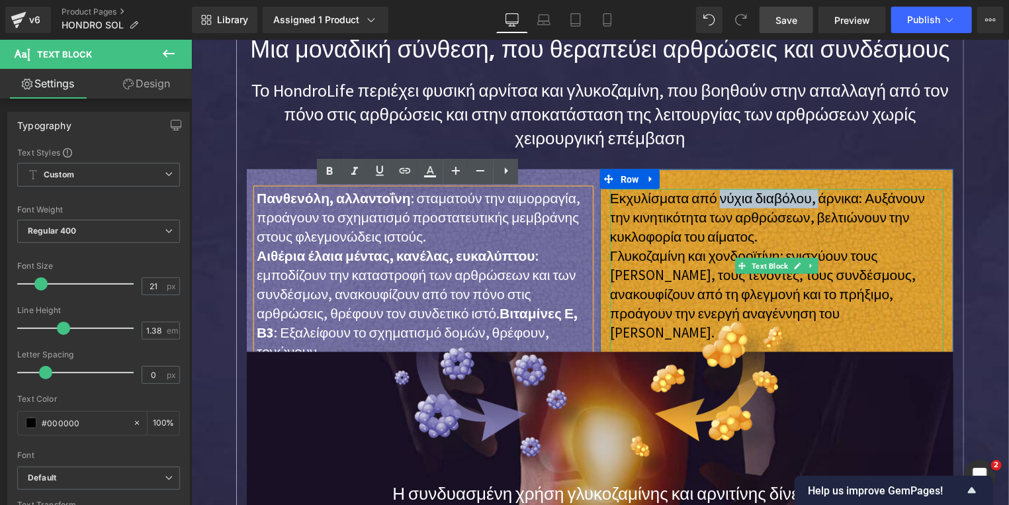
drag, startPoint x: 802, startPoint y: 200, endPoint x: 709, endPoint y: 202, distance: 92.6
click at [709, 202] on p "Εκχυλίσματα από νύχια διαβόλου, άρνικα: Αυξάνουν την κινητικότητα των αρθρώσεων…" at bounding box center [775, 218] width 333 height 58
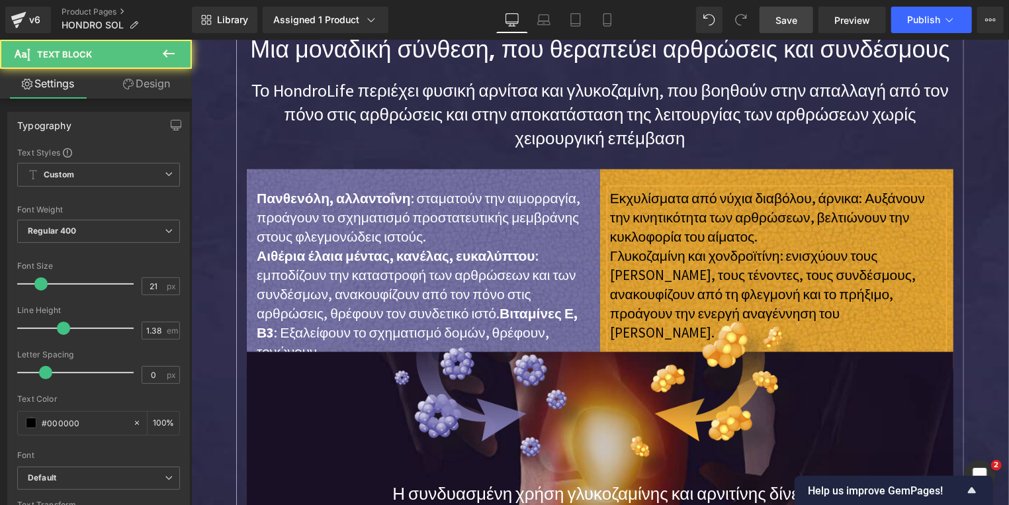
click at [805, 249] on p "Γλυκοζαμίνη και χονδροϊτίνη: ενισχύουν τους [PERSON_NAME], τους τένοντες, τους …" at bounding box center [775, 294] width 333 height 96
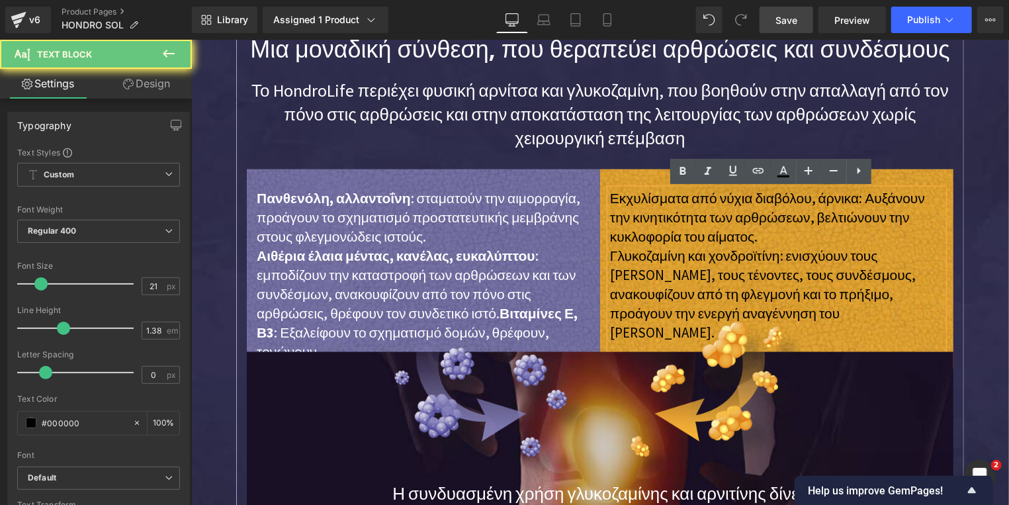
click at [798, 203] on p "Εκχυλίσματα από νύχια διαβόλου, άρνικα: Αυξάνουν την κινητικότητα των αρθρώσεων…" at bounding box center [775, 218] width 333 height 58
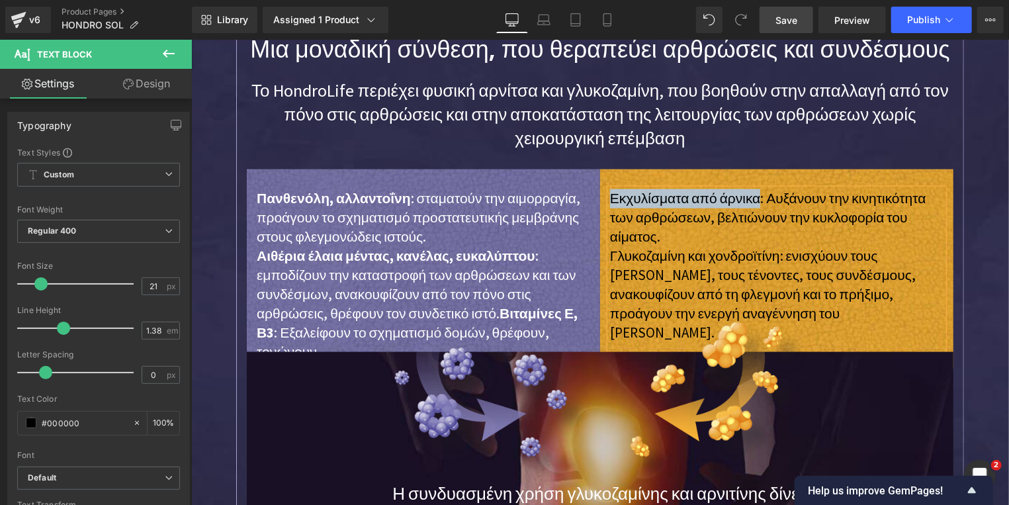
drag, startPoint x: 746, startPoint y: 200, endPoint x: 604, endPoint y: 200, distance: 142.3
click at [609, 200] on p "Εκχυλίσματα από άρνικα: Αυξάνουν την κινητικότητα των αρθρώσεων, βελτιώνουν την…" at bounding box center [775, 218] width 333 height 58
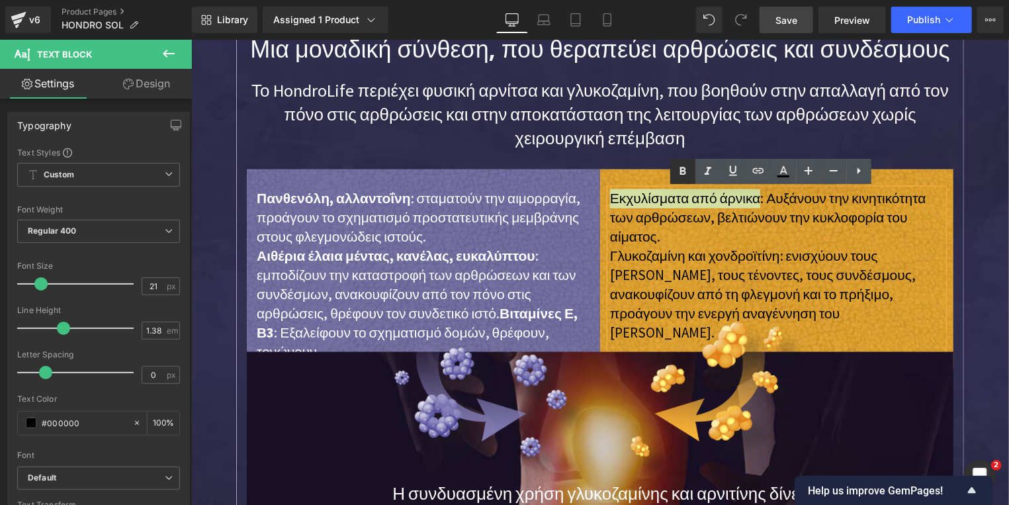
click at [682, 170] on icon at bounding box center [683, 171] width 6 height 8
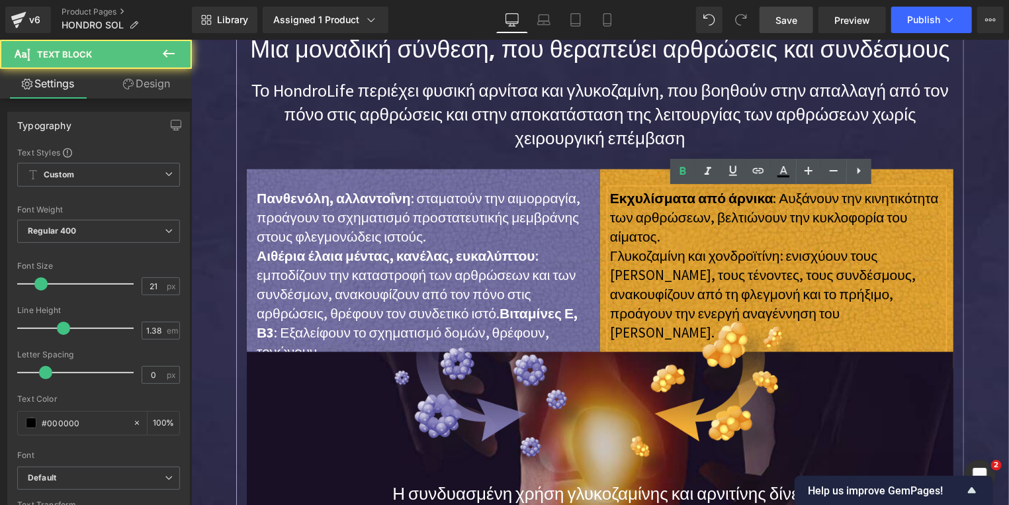
drag, startPoint x: 824, startPoint y: 240, endPoint x: 744, endPoint y: 252, distance: 80.4
click at [821, 240] on p "Εκχυλίσματα από άρνικα : Αυξάνουν την κινητικότητα των αρθρώσεων, βελτιώνουν τη…" at bounding box center [775, 218] width 333 height 58
drag, startPoint x: 768, startPoint y: 255, endPoint x: 605, endPoint y: 257, distance: 162.8
click at [609, 257] on p "Γλυκοζαμίνη και χονδροϊτίνη: ενισχύουν τους [PERSON_NAME], τους τένοντες, τους …" at bounding box center [775, 294] width 333 height 96
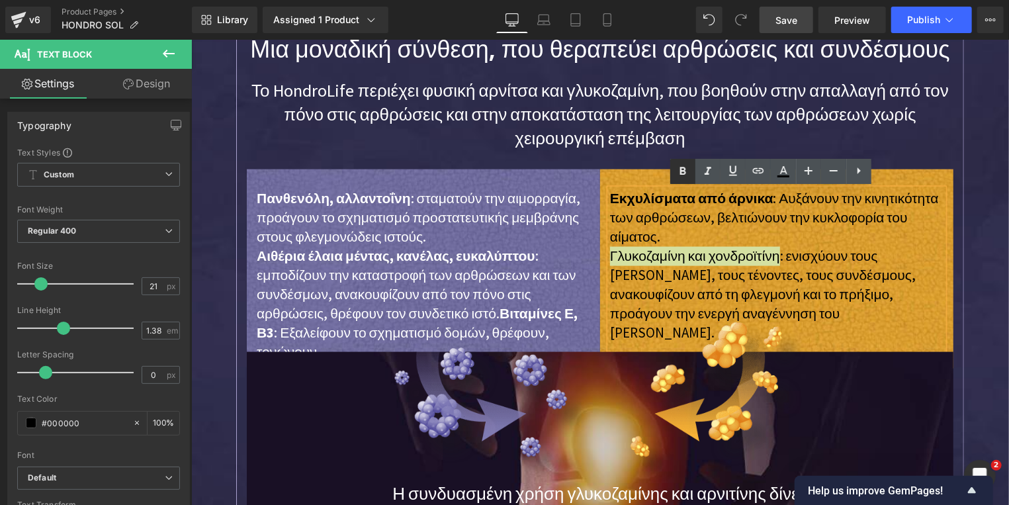
click at [678, 173] on icon at bounding box center [683, 171] width 16 height 16
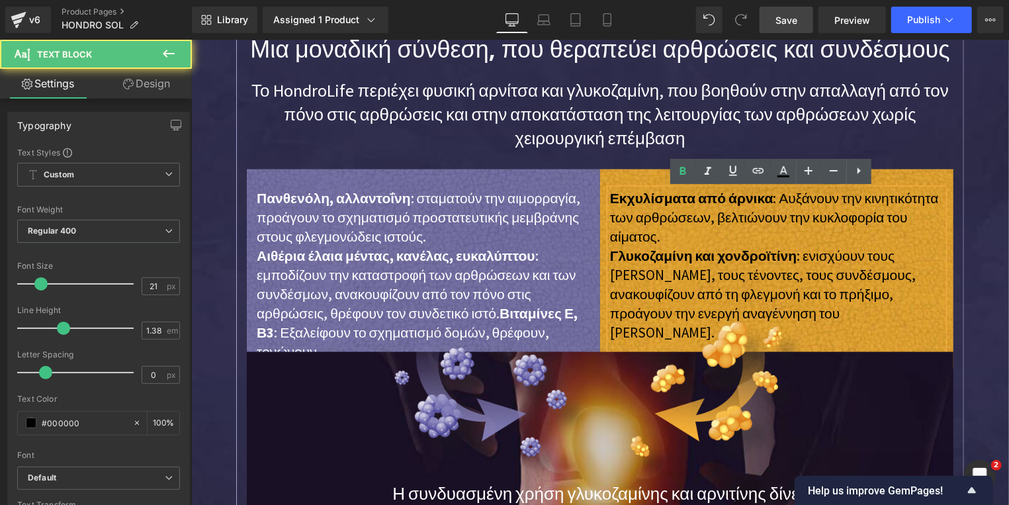
click at [770, 279] on p "Γλυκοζαμίνη και χονδροϊτίνη : ενισχύουν τους χόνδρους, τους τένοντες, τους συνδ…" at bounding box center [775, 294] width 333 height 96
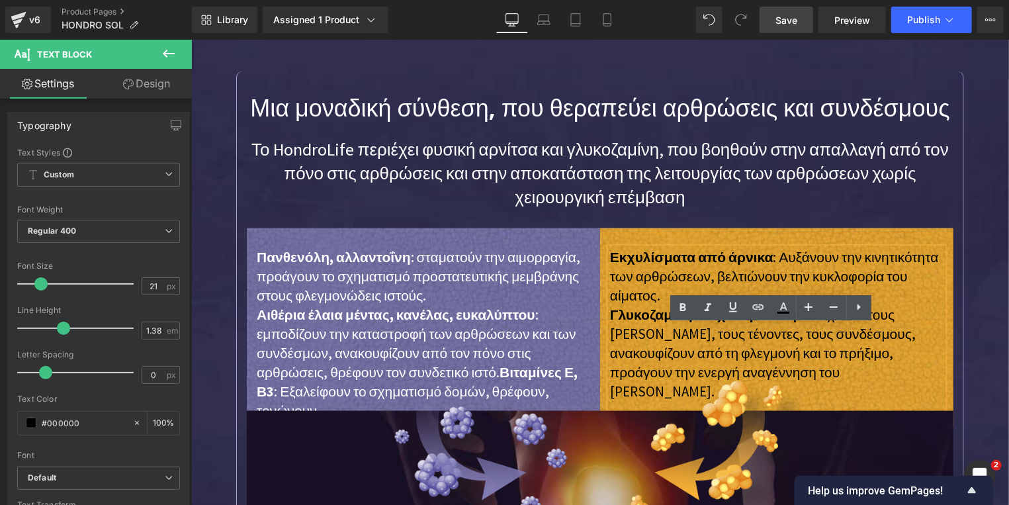
scroll to position [780, 0]
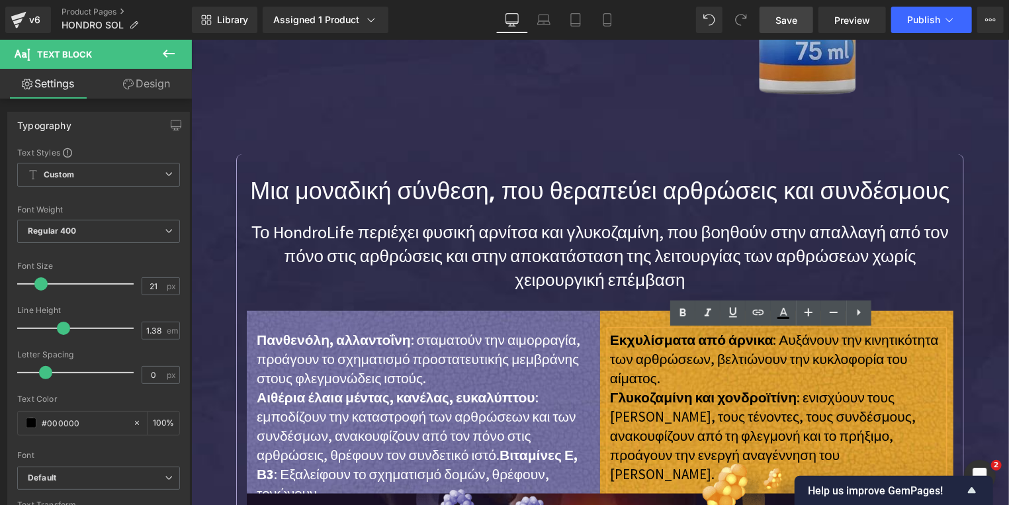
click at [355, 234] on p "Το HondroLife περιέχει φυσική αρνίτσα και γλυκοζαμίνη, που βοηθούν στην απαλλαγ…" at bounding box center [599, 255] width 707 height 71
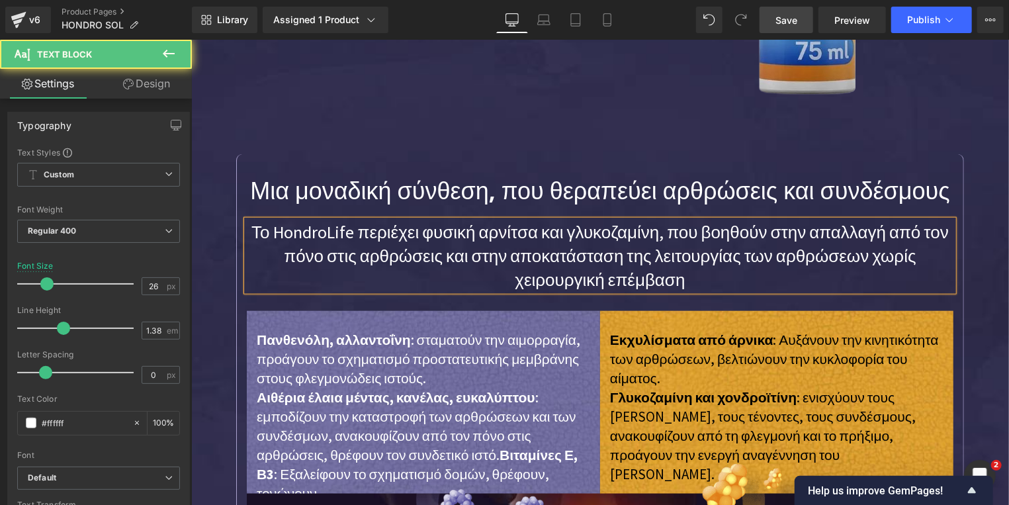
click at [355, 227] on p "Το HondroLife περιέχει φυσική αρνίτσα και γλυκοζαμίνη, που βοηθούν στην απαλλαγ…" at bounding box center [599, 255] width 707 height 71
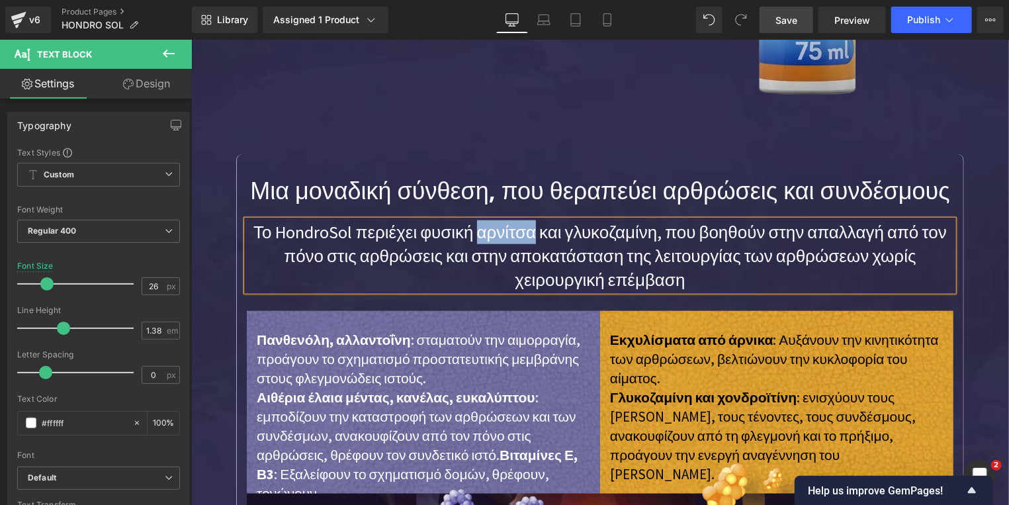
drag, startPoint x: 480, startPoint y: 234, endPoint x: 531, endPoint y: 234, distance: 51.0
click at [531, 234] on p "Το HondroSol περιέχει φυσική αρνίτσα και γλυκοζαμίνη, που βοηθούν στην απαλλαγή…" at bounding box center [599, 255] width 707 height 71
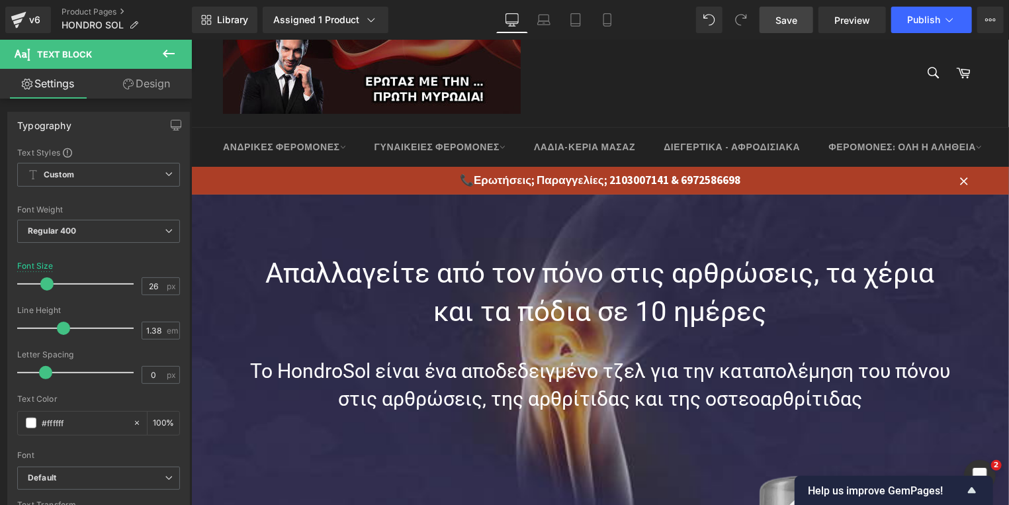
scroll to position [0, 0]
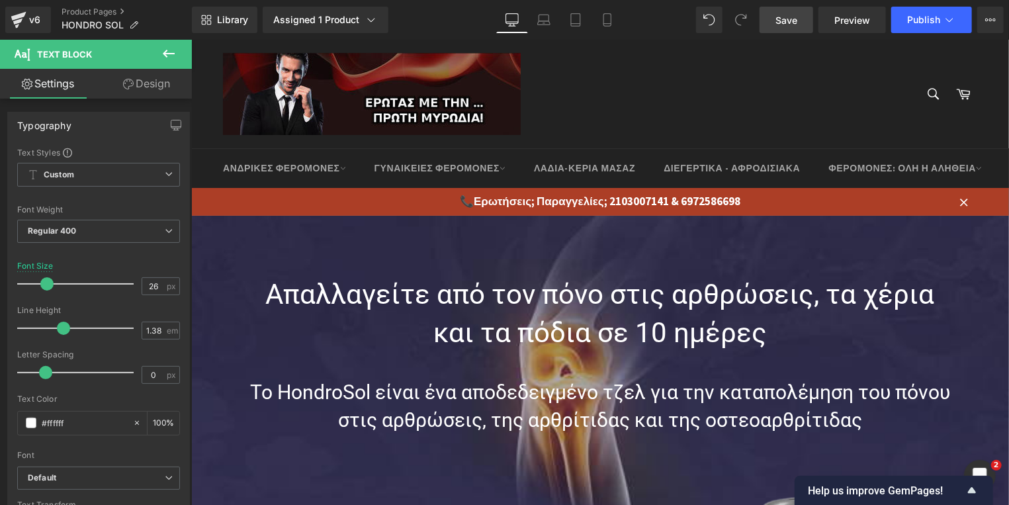
click at [791, 21] on span "Save" at bounding box center [787, 20] width 22 height 14
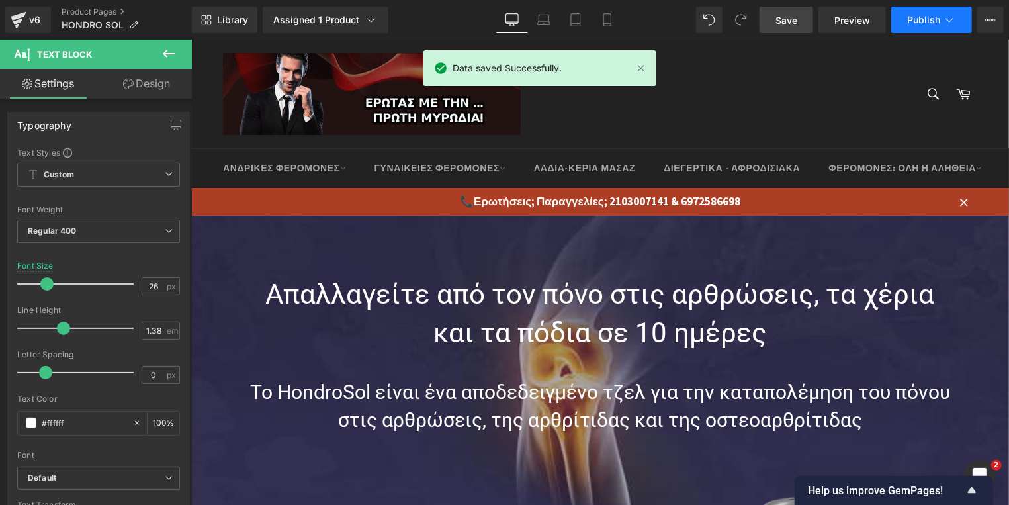
click at [918, 21] on span "Publish" at bounding box center [923, 20] width 33 height 11
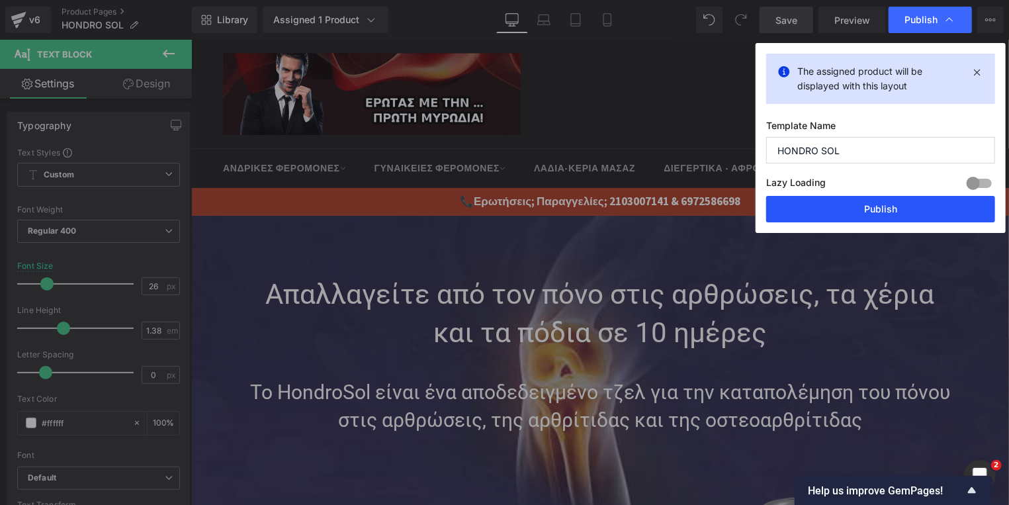
click at [875, 214] on button "Publish" at bounding box center [880, 209] width 229 height 26
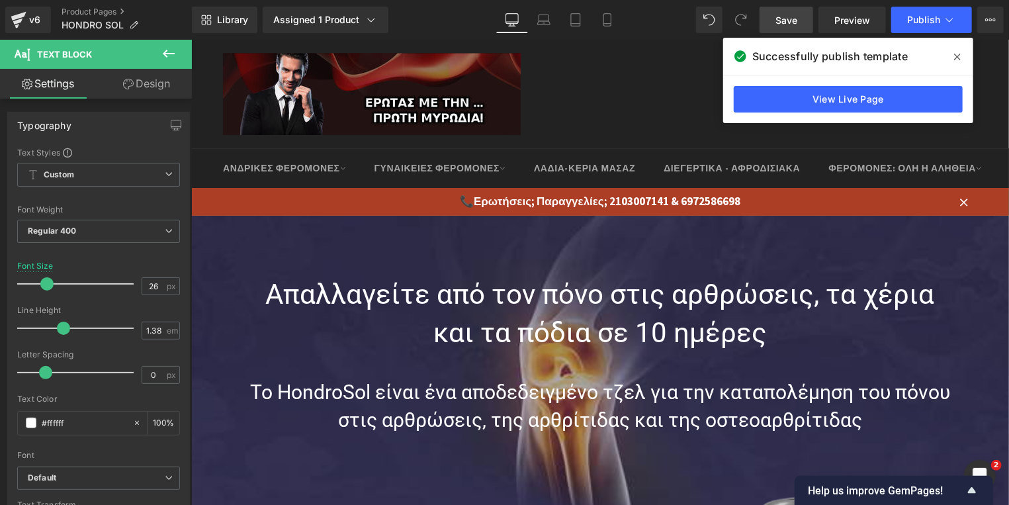
click at [954, 60] on span at bounding box center [957, 56] width 21 height 21
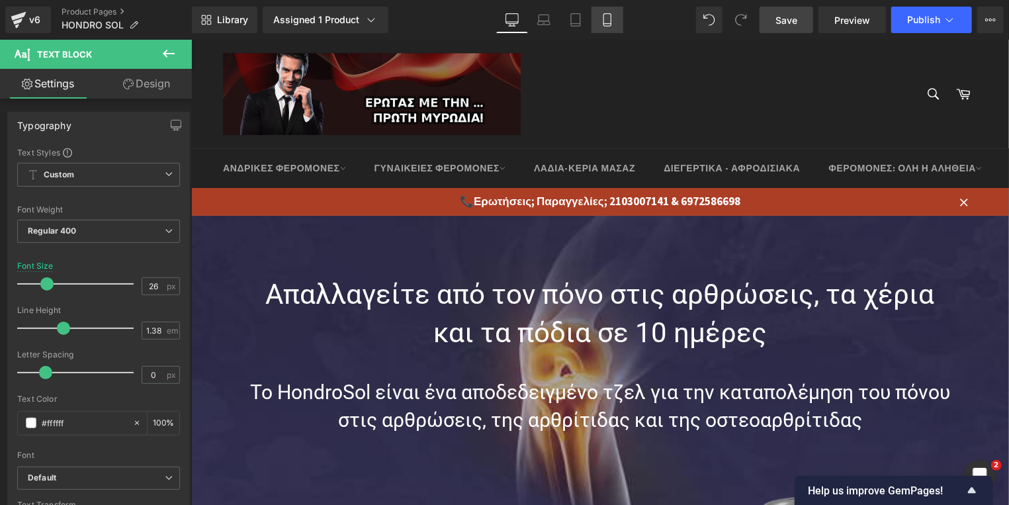
drag, startPoint x: 601, startPoint y: 22, endPoint x: 146, endPoint y: 79, distance: 459.4
click at [601, 22] on icon at bounding box center [607, 19] width 13 height 13
type input "20"
type input "100"
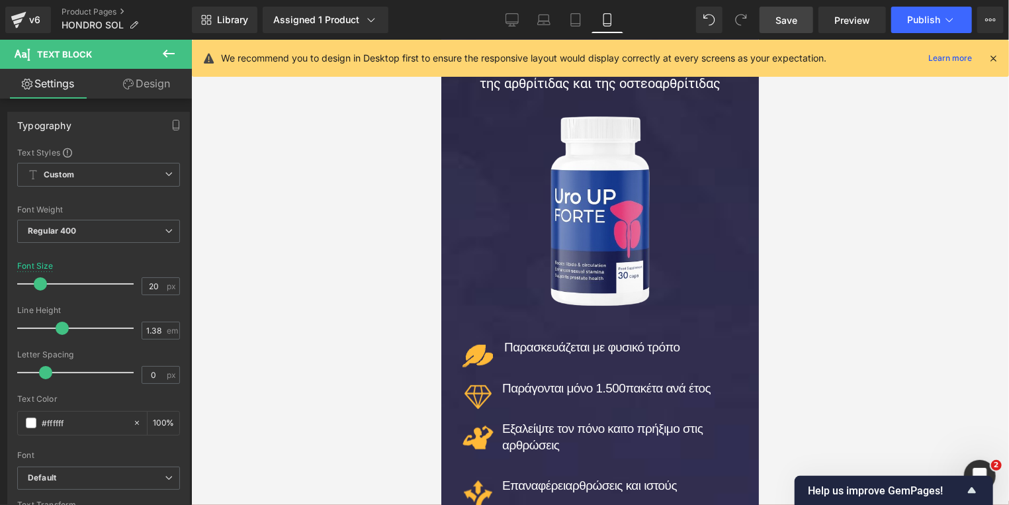
scroll to position [283, 0]
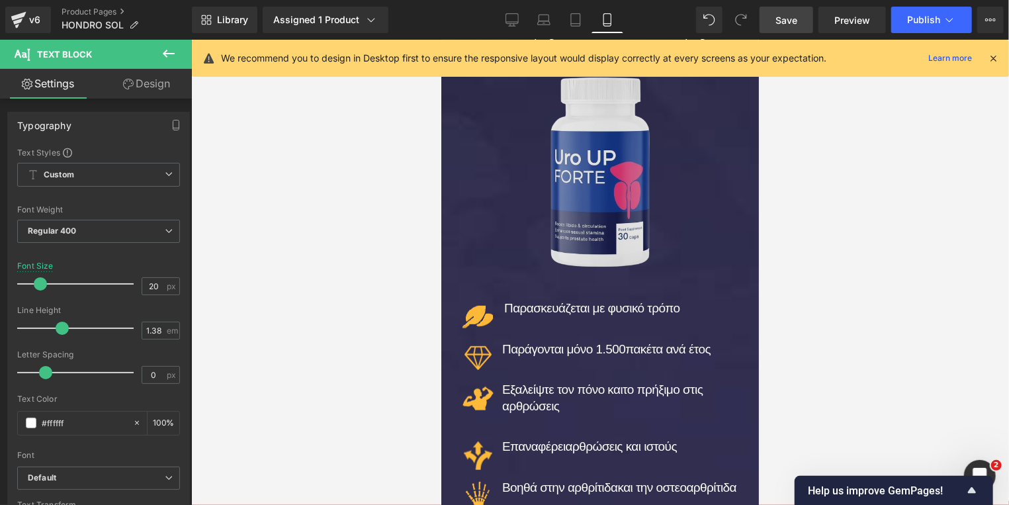
click at [617, 189] on img at bounding box center [600, 170] width 208 height 208
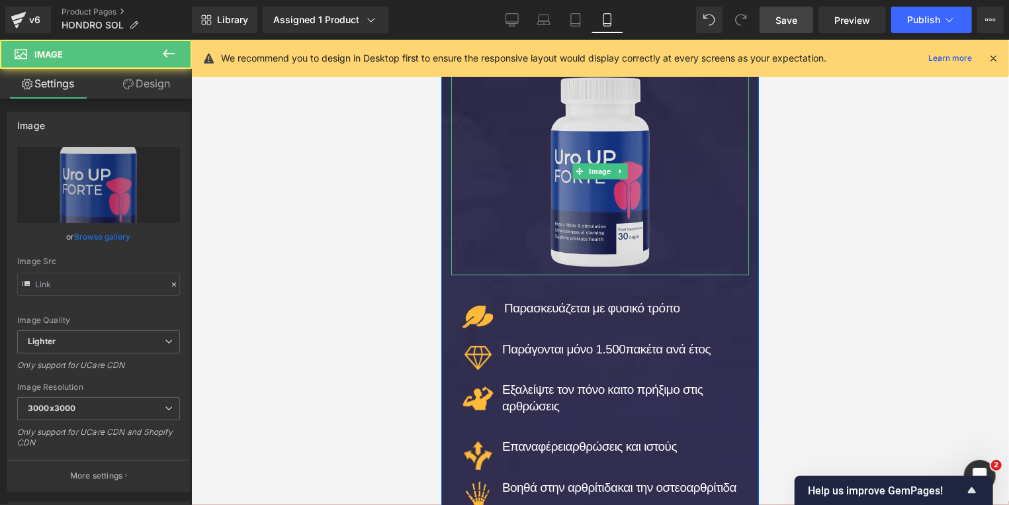
type input "https://ucarecdn.com/c946e330-ce1a-43b6-932b-c1501b388215/-/format/auto/-/previ…"
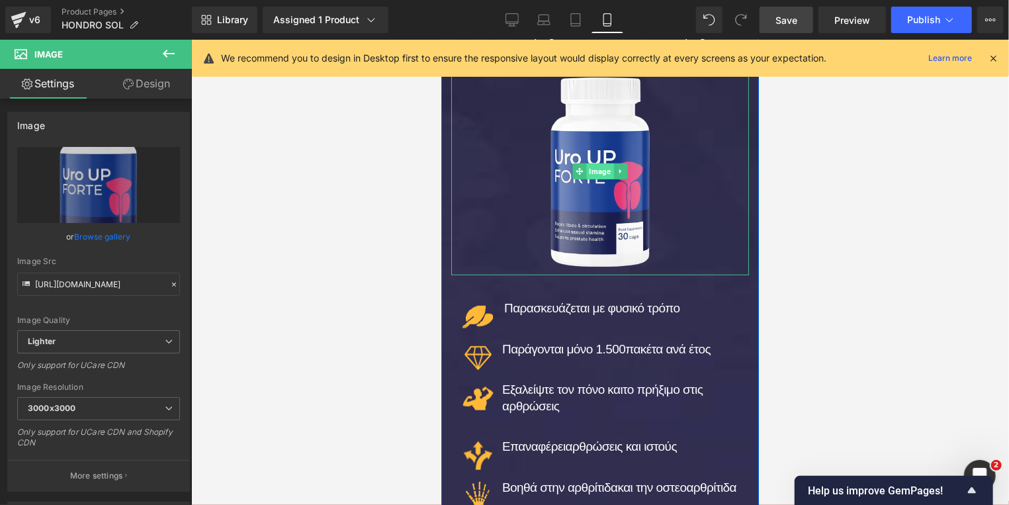
click at [592, 171] on span "Image" at bounding box center [599, 171] width 27 height 16
click at [595, 171] on span "Image" at bounding box center [599, 171] width 27 height 16
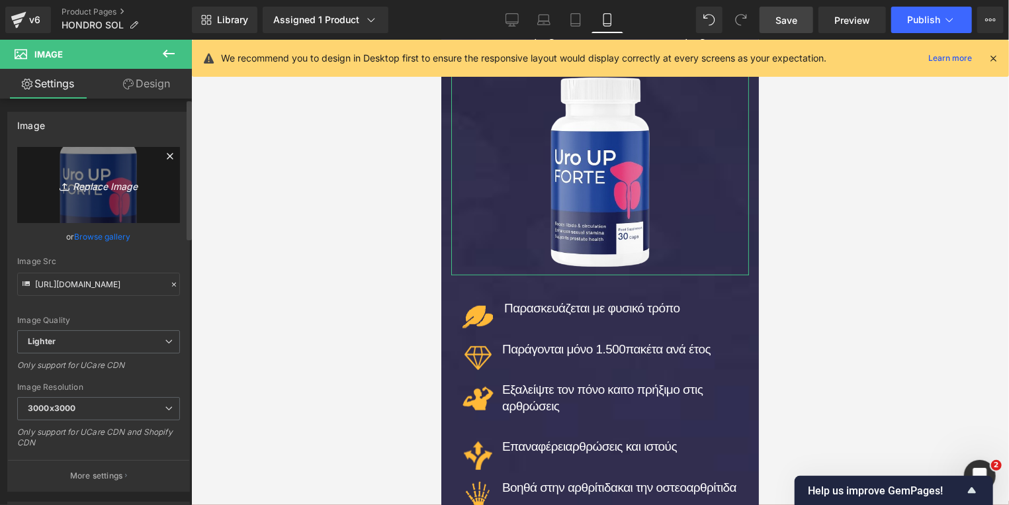
click at [105, 188] on icon "Replace Image" at bounding box center [99, 185] width 106 height 17
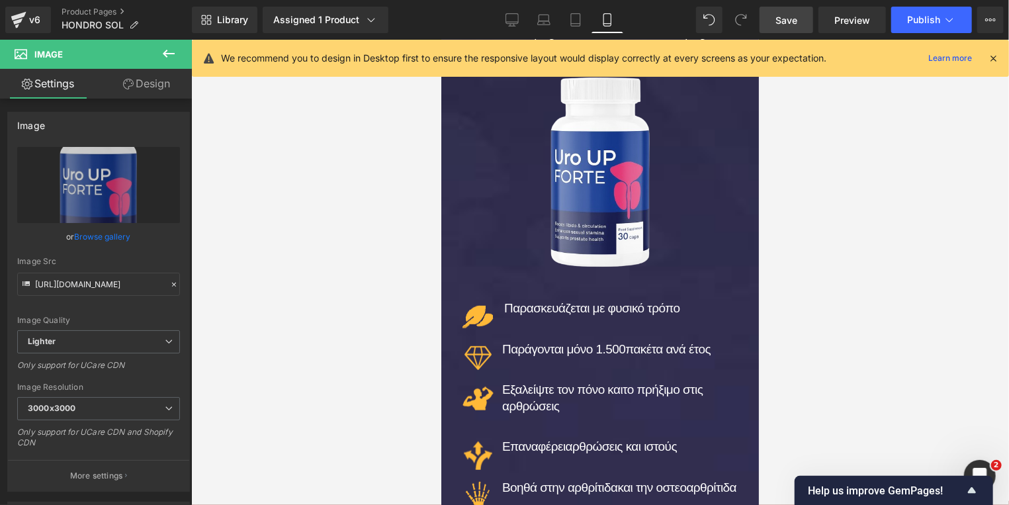
type input "C:\fakepath\hondro_sol-.png"
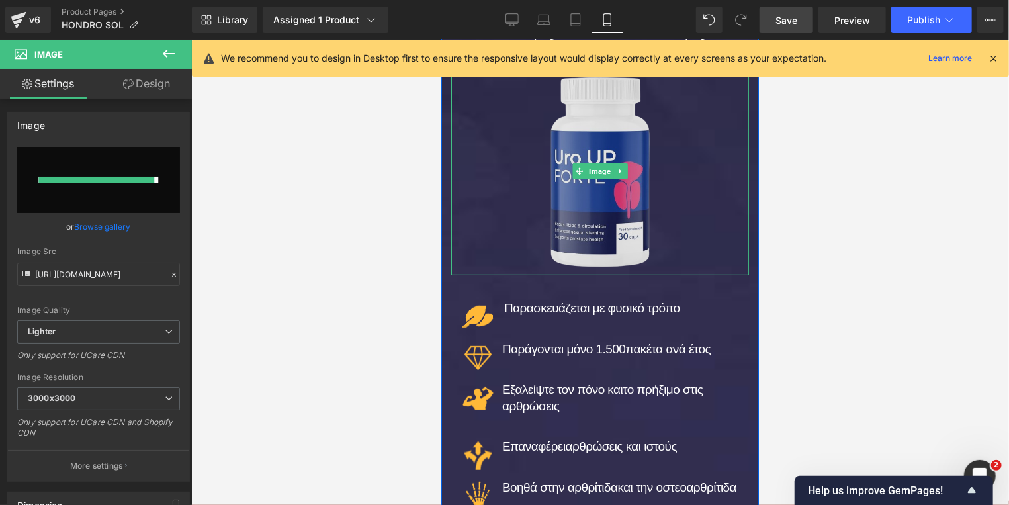
type input "https://ucarecdn.com/7413b0a5-ca0d-426d-8d3c-293e67126e5b/-/format/auto/-/previ…"
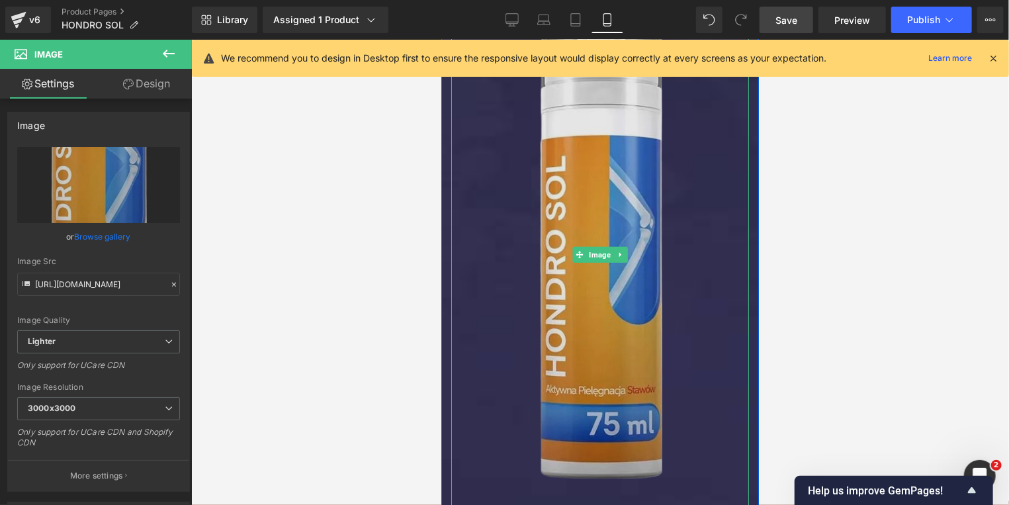
scroll to position [496, 0]
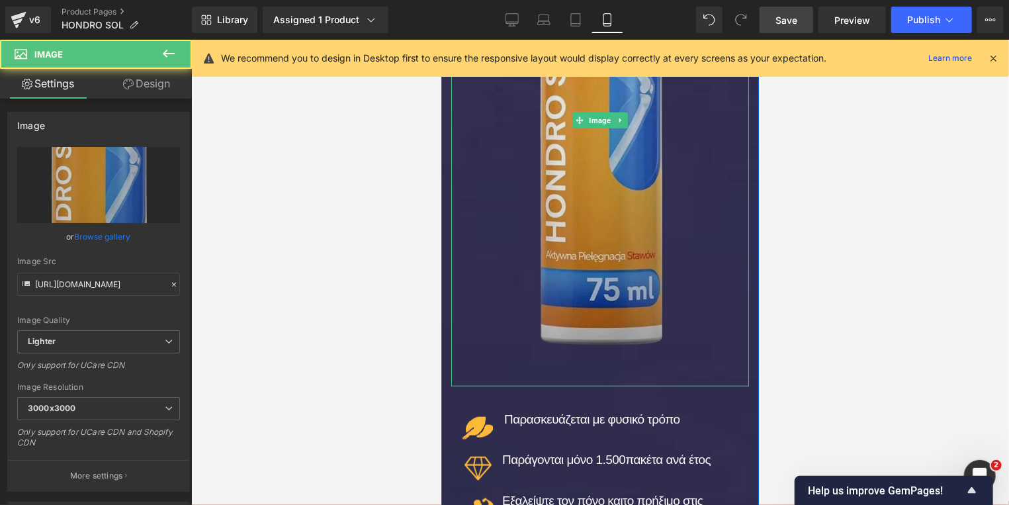
click at [578, 189] on img at bounding box center [600, 119] width 208 height 532
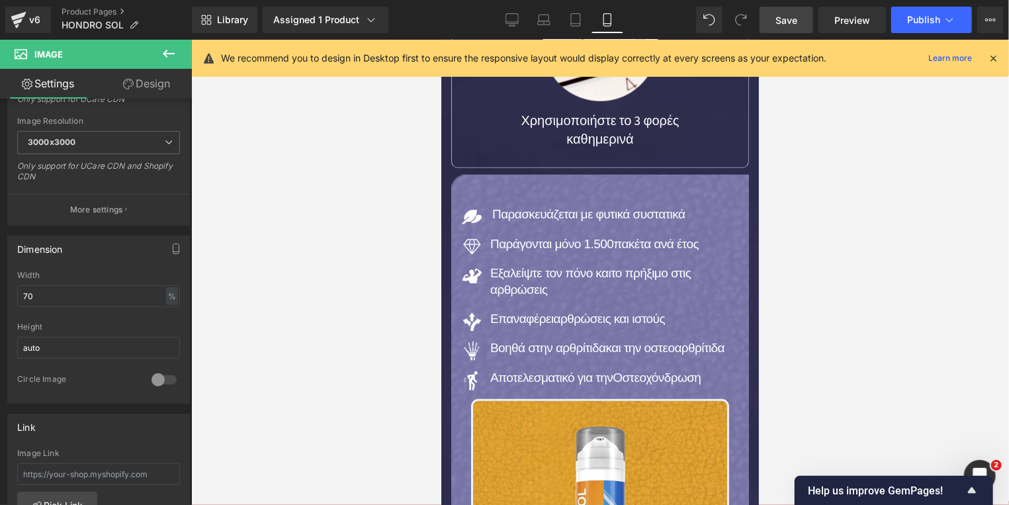
scroll to position [5603, 0]
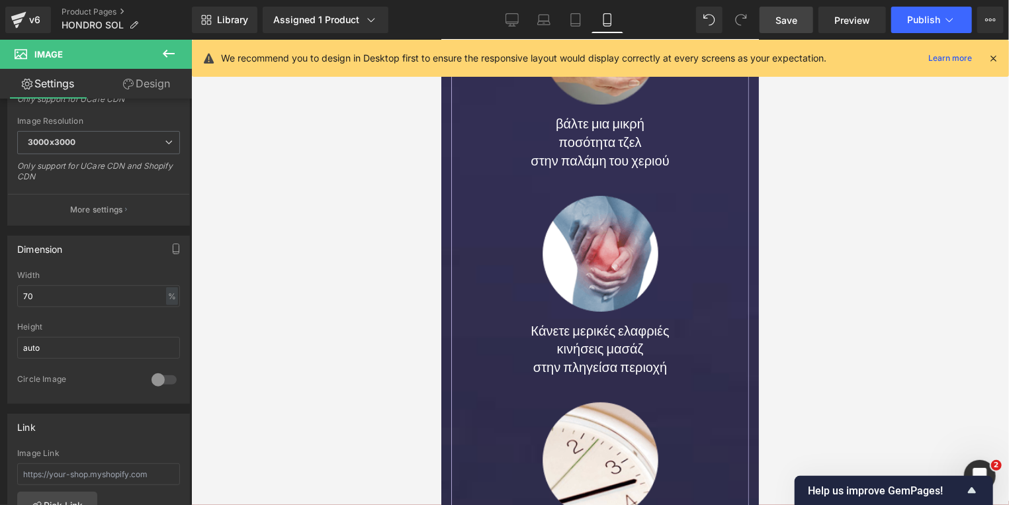
click at [788, 25] on span "Save" at bounding box center [787, 20] width 22 height 14
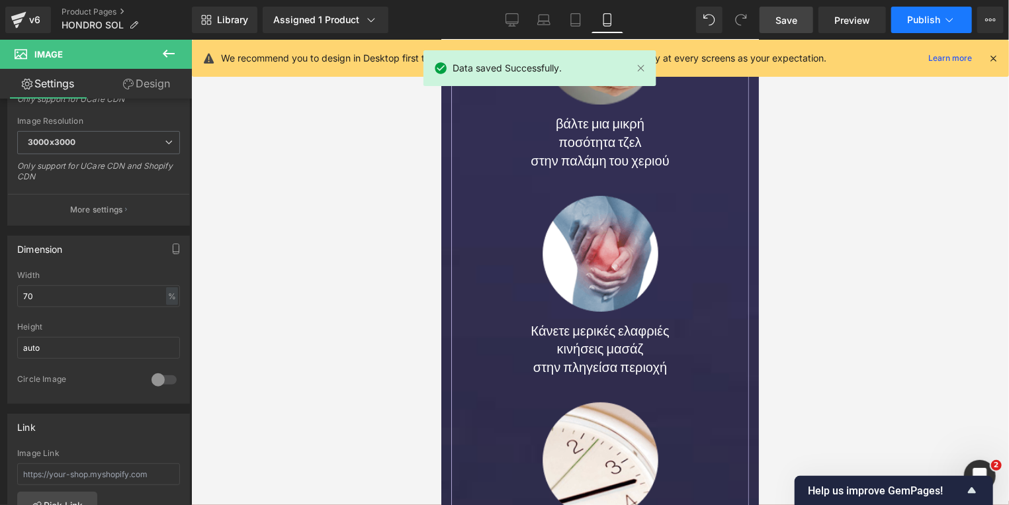
click at [918, 24] on span "Publish" at bounding box center [923, 20] width 33 height 11
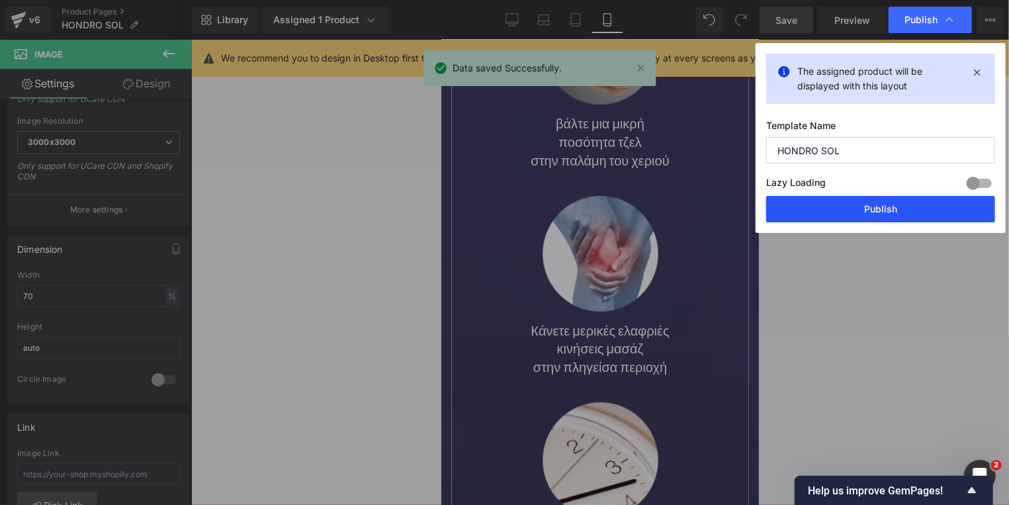
click at [887, 209] on button "Publish" at bounding box center [880, 209] width 229 height 26
